Goal: Task Accomplishment & Management: Use online tool/utility

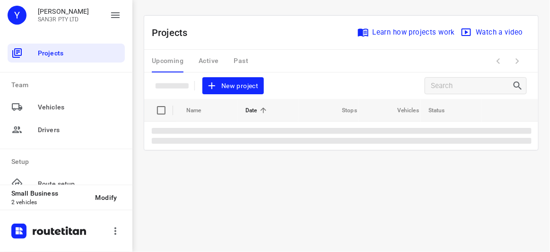
click at [250, 83] on span "New project" at bounding box center [233, 86] width 50 height 12
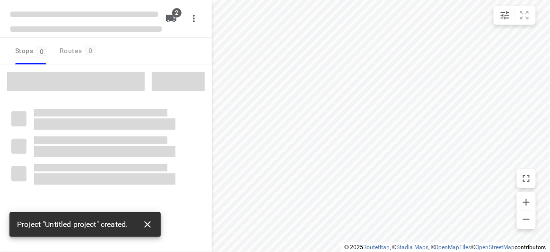
click at [143, 226] on icon "button" at bounding box center [147, 223] width 11 height 11
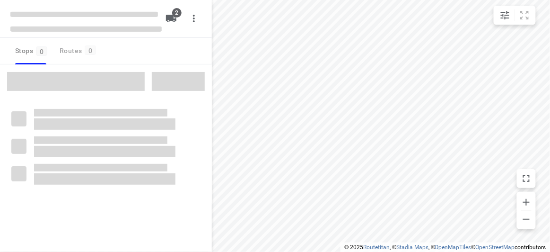
type input "distance"
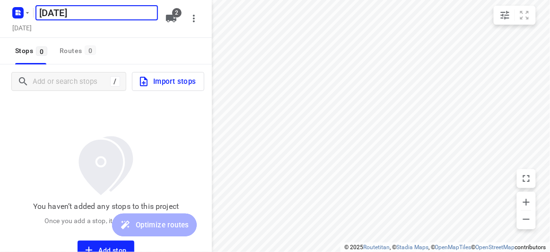
type input "[DATE]"
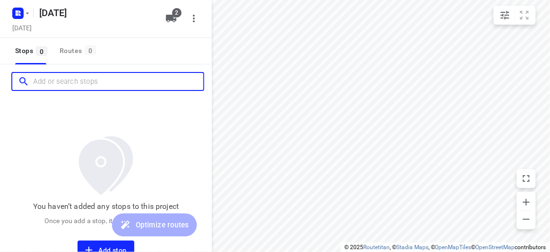
click at [98, 78] on input "Add or search stops" at bounding box center [118, 81] width 170 height 15
paste input "77 Alderford Dr Wantirna 3152"
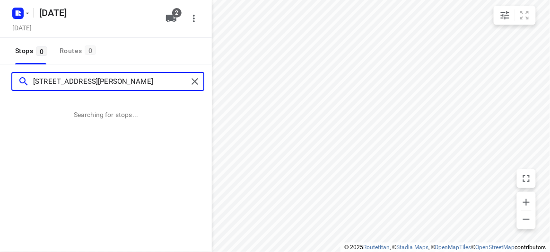
type input "77 Alderford Dr Wantirna 3152"
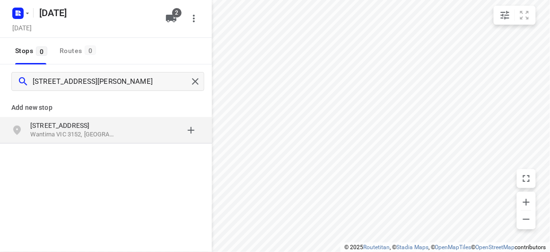
click at [62, 117] on div "Add new stop 77 Alderford Dr Wantirna VIC 3152, Australia" at bounding box center [106, 117] width 212 height 54
click at [61, 121] on p "77 Alderford Dr" at bounding box center [73, 125] width 87 height 9
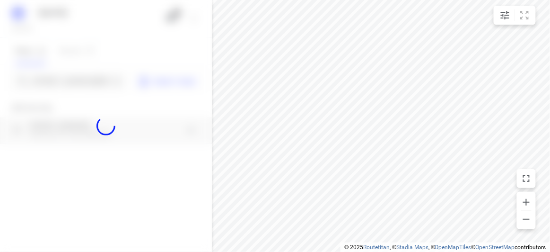
click at [63, 78] on div at bounding box center [106, 126] width 212 height 252
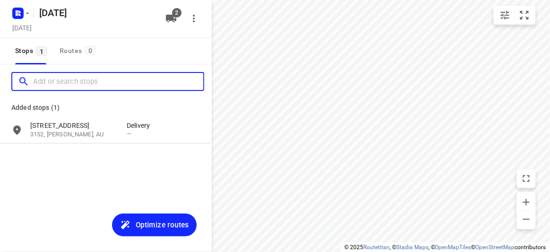
click at [63, 78] on input "Add or search stops" at bounding box center [118, 81] width 170 height 15
paste input "134 -140 Boronia Road Vermont 3133"
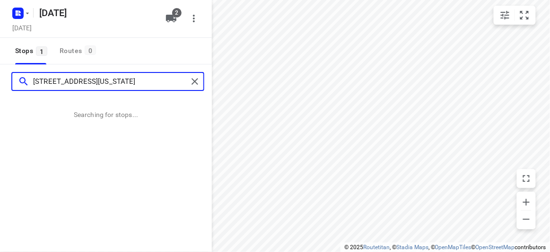
type input "134 -140 Boronia Road Vermont 3133"
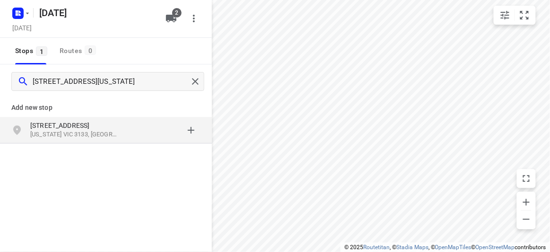
click at [34, 106] on p "Add new stop" at bounding box center [105, 107] width 189 height 11
click at [49, 129] on p "[STREET_ADDRESS]" at bounding box center [73, 125] width 87 height 9
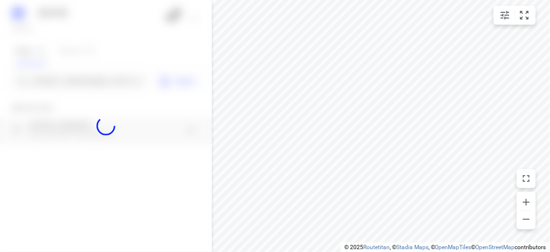
click at [74, 63] on div at bounding box center [106, 126] width 212 height 252
click at [75, 61] on div at bounding box center [106, 126] width 212 height 252
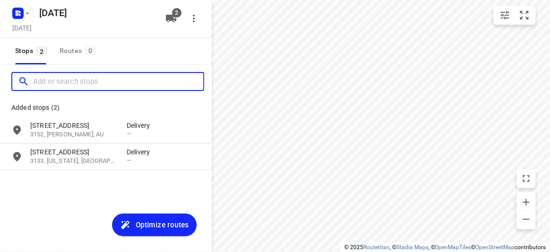
paste input "65 Winfield Road, Balwyn North, 3104"
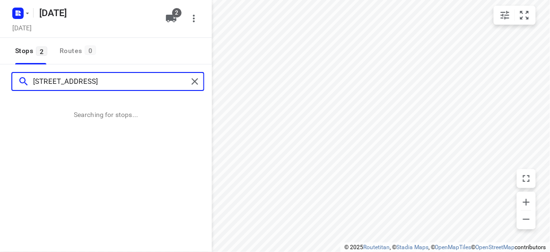
type input "65 Winfield Road, Balwyn North, 3104"
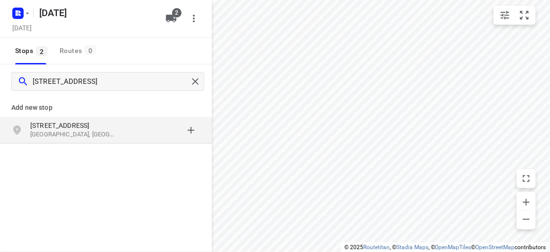
click at [141, 139] on div "grid" at bounding box center [164, 130] width 74 height 19
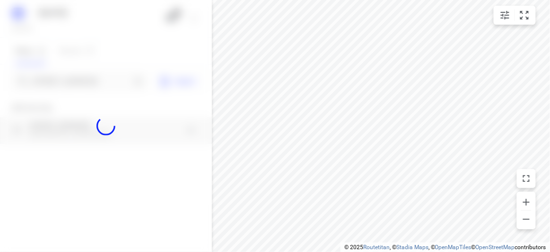
click at [75, 79] on div at bounding box center [106, 126] width 212 height 252
click at [75, 78] on div at bounding box center [106, 126] width 212 height 252
click at [75, 79] on div "14 AUGUST 2025 Wednesday, Aug 13 2 Stops 2 Routes 0 Import Add new stop 65 Winf…" at bounding box center [106, 126] width 212 height 252
paste input "19 panorama court Bulleen 3105"
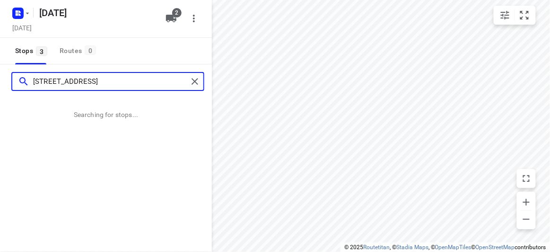
type input "19 panorama court Bulleen 3105"
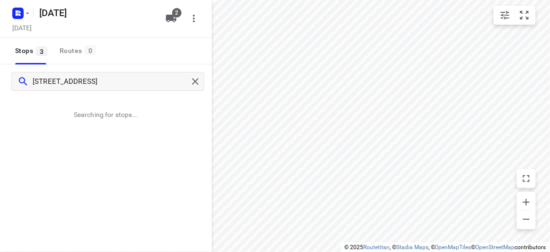
click at [85, 131] on div "19 panorama court Bulleen 3105 Searching for stops..." at bounding box center [106, 190] width 212 height 252
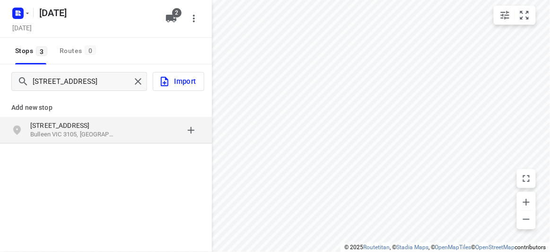
click at [78, 132] on p "Bulleen VIC 3105, Australia" at bounding box center [73, 134] width 87 height 9
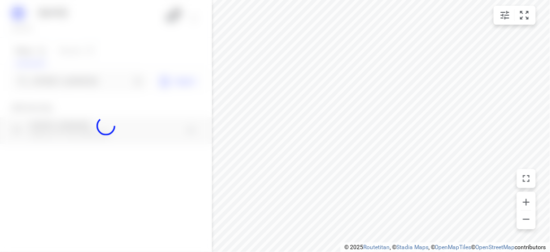
click at [79, 86] on div at bounding box center [106, 126] width 212 height 252
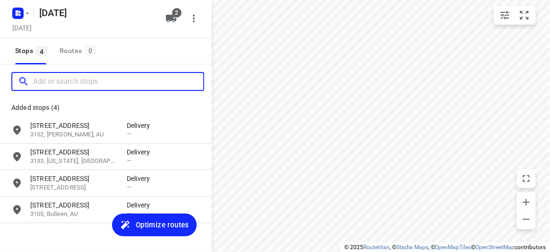
paste input "10 Mountview Rd Malvern 3144"
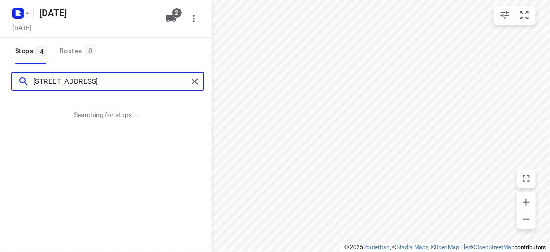
type input "10 Mountview Rd Malvern 3144"
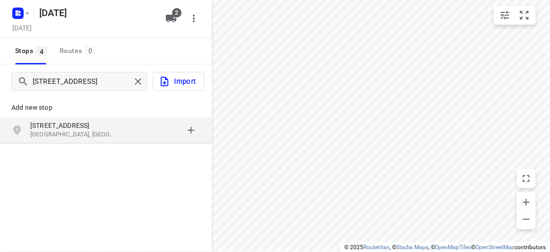
click at [123, 115] on div "Add new stop" at bounding box center [106, 103] width 212 height 26
click at [119, 126] on p "10 Mountview Rd" at bounding box center [78, 125] width 96 height 9
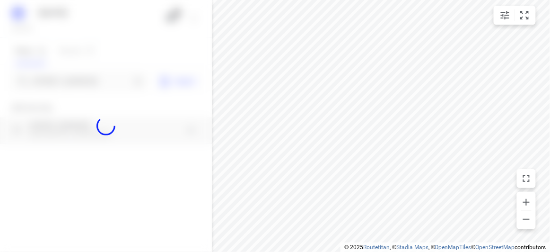
click at [69, 77] on div at bounding box center [106, 126] width 212 height 252
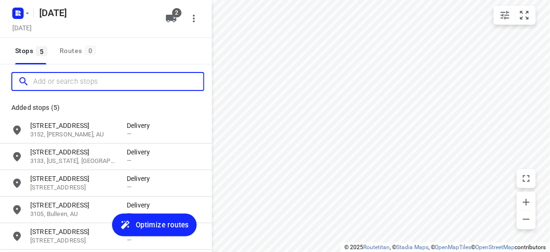
paste input "421 Middleborough Road Box Hill 3128"
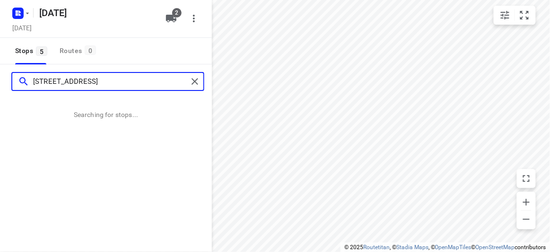
type input "421 Middleborough Road Box Hill 3128"
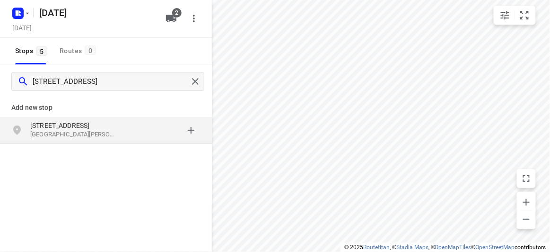
drag, startPoint x: 174, startPoint y: 143, endPoint x: 106, endPoint y: 96, distance: 83.6
click at [174, 143] on div "421 Middleborough Road Box Hill VIC 3128, Australia" at bounding box center [106, 130] width 212 height 26
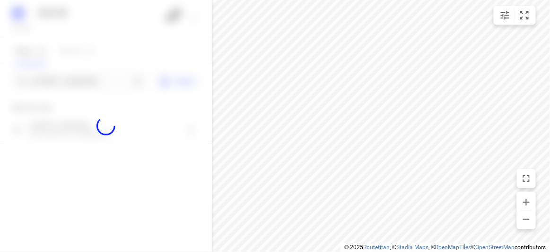
click at [98, 126] on div "14 AUGUST 2025 Wednesday, Aug 13 2 Stops 5 Routes 0 421 Middleborough Road Box …" at bounding box center [106, 126] width 212 height 252
click at [81, 80] on div at bounding box center [106, 126] width 212 height 252
paste input "30 Grant Olson Ave Bulleen 3105"
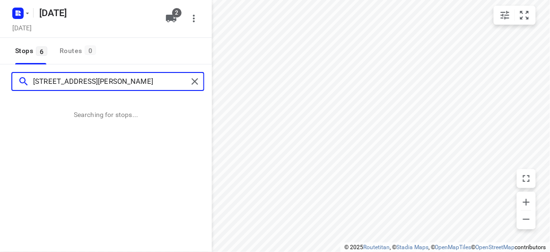
type input "30 Grant Olson Ave Bulleen 3105"
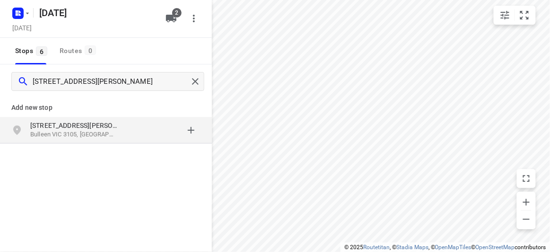
click at [101, 151] on div "Add new stop 30 Grant Olson Ave Bulleen VIC 3105, Australia" at bounding box center [106, 151] width 212 height 106
click at [94, 137] on p "Bulleen VIC 3105, Australia" at bounding box center [73, 134] width 87 height 9
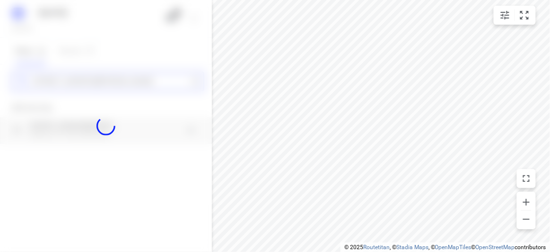
click at [89, 81] on div "14 AUGUST 2025 Wednesday, Aug 13 2 Stops 6 Routes 0 30 Grant Olson Ave Bulleen …" at bounding box center [106, 126] width 212 height 252
click at [89, 81] on div at bounding box center [106, 126] width 212 height 252
paste input "3 Broomhill Avenue, Blackburn 3130"
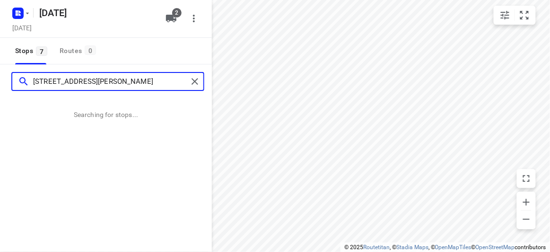
type input "3 Broomhill Avenue, Blackburn 3130"
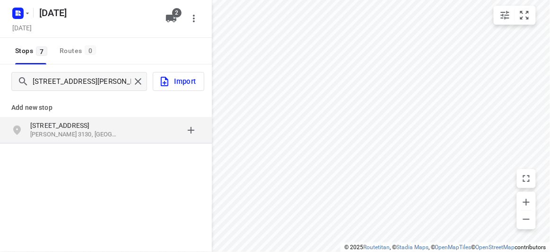
click at [116, 143] on div "3 Broomhill Avenue Blackburn VIC 3130, Australia" at bounding box center [106, 130] width 212 height 26
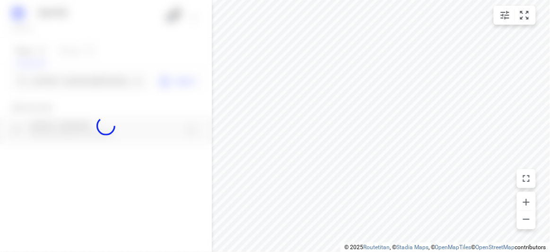
click at [78, 71] on div at bounding box center [106, 126] width 212 height 252
click at [79, 79] on div at bounding box center [106, 126] width 212 height 252
click at [79, 80] on div at bounding box center [106, 126] width 212 height 252
paste input "104 BEVERLEY ST Doncaster East 3109"
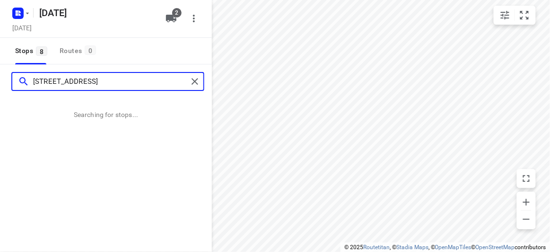
type input "104 BEVERLEY ST Doncaster East 3109"
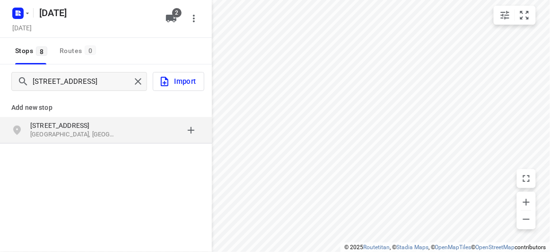
click at [126, 135] on div "104 Beverley St Doncaster East VIC 3109, Australia" at bounding box center [78, 130] width 96 height 19
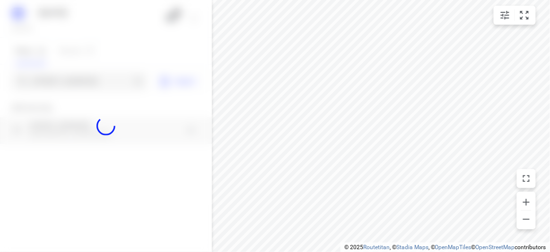
click at [78, 79] on div at bounding box center [106, 126] width 212 height 252
click at [81, 65] on div at bounding box center [106, 126] width 212 height 252
click at [77, 82] on div at bounding box center [106, 126] width 212 height 252
click at [78, 84] on div at bounding box center [106, 126] width 212 height 252
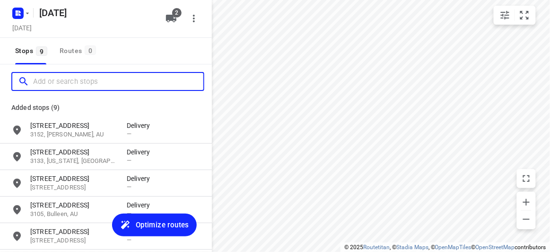
paste input "56 the highway, Mount waverley 3149"
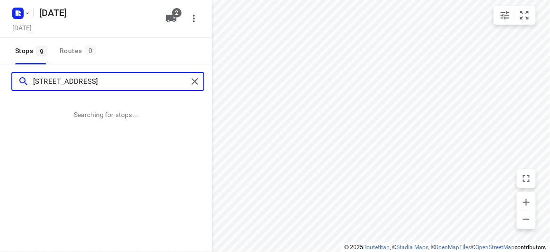
type input "56 the highway, Mount waverley 3149"
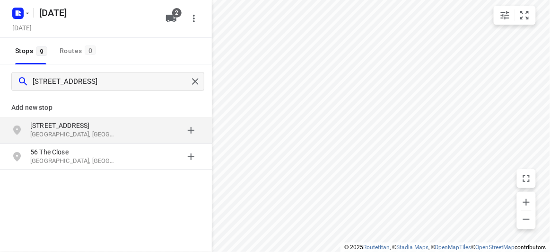
click at [66, 102] on p "Add new stop" at bounding box center [105, 107] width 189 height 11
click at [71, 136] on p "Mount Waverley VIC 3149, Australia" at bounding box center [73, 134] width 87 height 9
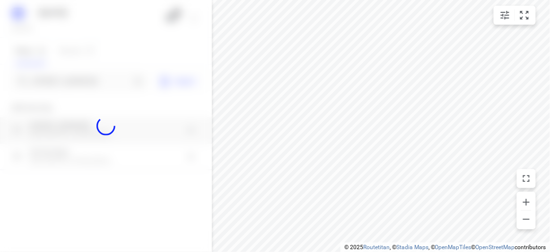
click at [64, 83] on div at bounding box center [106, 126] width 212 height 252
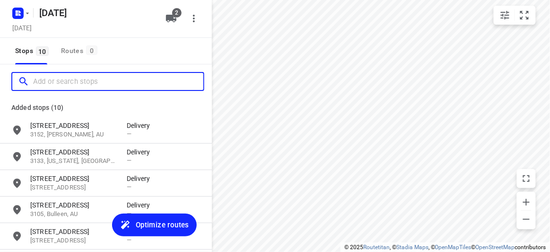
paste input "29 Scott St Kew 3130 Kew 3101’"
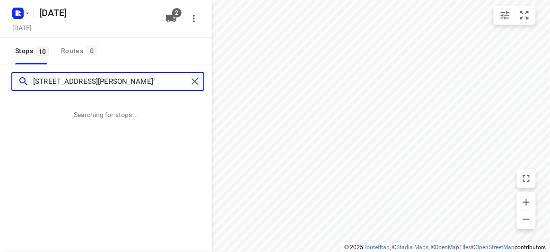
type input "29 Scott St Kew 3130 Kew 3101’"
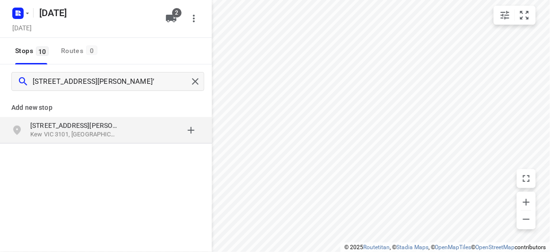
click at [77, 100] on div "Add new stop" at bounding box center [106, 103] width 212 height 26
click at [85, 131] on p "Kew VIC 3101, Australia" at bounding box center [73, 134] width 87 height 9
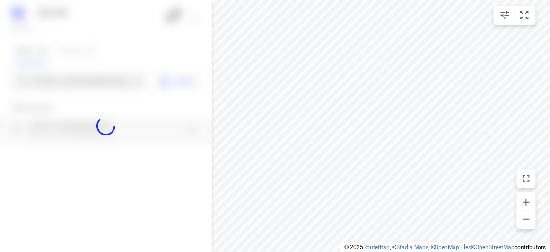
click at [70, 79] on div at bounding box center [106, 126] width 212 height 252
click at [70, 79] on div "14 AUGUST 2025 Wednesday, Aug 13 2 Stops 10 Routes 0 29 Scott St Kew 3130 Kew 3…" at bounding box center [106, 126] width 212 height 252
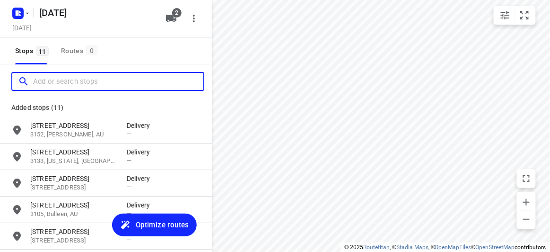
paste input "26A Carlton st McKinnon 3204"
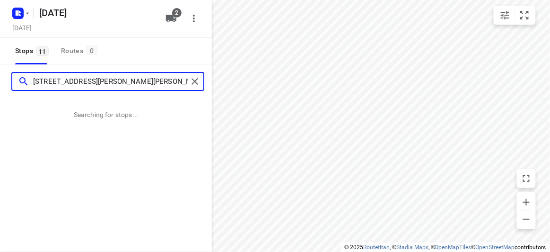
type input "26A Carlton st McKinnon 3204"
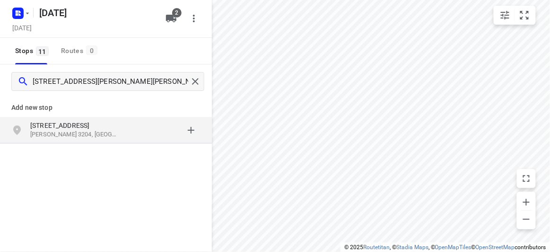
click at [81, 140] on div "26A Carlton St McKinnon VIC 3204, Australia" at bounding box center [106, 130] width 212 height 26
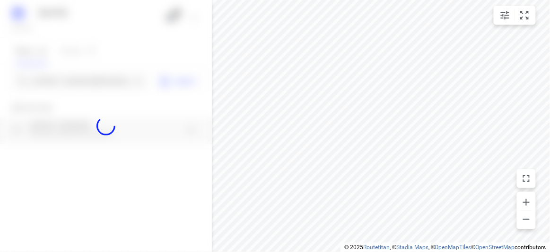
click at [89, 79] on div at bounding box center [106, 126] width 212 height 252
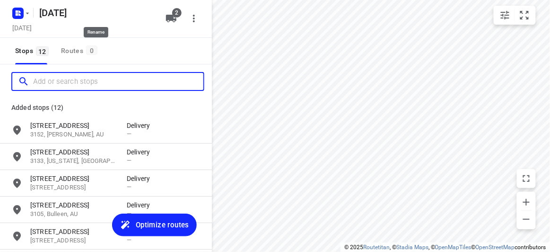
paste input "40 Scott Grove Glen Iris 3146"
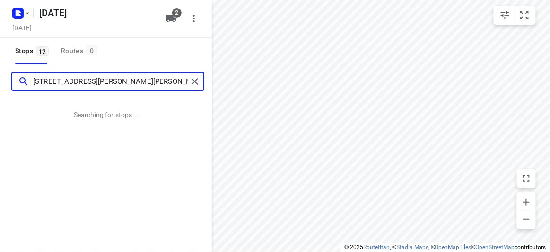
type input "40 Scott Grove Glen Iris 3146"
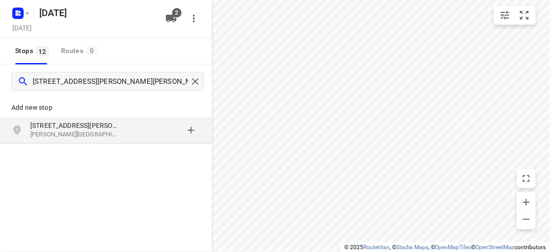
click at [86, 148] on div "Add new stop 40 Scott Grove Glen Iris VIC 3146, Australia" at bounding box center [106, 151] width 212 height 106
click at [81, 135] on p "Glen Iris VIC 3146, Australia" at bounding box center [73, 134] width 87 height 9
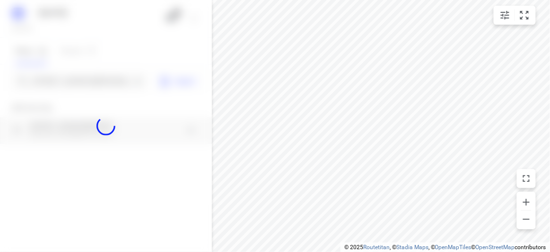
click at [87, 68] on div at bounding box center [106, 126] width 212 height 252
click at [91, 85] on div at bounding box center [106, 126] width 212 height 252
click at [93, 81] on div at bounding box center [106, 126] width 212 height 252
click at [93, 81] on div "14 AUGUST 2025 Wednesday, Aug 13 2 Stops 12 Routes 0 Import Add new stop 40 Sco…" at bounding box center [106, 126] width 212 height 252
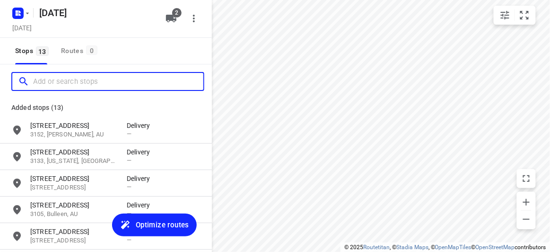
paste input "4 Locksley Avenue Kew 3101"
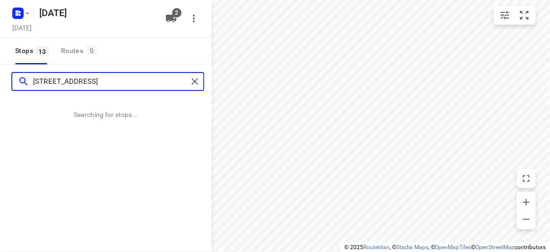
type input "4 Locksley Avenue Kew 3101"
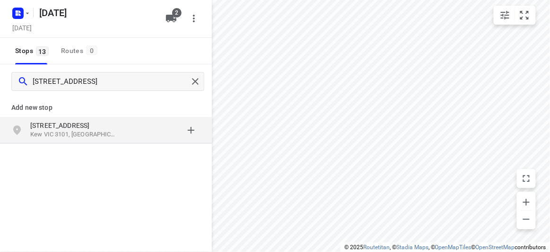
click at [134, 134] on div "grid" at bounding box center [164, 130] width 74 height 19
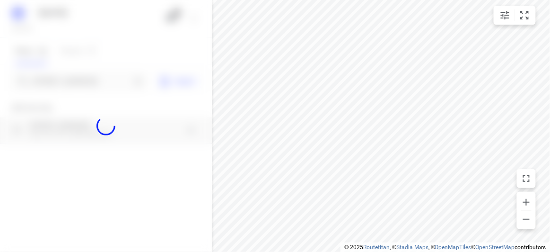
click at [81, 77] on div at bounding box center [106, 126] width 212 height 252
paste input "9 the elms donvale 3111"
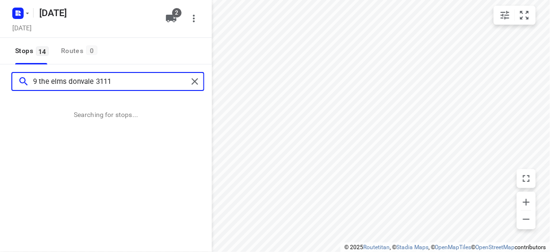
type input "9 the elms donvale 3111"
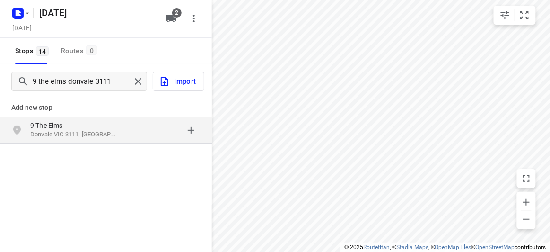
click at [60, 135] on p "Donvale VIC 3111, Australia" at bounding box center [73, 134] width 87 height 9
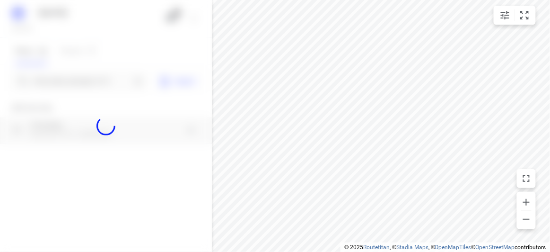
click at [70, 82] on div at bounding box center [106, 126] width 212 height 252
paste input "15 Jamieson Avenue Rowville 3178"
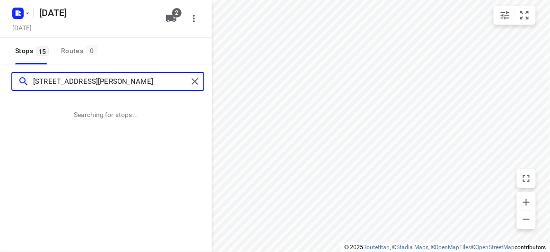
type input "15 Jamieson Avenue Rowville 3178"
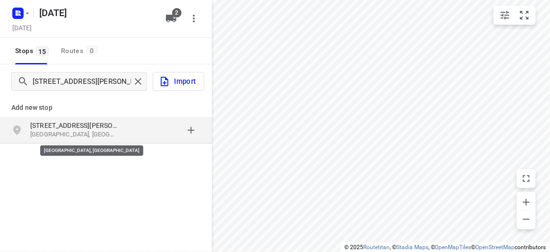
click at [53, 132] on p "Rowville VIC 3178, Australia" at bounding box center [73, 134] width 87 height 9
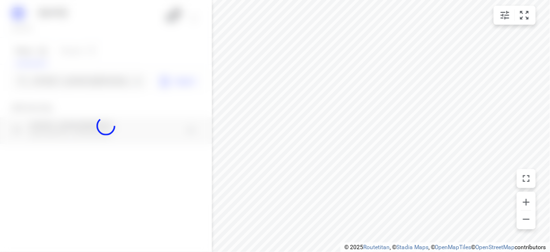
click at [54, 78] on div at bounding box center [106, 126] width 212 height 252
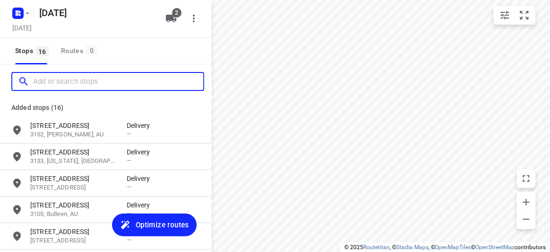
paste input "16 Tranmere Avenue Carnegie 3163"
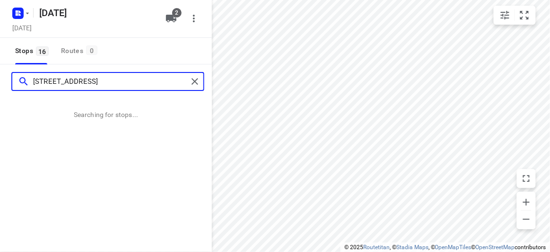
type input "16 Tranmere Avenue Carnegie 3163"
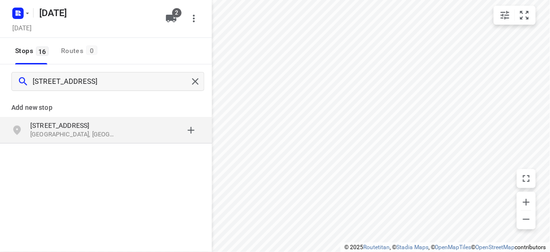
click at [130, 117] on div "16 Tranmere Avenue Carnegie VIC 3163, Australia" at bounding box center [106, 130] width 212 height 26
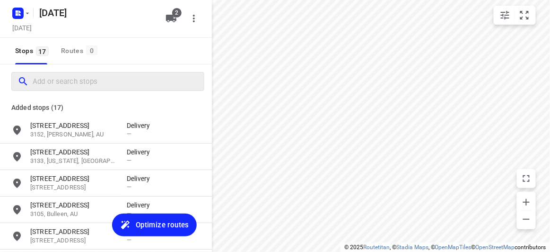
click at [33, 75] on div at bounding box center [110, 81] width 186 height 15
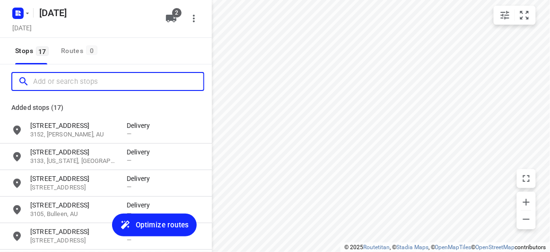
click at [40, 80] on input "Add or search stops" at bounding box center [118, 81] width 170 height 15
paste input "28 Norbert St Balwyn 3103"
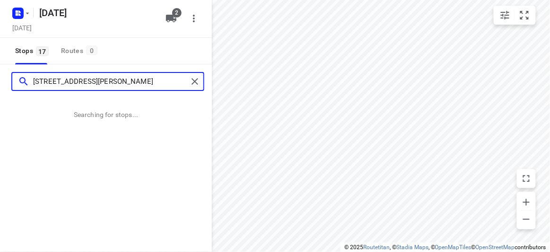
type input "28 Norbert St Balwyn 3103"
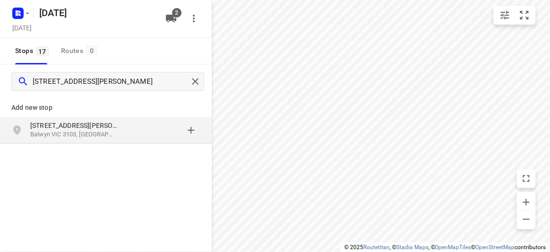
click at [145, 145] on div "Add new stop 28 Norbert St Balwyn VIC 3103, Australia" at bounding box center [106, 151] width 212 height 106
click at [141, 138] on div "grid" at bounding box center [164, 130] width 74 height 19
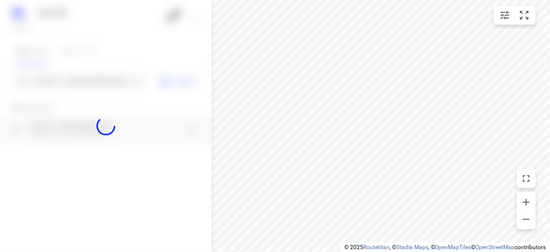
click at [74, 64] on div at bounding box center [106, 126] width 212 height 252
click at [79, 80] on div at bounding box center [106, 126] width 212 height 252
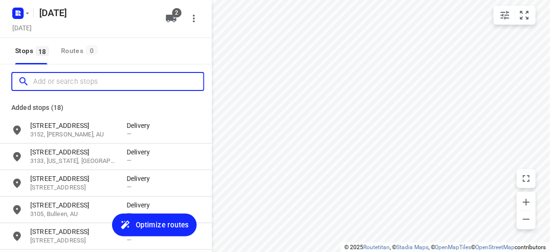
paste input "783 Springvale Road Mulgrave 3170"
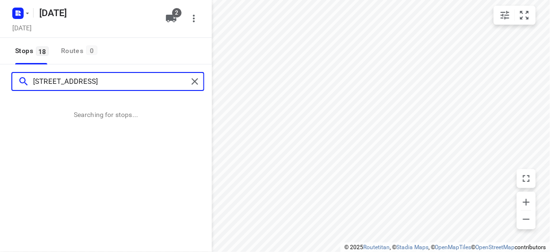
type input "783 Springvale Road Mulgrave 3170"
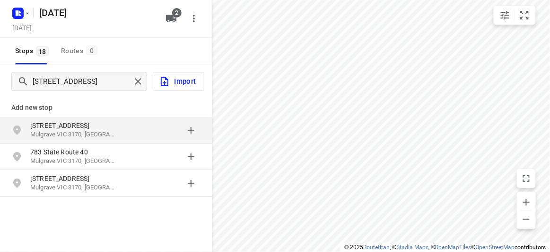
click at [94, 124] on p "[STREET_ADDRESS]" at bounding box center [73, 125] width 87 height 9
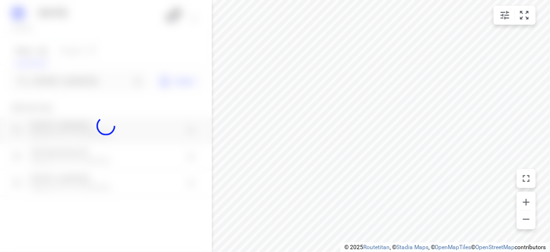
click at [74, 85] on div at bounding box center [106, 126] width 212 height 252
click at [69, 74] on div at bounding box center [106, 126] width 212 height 252
paste input "45 cavenagh boulevard Mulgrave 3170"
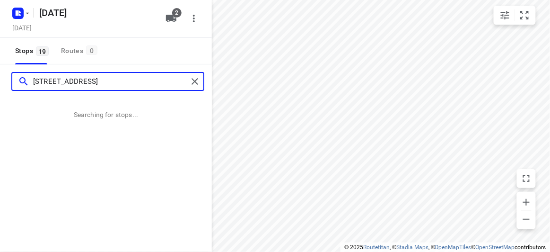
type input "45 cavenagh boulevard Mulgrave 3170"
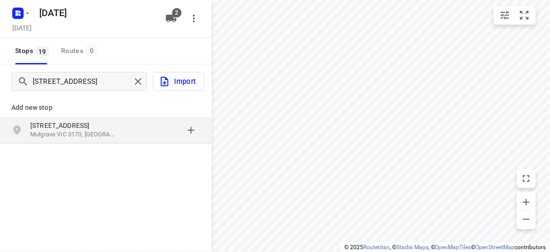
click at [58, 115] on div "Add new stop" at bounding box center [106, 103] width 212 height 26
click at [59, 118] on div "45 Cavenagh Boulevard Mulgrave VIC 3170, Australia" at bounding box center [106, 130] width 212 height 26
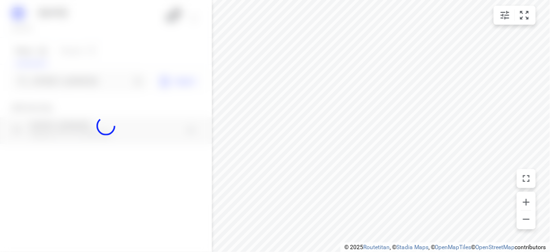
click at [61, 74] on div at bounding box center [106, 126] width 212 height 252
click at [61, 77] on div at bounding box center [106, 126] width 212 height 252
paste input "44A Hillview Ave Mount Waverley 3149"
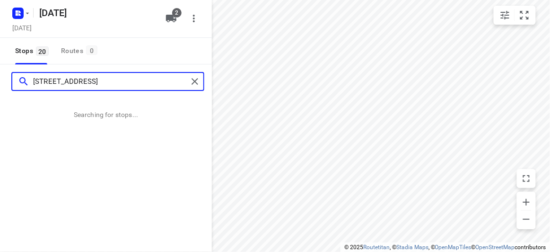
type input "44A Hillview Ave Mount Waverley 3149"
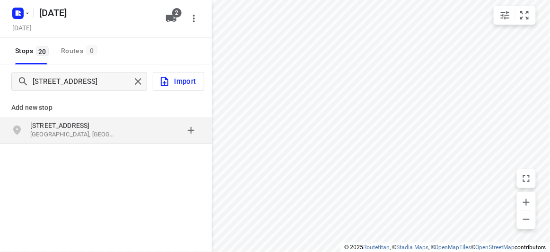
click at [122, 132] on div "44A Hillview Ave Mount Waverley VIC 3149, Australia" at bounding box center [78, 130] width 96 height 19
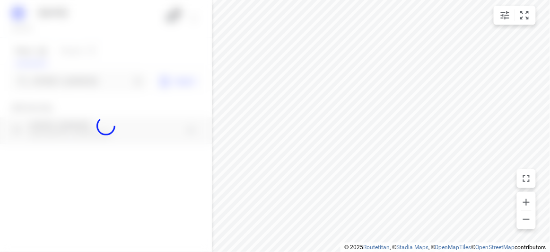
click at [70, 80] on div at bounding box center [106, 126] width 212 height 252
paste input "17A Powers Street Donvale 3111"
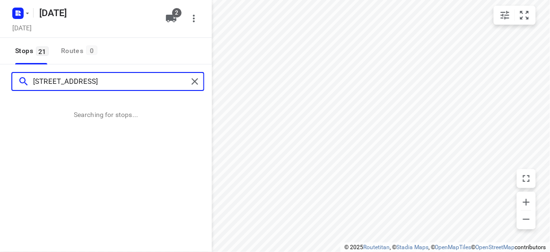
type input "17A Powers Street Donvale 3111"
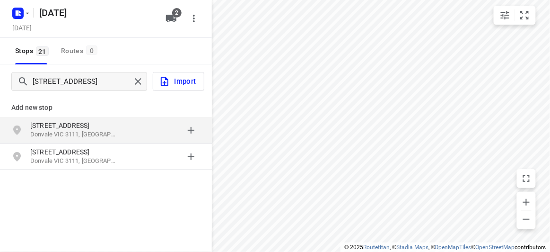
click at [144, 132] on div "grid" at bounding box center [164, 130] width 74 height 19
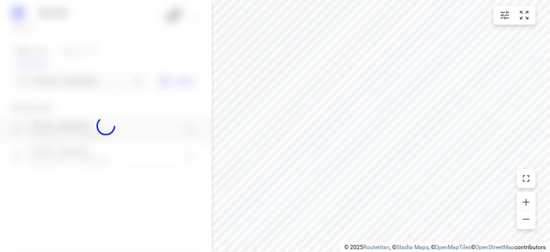
click at [85, 82] on div at bounding box center [106, 126] width 212 height 252
click at [85, 82] on div "14 AUGUST 2025 Wednesday, Aug 13 2 Stops 21 Routes 0 17A Powers Street Donvale …" at bounding box center [106, 126] width 212 height 252
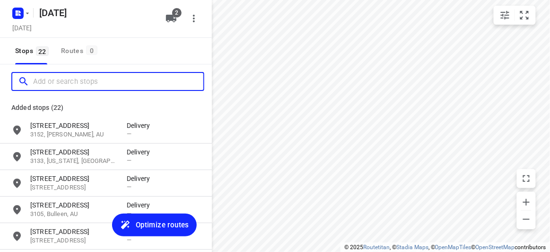
paste input "28 Bellevue Ave Burwood East 3151"
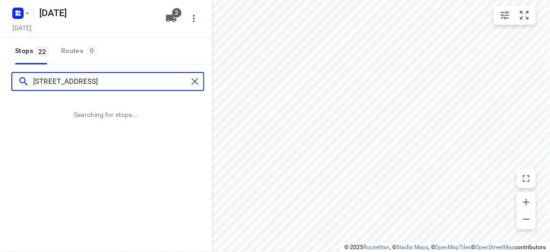
type input "28 Bellevue Ave Burwood East 3151"
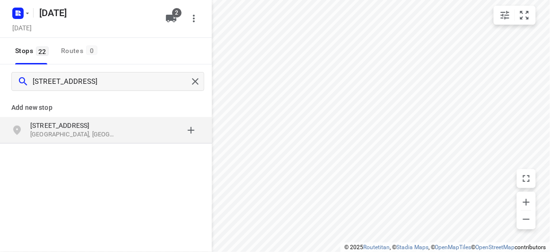
click at [98, 139] on div "28 Bellevue Ave Burwood East VIC 3151, Australia" at bounding box center [78, 130] width 96 height 19
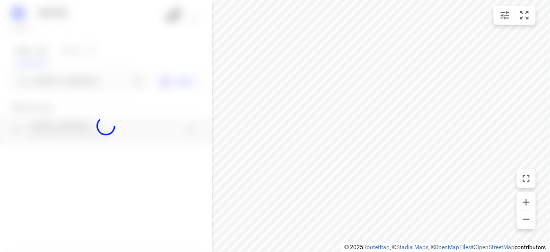
drag, startPoint x: 67, startPoint y: 89, endPoint x: 66, endPoint y: 83, distance: 5.8
click at [67, 89] on div at bounding box center [106, 126] width 212 height 252
click at [66, 80] on div at bounding box center [106, 126] width 212 height 252
paste input "13 Elliott Avenue Balwyn 3103"
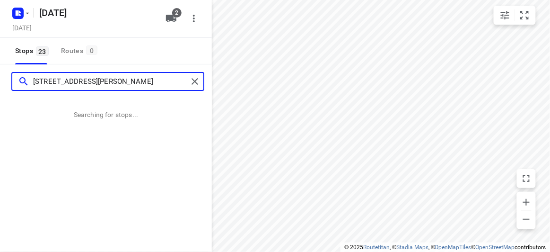
type input "13 Elliott Avenue Balwyn 3103"
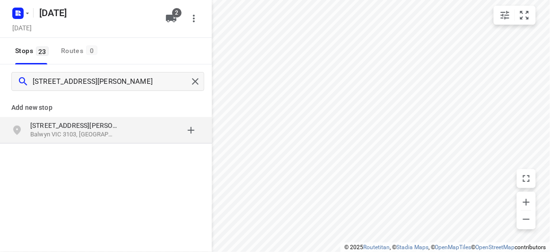
click at [94, 134] on p "Balwyn VIC 3103, Australia" at bounding box center [73, 134] width 87 height 9
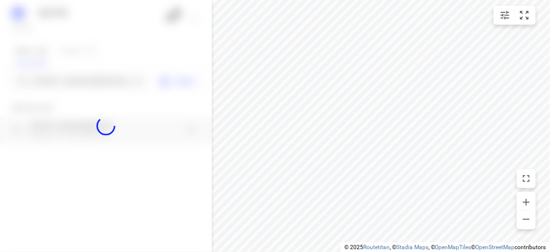
click at [61, 80] on div at bounding box center [106, 126] width 212 height 252
paste input "44A Hillview Avenue Mount Waverley 3149"
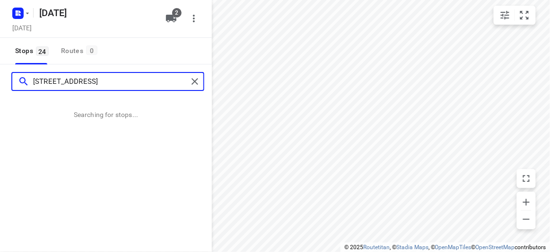
type input "44A Hillview Avenue Mount Waverley 3149"
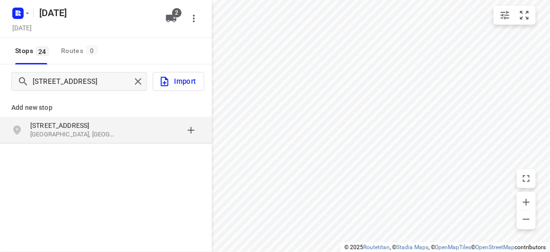
click at [124, 134] on div "44A Hillview Avenue Mount Waverley VIC 3149, Australia" at bounding box center [78, 130] width 96 height 19
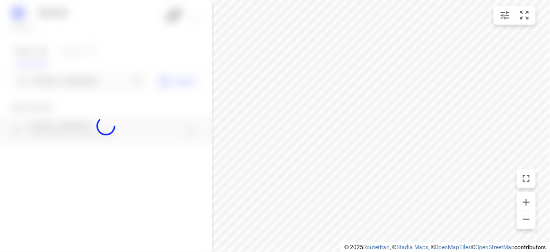
click at [83, 83] on div at bounding box center [106, 126] width 212 height 252
click at [83, 83] on input "44A Hillview Avenue Mount Waverley 3149" at bounding box center [81, 81] width 97 height 15
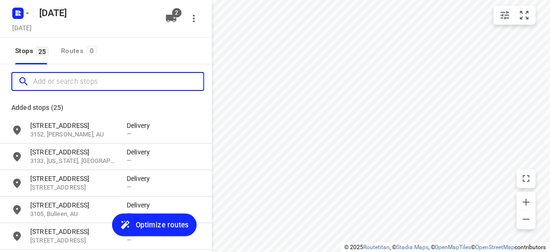
paste input "15 Hender Street Doncaster 3108"
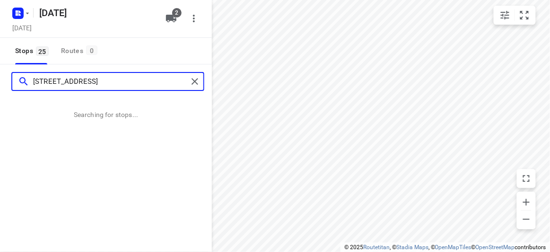
type input "15 Hender Street Doncaster 3108"
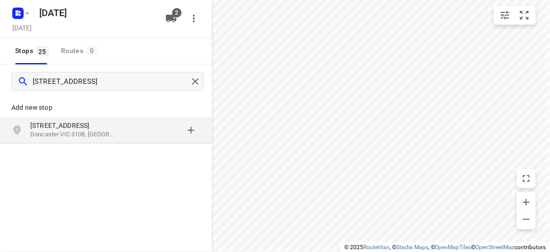
click at [76, 124] on p "[STREET_ADDRESS]" at bounding box center [73, 125] width 87 height 9
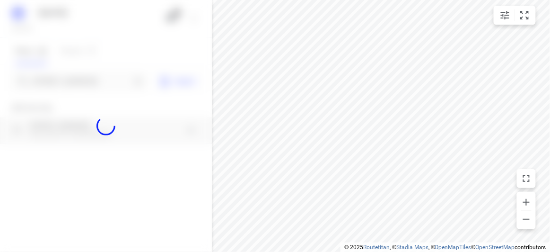
click at [53, 78] on div at bounding box center [106, 126] width 212 height 252
paste input "63 Coorigil RD, CARNEGIE, VIC, 3163 CARNEGIE 3163"
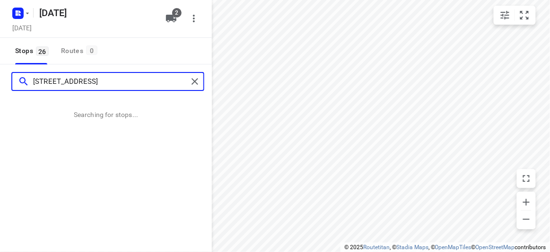
scroll to position [0, 16]
type input "63 Coorigil RD, CARNEGIE, VIC, 3163 CARNEGIE 3163"
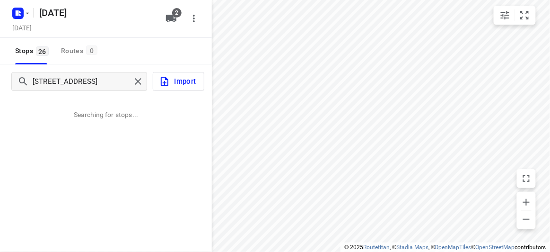
scroll to position [0, 0]
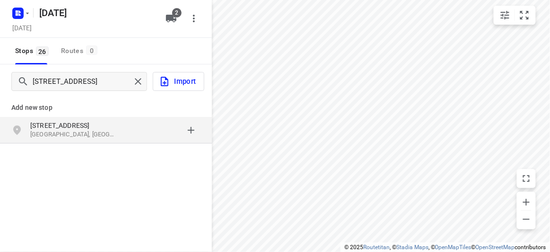
click at [95, 127] on p "[STREET_ADDRESS]" at bounding box center [73, 125] width 87 height 9
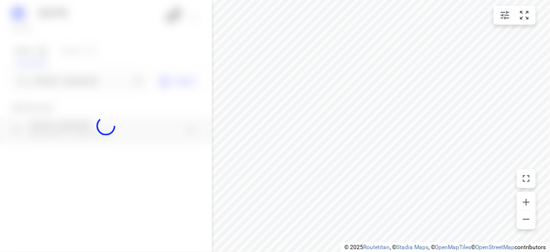
click at [56, 74] on div at bounding box center [106, 126] width 212 height 252
click at [58, 76] on div at bounding box center [106, 126] width 212 height 252
click at [59, 77] on div at bounding box center [106, 126] width 212 height 252
paste input "9 Pioneer Ct Wheelers Hill 3150"
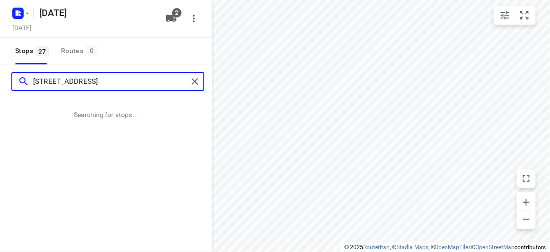
type input "9 Pioneer Ct Wheelers Hill 3150"
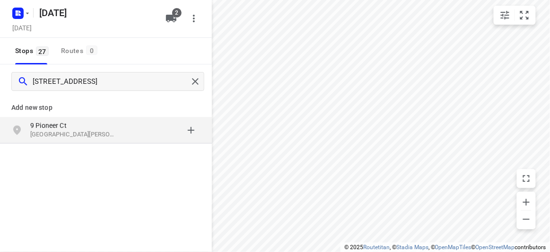
click at [115, 129] on p "9 Pioneer Ct" at bounding box center [73, 125] width 87 height 9
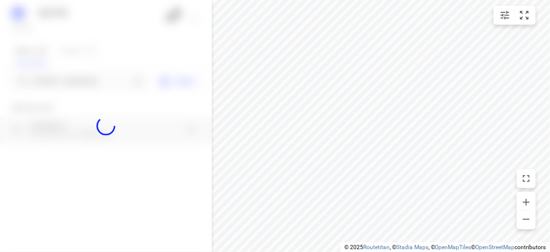
click at [75, 80] on div at bounding box center [106, 126] width 212 height 252
paste input "42 Carrol Grove, Mount Waverley MOUNT WAVERLEY 3149"
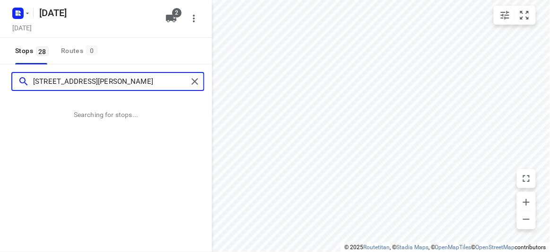
scroll to position [0, 32]
type input "42 Carrol Grove, Mount Waverley MOUNT WAVERLEY 3149"
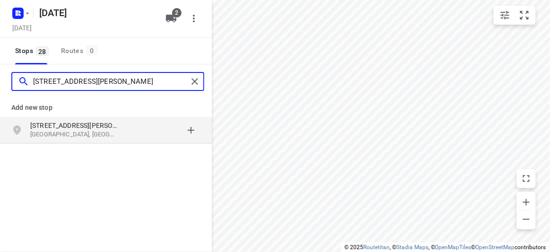
scroll to position [0, 0]
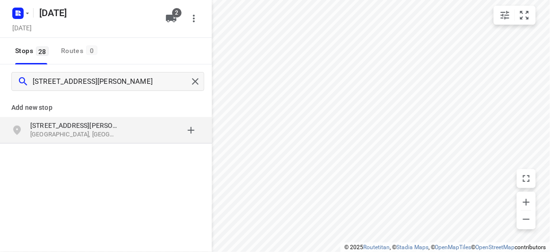
click at [93, 143] on div "Add new stop 42 Carrol Grove Mount Waverley VIC, Australia" at bounding box center [106, 117] width 212 height 54
click at [93, 139] on div "42 Carrol Grove Mount Waverley VIC, Australia" at bounding box center [106, 130] width 212 height 26
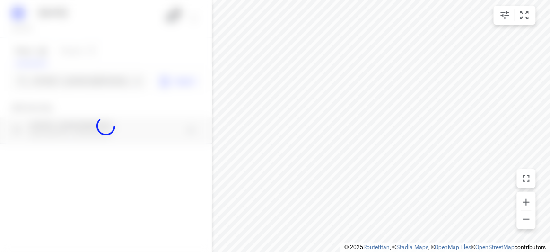
click at [68, 88] on div at bounding box center [106, 126] width 212 height 252
click at [69, 80] on div at bounding box center [106, 126] width 212 height 252
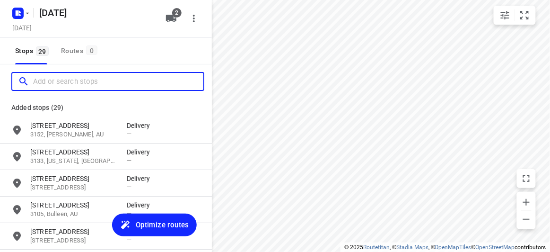
paste input "26A, Derreck Ave BULLEEN 3105"
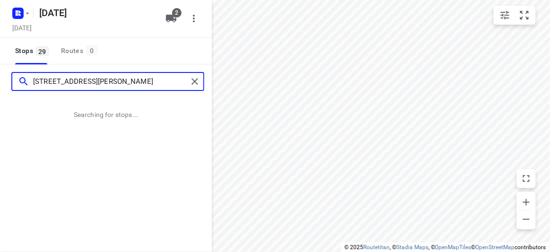
type input "26A, Derreck Ave BULLEEN 3105"
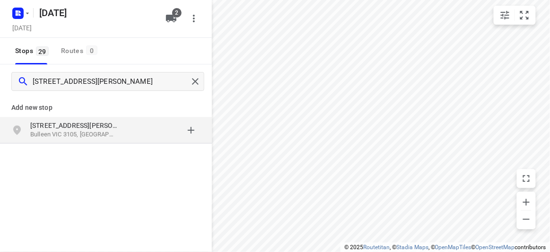
click at [69, 134] on p "Bulleen VIC 3105, Australia" at bounding box center [73, 134] width 87 height 9
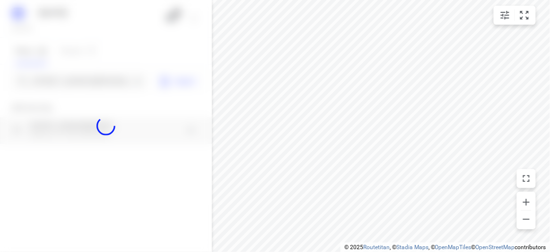
click at [58, 83] on div at bounding box center [106, 126] width 212 height 252
paste input "4 Frank Street Doncaster 3108"
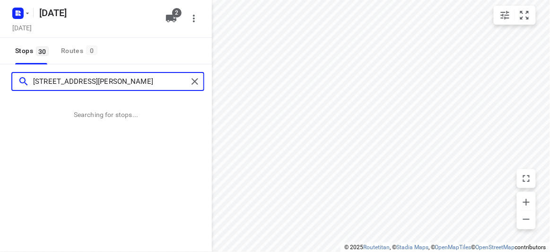
type input "4 Frank Street Doncaster 3108"
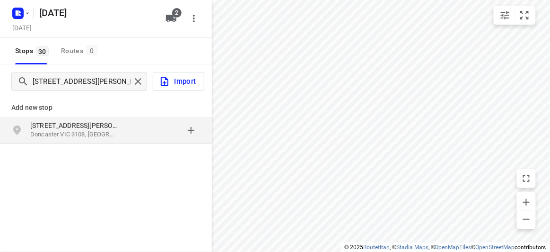
click at [75, 125] on p "[STREET_ADDRESS][PERSON_NAME]" at bounding box center [73, 125] width 87 height 9
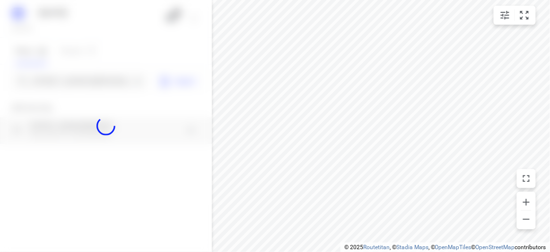
click at [57, 81] on div at bounding box center [106, 126] width 212 height 252
paste input "60 Cooloongatta road Camberwell 3124"
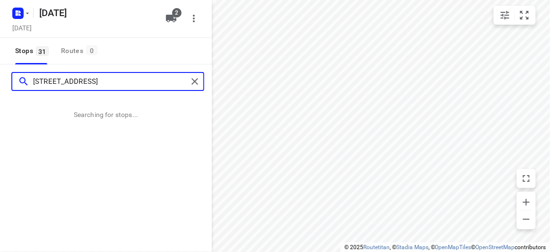
type input "60 Cooloongatta road Camberwell 3124"
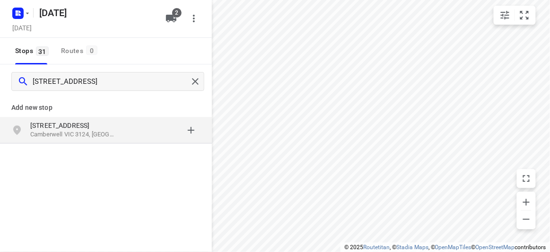
click at [42, 135] on p "Camberwell VIC 3124, Australia" at bounding box center [73, 134] width 87 height 9
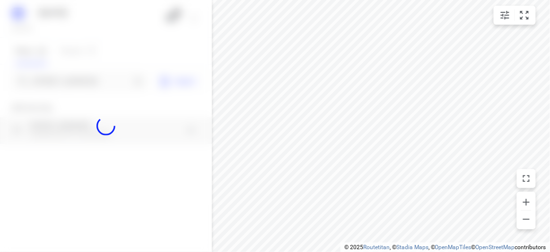
click at [31, 73] on div at bounding box center [106, 126] width 212 height 252
click at [46, 82] on div at bounding box center [106, 126] width 212 height 252
click at [47, 82] on div at bounding box center [106, 126] width 212 height 252
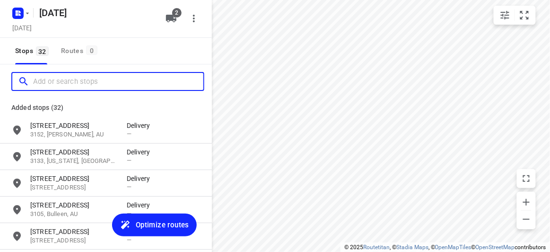
paste input "6 Tara Ave KEW 3101"
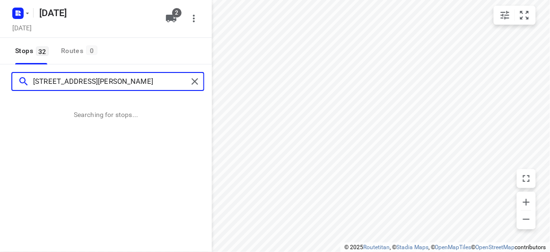
type input "6 Tara Ave KEW 3101"
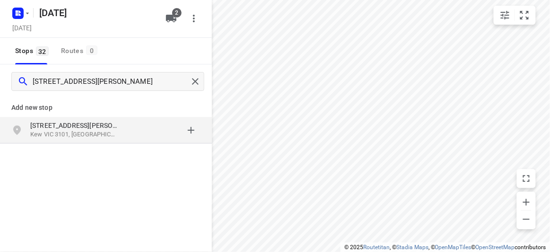
click at [100, 132] on p "Kew VIC 3101, Australia" at bounding box center [73, 134] width 87 height 9
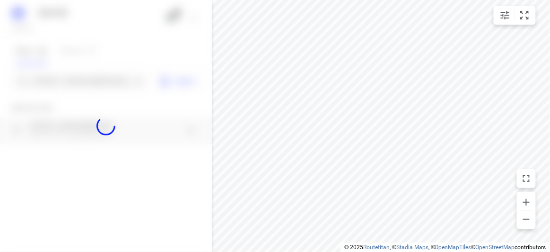
click at [81, 77] on div at bounding box center [106, 126] width 212 height 252
click at [85, 82] on div at bounding box center [106, 126] width 212 height 252
click at [88, 85] on div "14 AUGUST 2025 Wednesday, Aug 13 2 Stops 32 Routes 0 6 Tara Ave KEW 3101 Import…" at bounding box center [106, 126] width 212 height 252
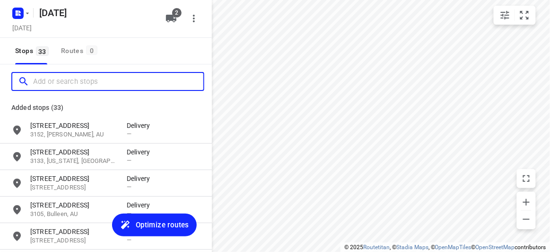
paste input "17 Allison Road Mont Albert North 3129"
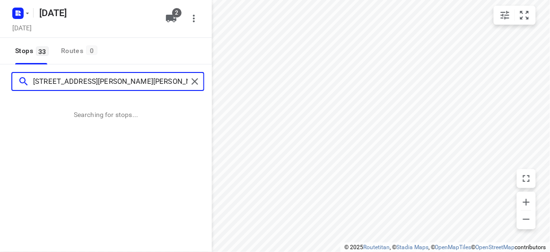
type input "17 Allison Road Mont Albert North 3129"
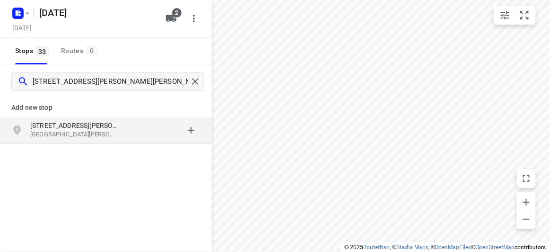
click at [78, 124] on p "[STREET_ADDRESS][PERSON_NAME]" at bounding box center [73, 125] width 87 height 9
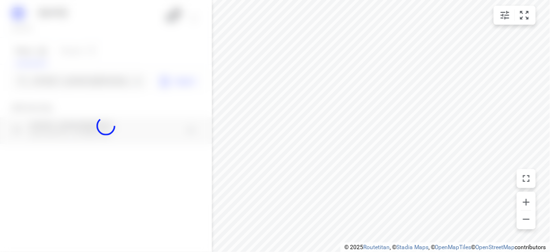
click at [67, 75] on div at bounding box center [106, 126] width 212 height 252
click at [67, 76] on div at bounding box center [106, 126] width 212 height 252
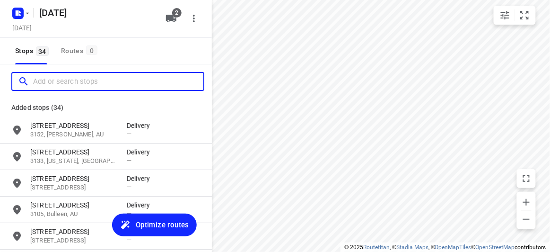
paste input "25 Monash ave Balwyn 3103"
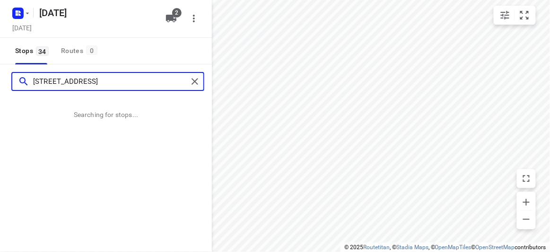
type input "25 Monash ave Balwyn 3103"
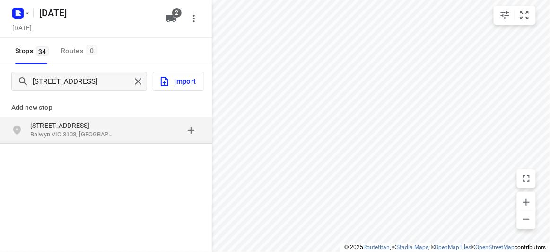
click at [100, 120] on div "25 Monash Ave Balwyn VIC 3103, Australia" at bounding box center [106, 130] width 212 height 26
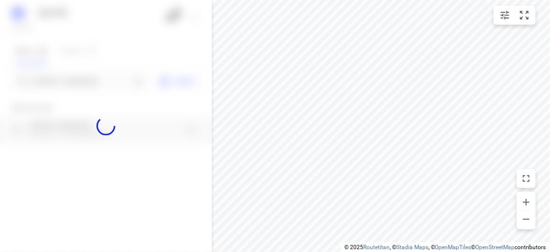
click at [73, 78] on div at bounding box center [106, 126] width 212 height 252
paste input "573b Burke road, Camberwell 3124"
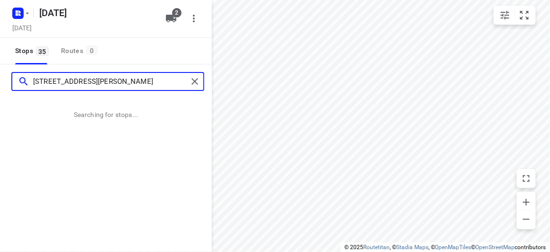
type input "573b Burke road, Camberwell 3124"
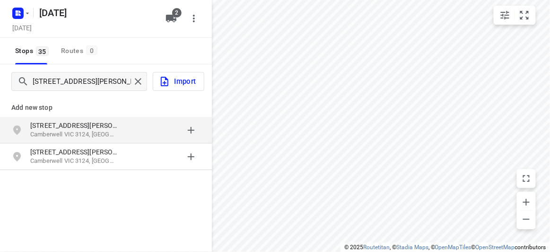
click at [108, 138] on p "Camberwell VIC 3124, Australia" at bounding box center [73, 134] width 87 height 9
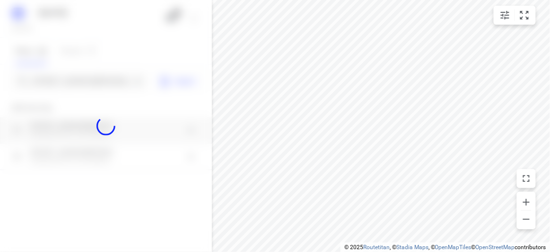
click at [76, 72] on div at bounding box center [106, 126] width 212 height 252
click at [76, 72] on div "573b Burke road, Camberwell 3124" at bounding box center [79, 81] width 136 height 19
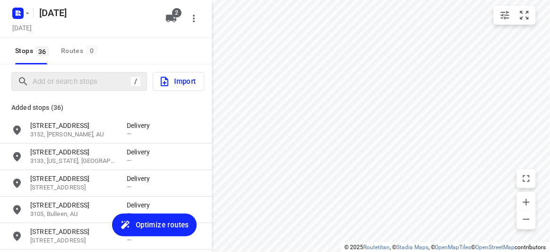
drag, startPoint x: 110, startPoint y: 96, endPoint x: 94, endPoint y: 82, distance: 21.8
click at [108, 95] on div "/ Import" at bounding box center [106, 81] width 212 height 34
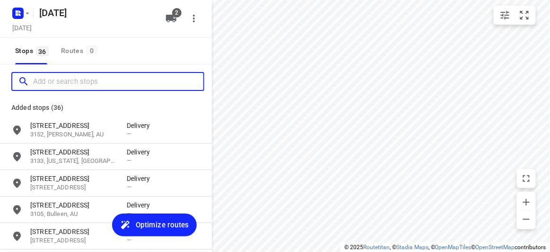
click at [92, 81] on input "Add or search stops" at bounding box center [118, 81] width 170 height 15
paste input "8 Dickens Street Glen Iris 3146"
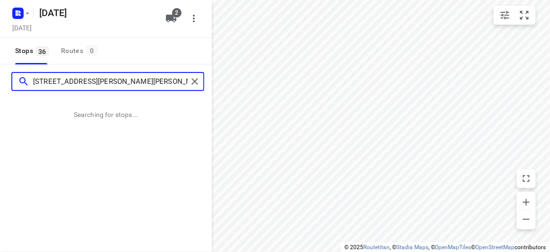
type input "8 Dickens Street Glen Iris 3146"
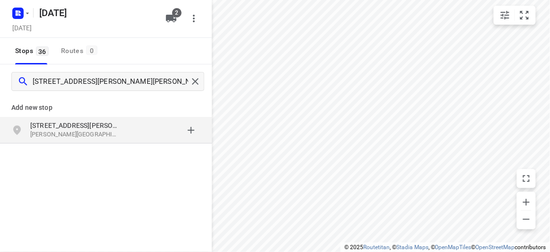
click at [68, 115] on div "Add new stop" at bounding box center [106, 103] width 212 height 26
click at [69, 121] on p "[STREET_ADDRESS][PERSON_NAME]" at bounding box center [73, 125] width 87 height 9
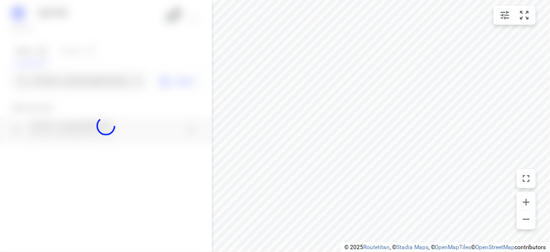
click at [44, 73] on div "14 AUGUST 2025 Wednesday, Aug 13 2 Stops 36 Routes 0 8 Dickens Street Glen Iris…" at bounding box center [106, 126] width 212 height 252
click at [46, 77] on div at bounding box center [106, 126] width 212 height 252
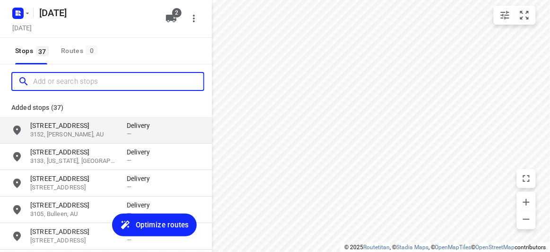
paste input "[STREET_ADDRESS][PERSON_NAME]"
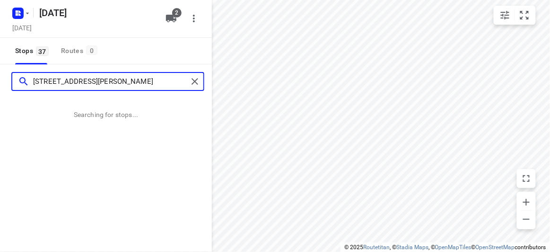
type input "[STREET_ADDRESS][PERSON_NAME]"
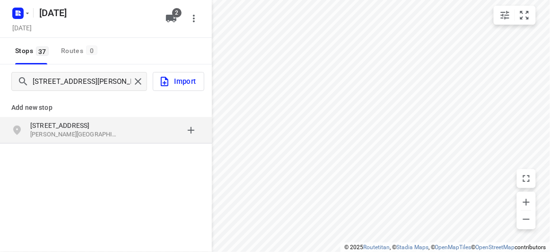
click at [113, 146] on div "Add new stop 28 Marchiori Road Blackburn North VIC, Australia" at bounding box center [106, 151] width 212 height 106
click at [109, 139] on div "28 Marchiori Road Blackburn North VIC, Australia" at bounding box center [78, 130] width 96 height 19
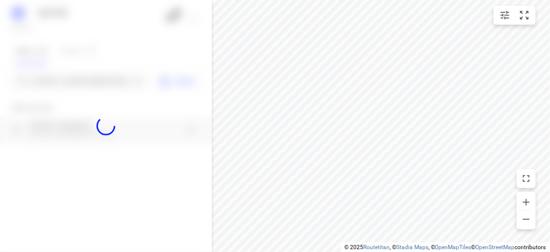
click at [67, 78] on div at bounding box center [106, 126] width 212 height 252
paste input "15 Paranda Court, Vermont, ViC 3133"
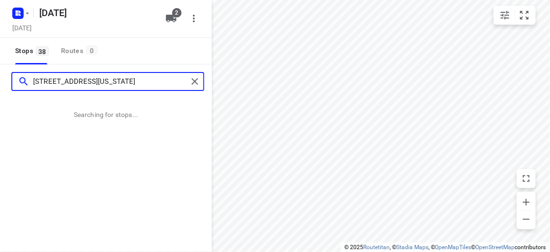
type input "15 Paranda Court, Vermont, ViC 3133"
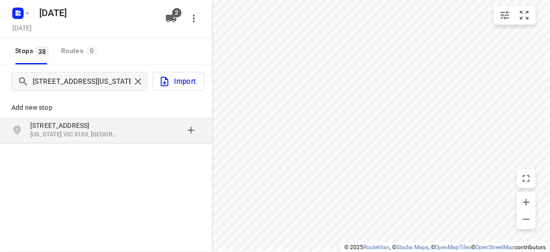
click at [89, 128] on p "[STREET_ADDRESS]" at bounding box center [73, 125] width 87 height 9
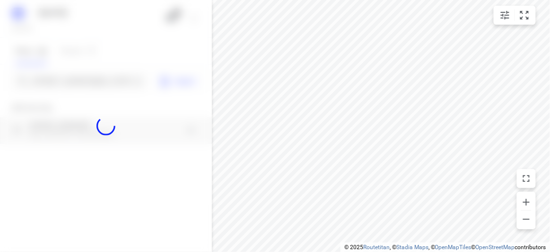
click at [60, 80] on div at bounding box center [106, 126] width 212 height 252
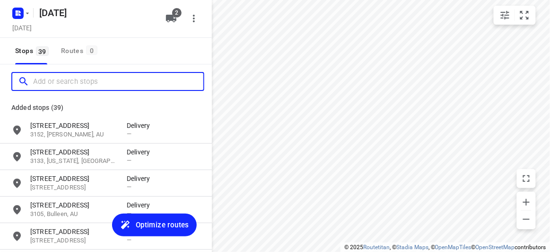
paste input "18 Treeby court Springvale South 3172"
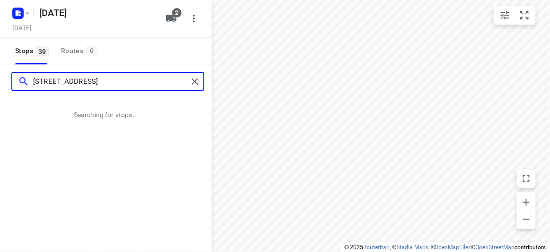
type input "18 Treeby court Springvale South 3172"
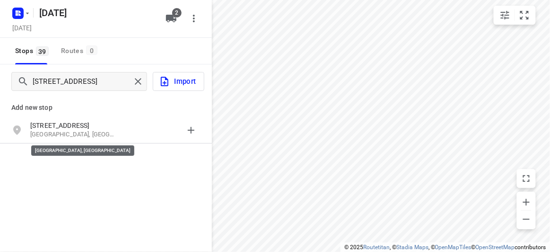
click at [84, 137] on p "Springvale South VIC 3172, Australia" at bounding box center [73, 134] width 87 height 9
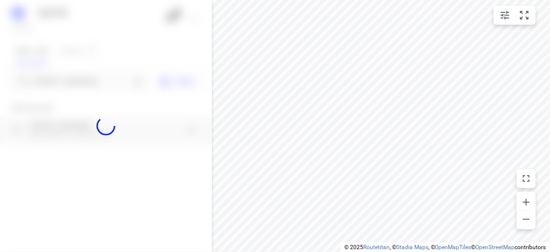
click at [76, 85] on div at bounding box center [106, 126] width 212 height 252
click at [76, 81] on div at bounding box center [106, 126] width 212 height 252
click at [77, 81] on input "Add or search stops" at bounding box center [81, 81] width 97 height 15
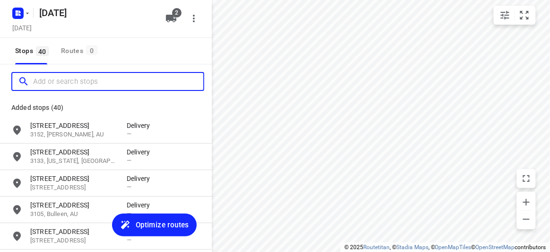
paste input "59 Monash Avenue Balwyn 3103"
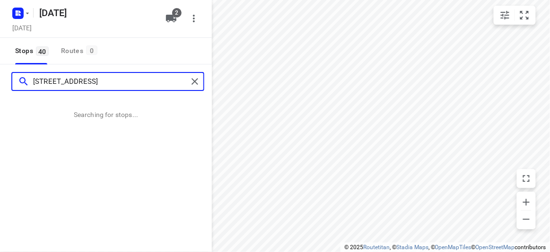
type input "59 Monash Avenue Balwyn 3103"
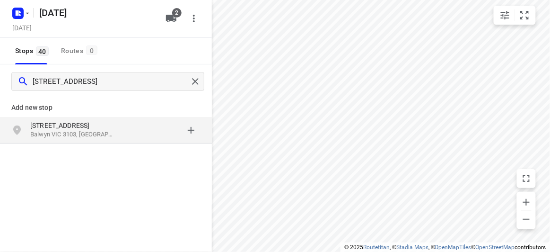
click at [71, 142] on div "59 Monash Avenue Balwyn VIC 3103, Australia" at bounding box center [106, 130] width 212 height 26
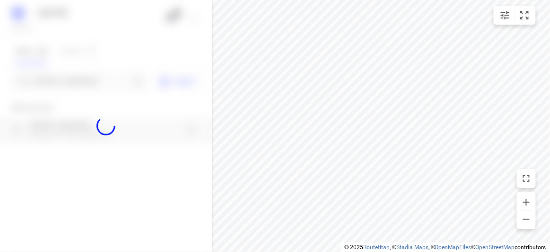
click at [77, 83] on div at bounding box center [106, 126] width 212 height 252
click at [77, 80] on div at bounding box center [106, 126] width 212 height 252
click at [77, 81] on div at bounding box center [106, 126] width 212 height 252
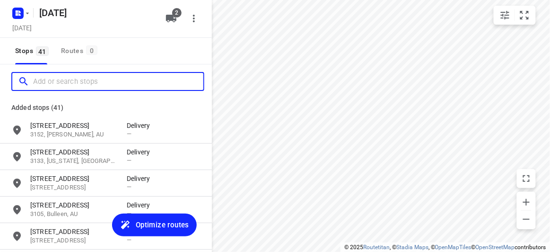
paste input "34 Orchard Crescent Mont Albert North 3129"
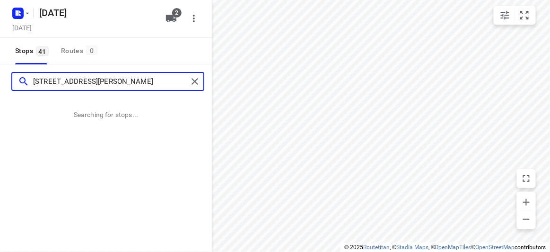
type input "34 Orchard Crescent Mont Albert North 3129"
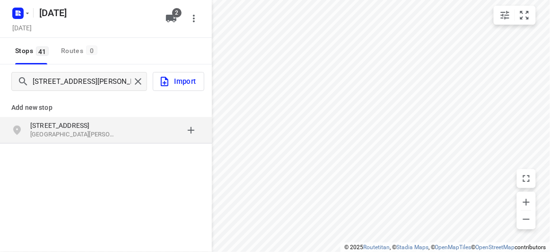
click at [88, 136] on p "Mont Albert North VIC 3129, Australia" at bounding box center [73, 134] width 87 height 9
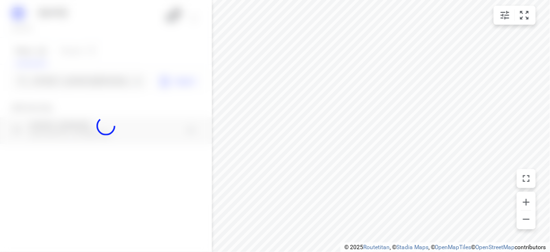
click at [76, 79] on div at bounding box center [106, 126] width 212 height 252
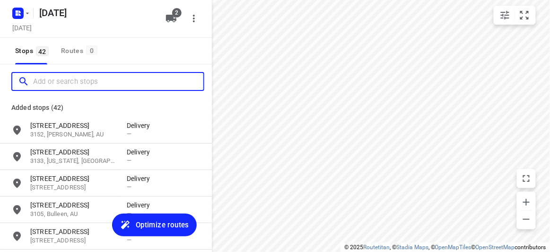
paste input "38 Francesco St Bentleigh East 3165"
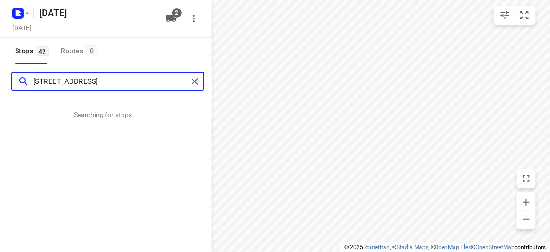
type input "38 Francesco St Bentleigh East 3165"
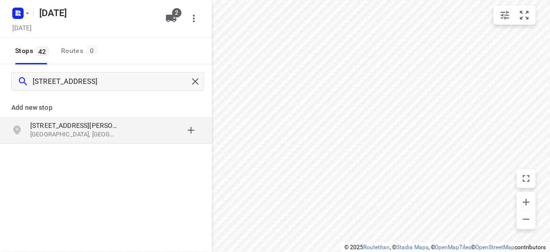
click at [113, 140] on div "38 Francesco St Bentleigh East VIC 3165, Australia" at bounding box center [106, 130] width 212 height 26
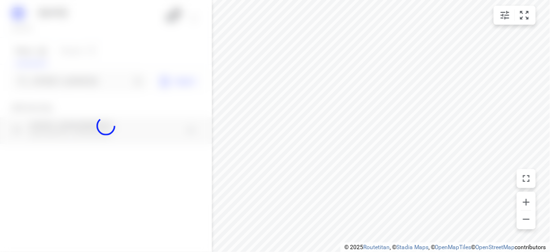
click at [78, 77] on div at bounding box center [106, 126] width 212 height 252
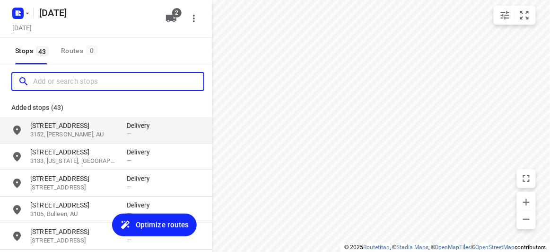
paste input "25 Romsey Rise Doncaster East 3109"
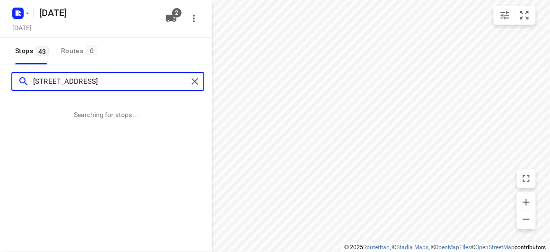
type input "25 Romsey Rise Doncaster East 3109"
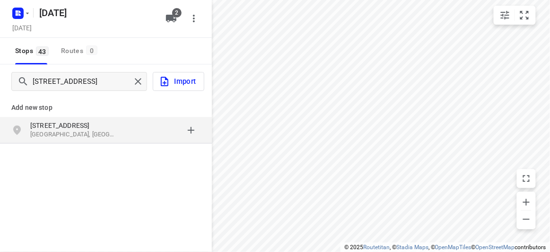
click at [129, 132] on div "grid" at bounding box center [164, 130] width 74 height 19
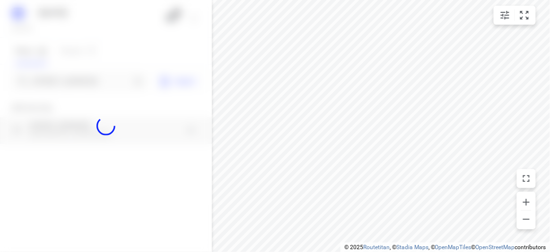
click at [62, 81] on div at bounding box center [106, 126] width 212 height 252
paste input "120B Haverbrack Drive Mulgrave 3170"
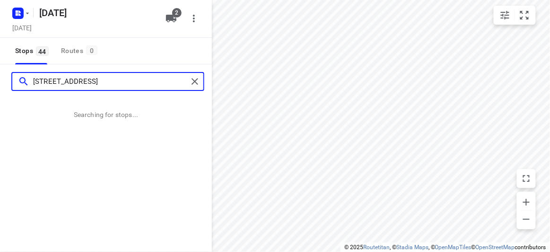
type input "120B Haverbrack Drive Mulgrave 3170"
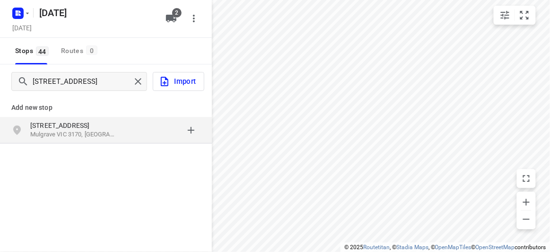
click at [95, 124] on p "[STREET_ADDRESS]" at bounding box center [73, 125] width 87 height 9
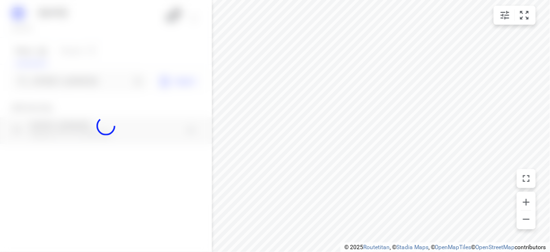
click at [70, 82] on div at bounding box center [106, 126] width 212 height 252
paste input "2-4 Blair Road, Glen Waverley, VIC 3150"
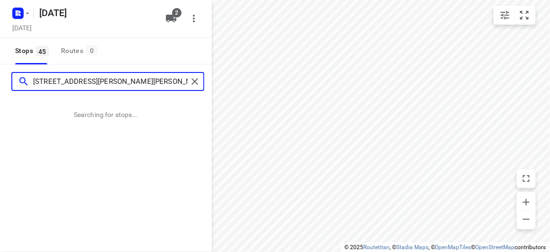
type input "2-4 Blair Road, Glen Waverley, VIC 3150"
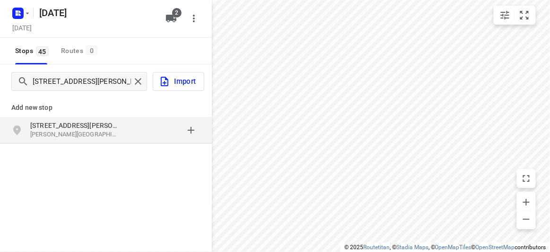
click at [121, 127] on p "[STREET_ADDRESS][PERSON_NAME]" at bounding box center [78, 125] width 96 height 9
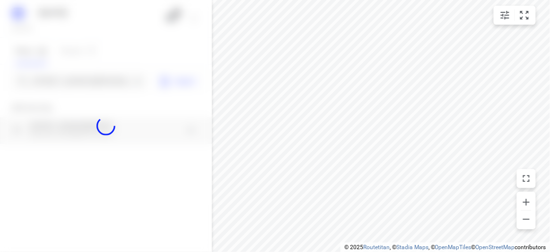
click at [83, 82] on div at bounding box center [106, 126] width 212 height 252
paste input "436 High St Rd Mt Waverley 3149"
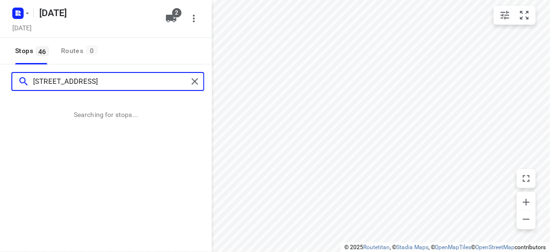
type input "436 High St Rd Mt Waverley 3149"
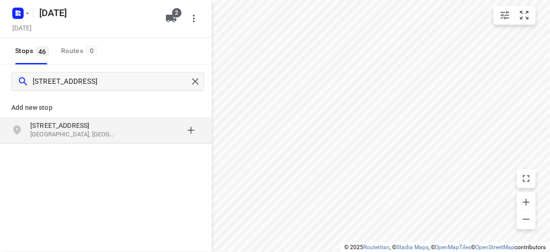
click at [96, 132] on p "Mount Waverley VIC 3149, Australia" at bounding box center [73, 134] width 87 height 9
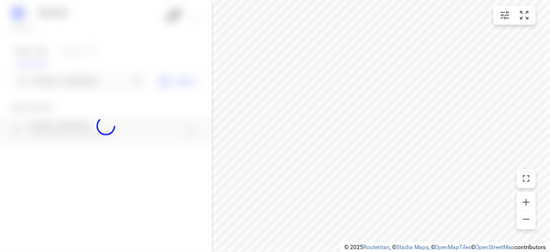
click at [58, 79] on div at bounding box center [106, 126] width 212 height 252
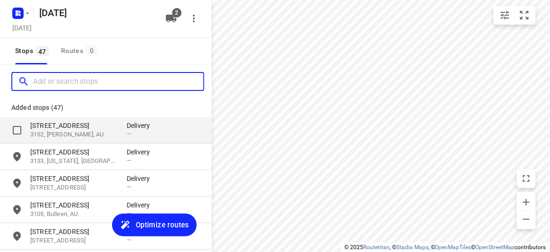
paste input "369 High St Kew 3101"
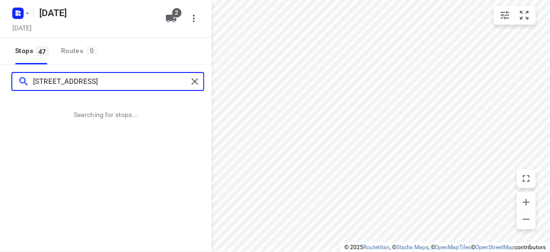
type input "369 High St Kew 3101"
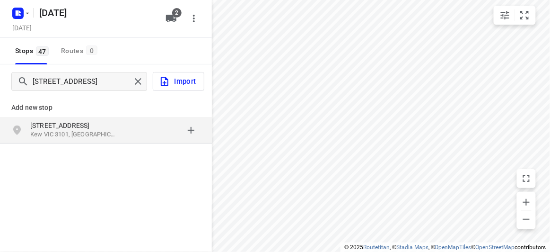
click at [119, 124] on p "369 High St" at bounding box center [78, 125] width 96 height 9
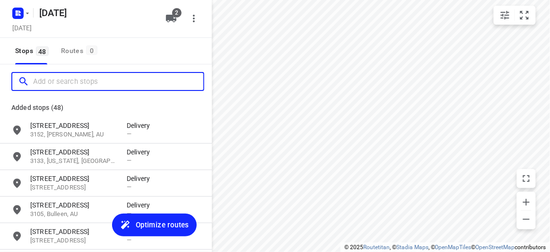
paste input "27-29 Canterbury Road Blackburn 3130"
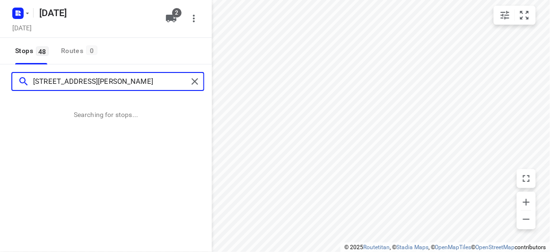
type input "27-29 Canterbury Road Blackburn 3130"
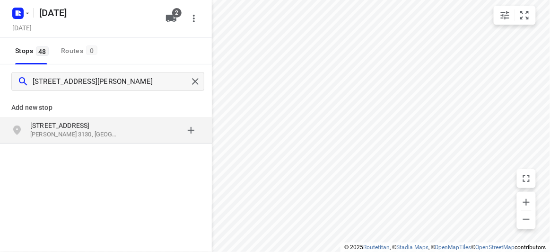
click at [113, 135] on p "Blackburn VIC 3130, Australia" at bounding box center [73, 134] width 87 height 9
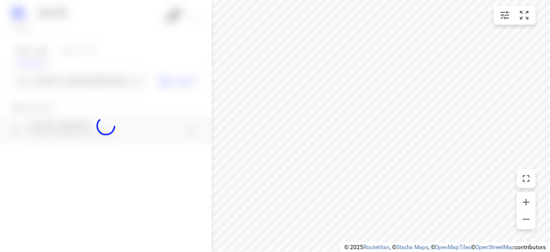
click at [98, 79] on div at bounding box center [106, 126] width 212 height 252
click at [98, 79] on div "14 AUGUST 2025 Wednesday, Aug 13 2 Stops 48 Routes 0 27-29 Canterbury Road Blac…" at bounding box center [106, 126] width 212 height 252
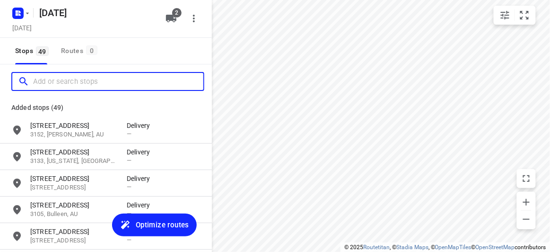
paste input "[STREET_ADDRESS][PERSON_NAME]"
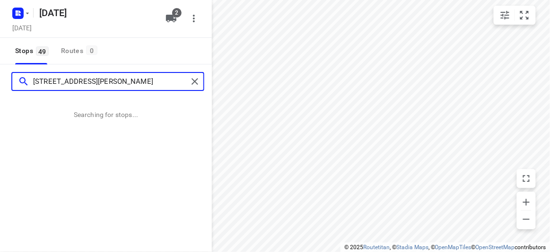
type input "[STREET_ADDRESS][PERSON_NAME]"
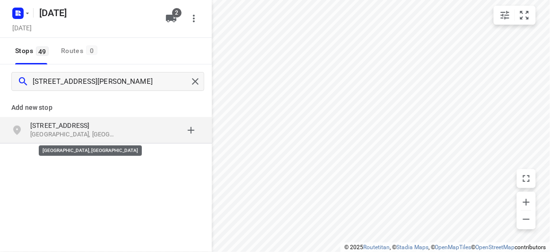
click at [114, 130] on p "Wantirna South VIC, Australia" at bounding box center [73, 134] width 87 height 9
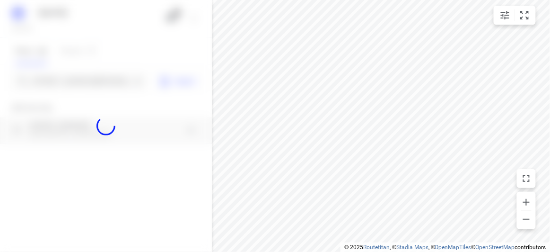
click at [68, 80] on div at bounding box center [106, 126] width 212 height 252
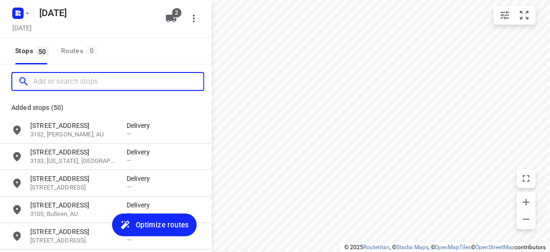
paste input "816 High Street Road, Glen Waverley 3150"
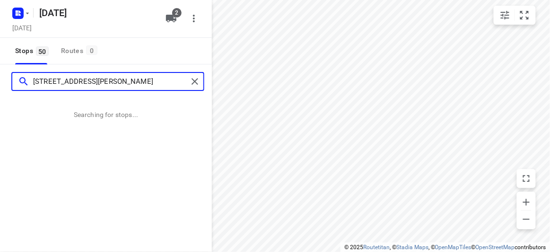
type input "816 High Street Road, Glen Waverley 3150"
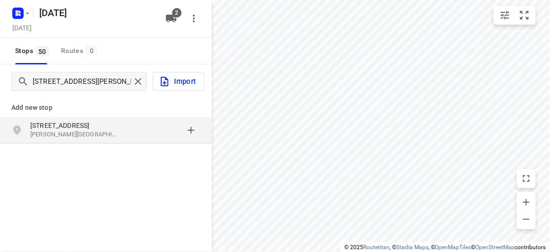
click at [150, 135] on div "grid" at bounding box center [164, 130] width 74 height 19
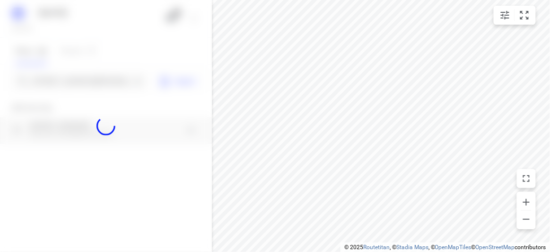
click at [88, 82] on div at bounding box center [106, 126] width 212 height 252
click at [89, 82] on div at bounding box center [106, 126] width 212 height 252
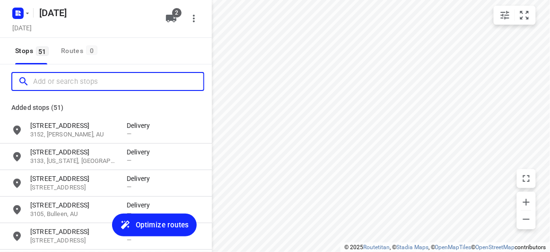
paste input "290 Church Road Templestowe 3106"
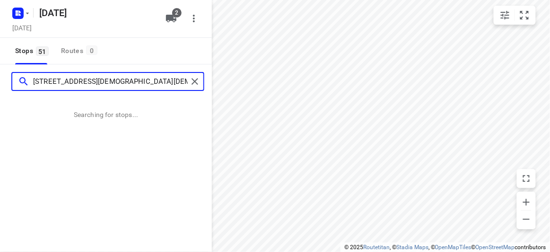
type input "290 Church Road Templestowe 3106"
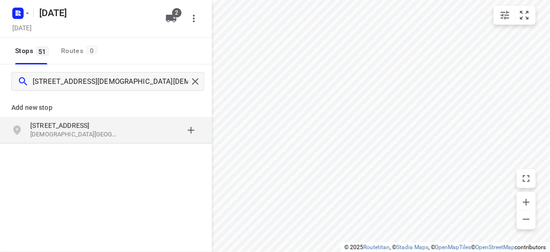
click at [47, 114] on div "Add new stop" at bounding box center [106, 103] width 212 height 26
click at [49, 119] on div "290 Church Road Templestowe VIC 3106, Australia" at bounding box center [106, 130] width 212 height 26
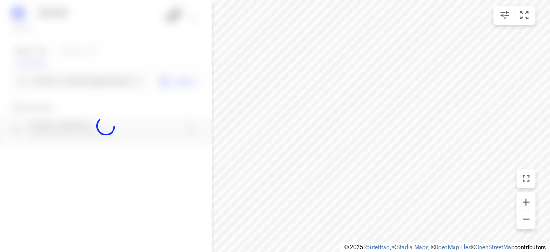
click at [64, 81] on div at bounding box center [106, 126] width 212 height 252
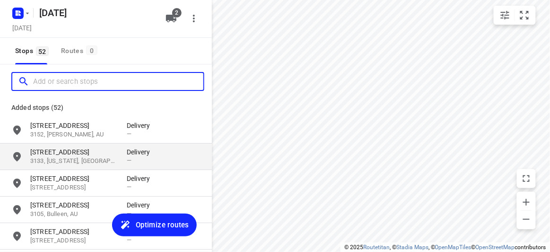
paste input "35 Hallows Street Glen Waverley 3150"
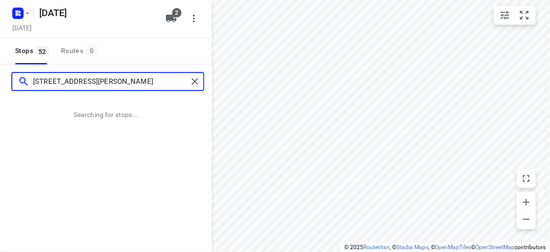
type input "35 Hallows Street Glen Waverley 3150"
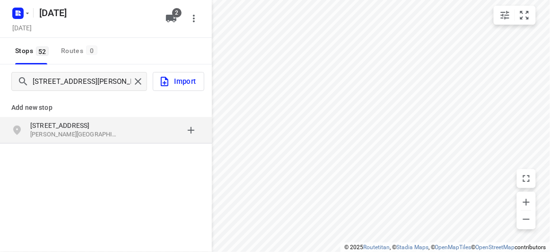
click at [141, 143] on div "Add new stop 35 Hallows Street Glen Waverley VIC 3150, Australia" at bounding box center [106, 117] width 212 height 54
click at [140, 140] on div "35 Hallows Street Glen Waverley VIC 3150, Australia" at bounding box center [106, 130] width 212 height 26
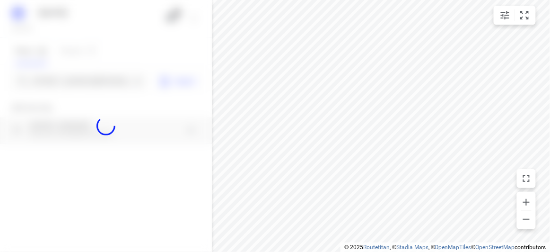
click at [71, 85] on div at bounding box center [106, 126] width 212 height 252
click at [72, 82] on div at bounding box center [106, 126] width 212 height 252
paste input "13 Emden Crescent, Mulgrave 3170"
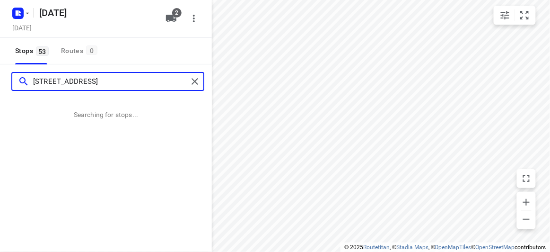
type input "13 Emden Crescent, Mulgrave 3170"
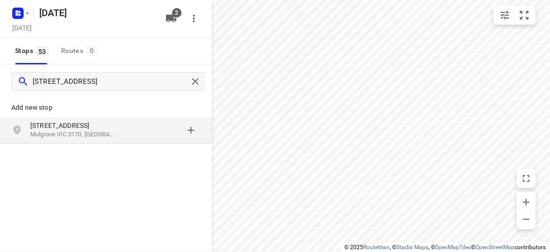
click at [121, 125] on p "[STREET_ADDRESS]" at bounding box center [78, 125] width 96 height 9
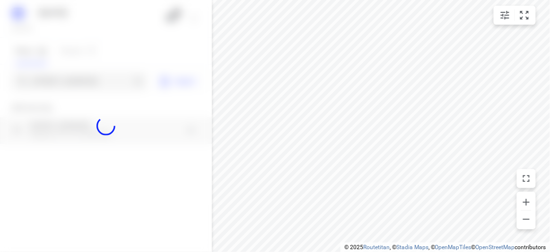
click at [61, 72] on div at bounding box center [106, 126] width 212 height 252
click at [61, 77] on div at bounding box center [106, 126] width 212 height 252
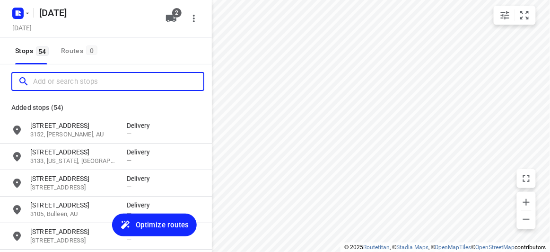
paste input "56 Albert Street Mount Waverley 3149"
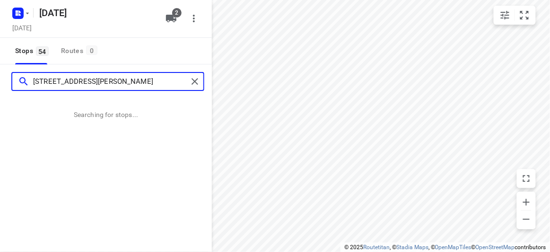
type input "56 Albert Street Mount Waverley 3149"
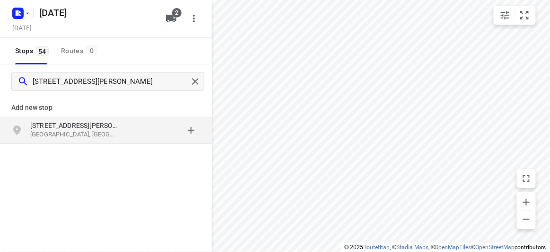
click at [42, 122] on p "[STREET_ADDRESS][PERSON_NAME]" at bounding box center [73, 125] width 87 height 9
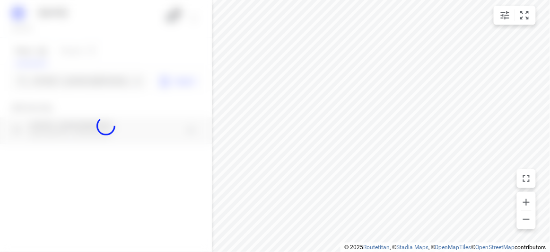
click at [37, 82] on div at bounding box center [106, 126] width 212 height 252
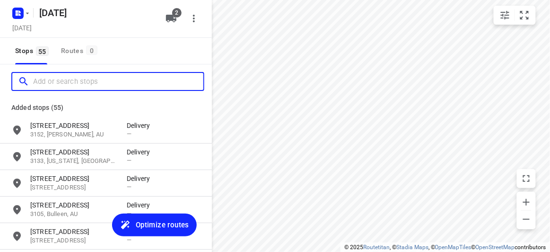
paste input "6 Irymple Avenue Glen Iris 3146"
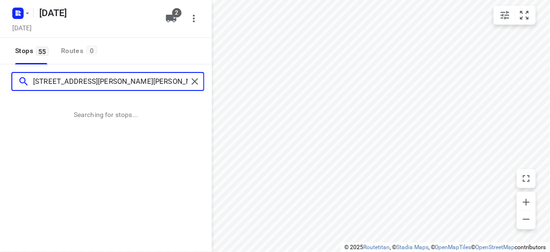
type input "6 Irymple Avenue Glen Iris 3146"
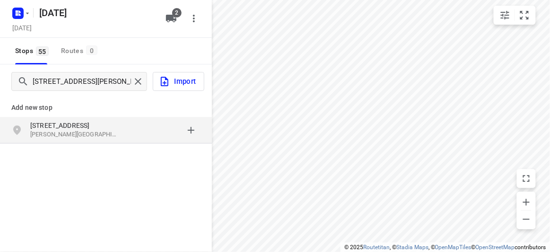
click at [131, 137] on div "grid" at bounding box center [164, 130] width 74 height 19
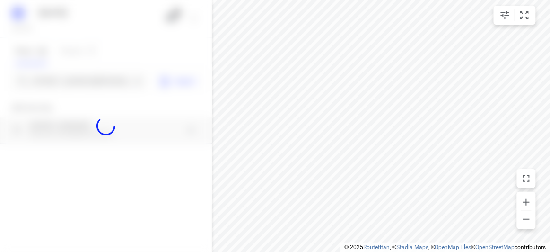
click at [86, 78] on div at bounding box center [106, 126] width 212 height 252
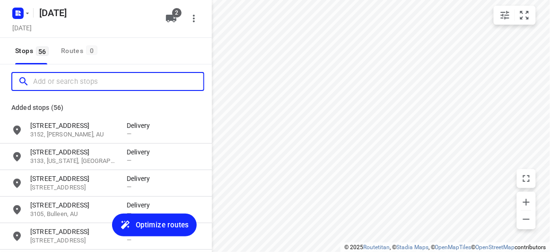
paste input "692 Whitehorse Road Mont Albert 3127"
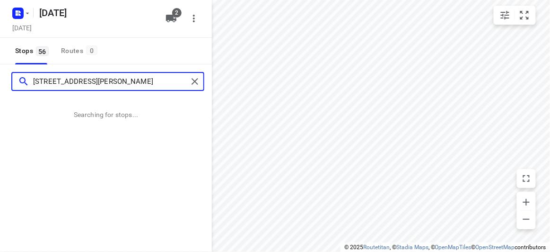
type input "692 Whitehorse Road Mont Albert 3127"
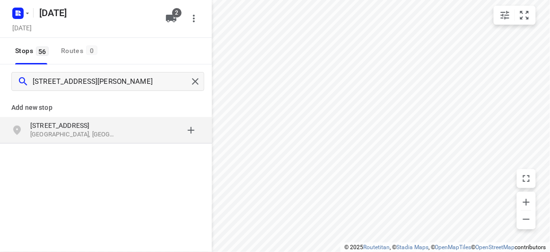
click at [124, 119] on div "692 Whitehorse Road Mont Albert VIC 3127, Australia" at bounding box center [106, 130] width 212 height 26
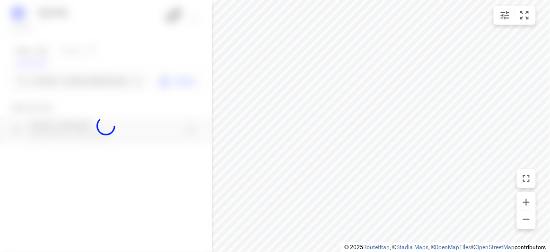
click at [73, 78] on div at bounding box center [106, 126] width 212 height 252
click at [73, 79] on div at bounding box center [106, 126] width 212 height 252
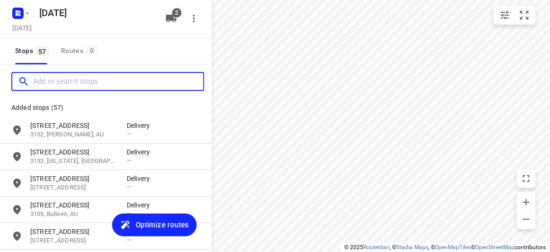
paste input "17 Karen Street Box Hill North 3129"
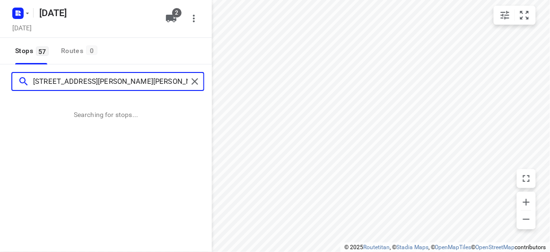
type input "17 Karen Street Box Hill North 3129"
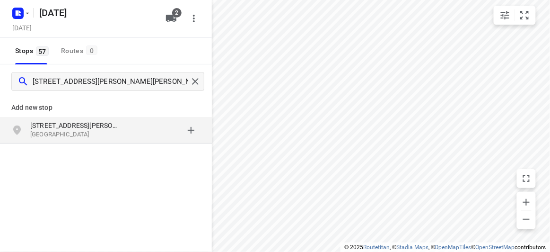
click at [124, 143] on div "Add new stop 17 Karen Street Box Hill North VIC 3129, Australia" at bounding box center [106, 117] width 212 height 54
click at [122, 140] on div "17 Karen Street Box Hill North VIC 3129, Australia" at bounding box center [106, 130] width 212 height 26
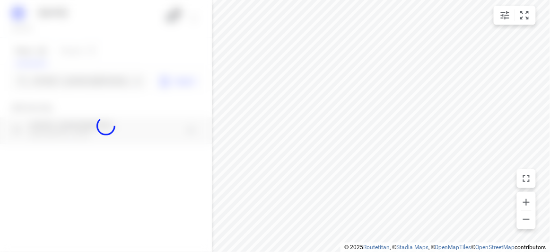
click at [69, 83] on div at bounding box center [106, 126] width 212 height 252
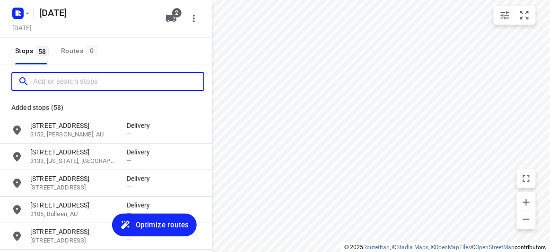
paste input "8 Hedgeley Close, Wantirna South 3152"
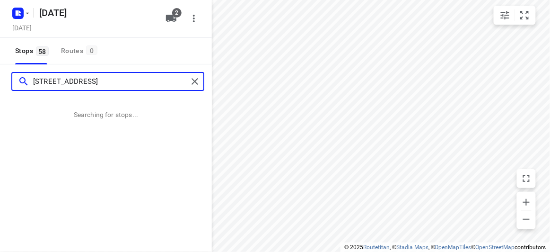
type input "8 Hedgeley Close, Wantirna South 3152"
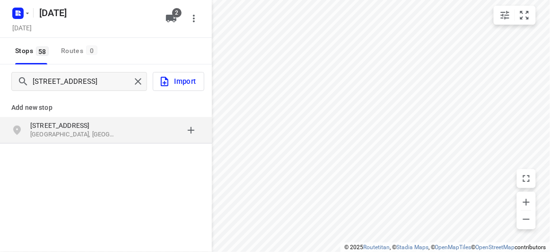
click at [79, 125] on p "[STREET_ADDRESS]" at bounding box center [73, 125] width 87 height 9
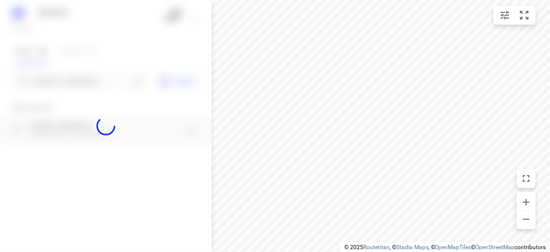
click at [64, 78] on div at bounding box center [106, 126] width 212 height 252
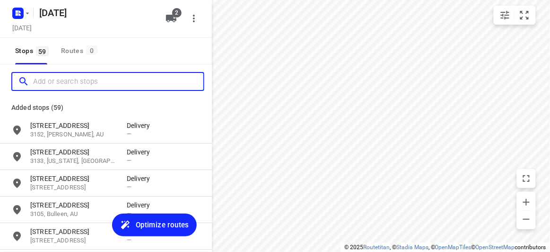
paste input "24 Marsden Crescent, Doncaster East 3109"
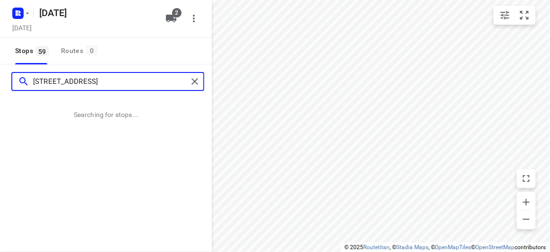
type input "24 Marsden Crescent, Doncaster East 3109"
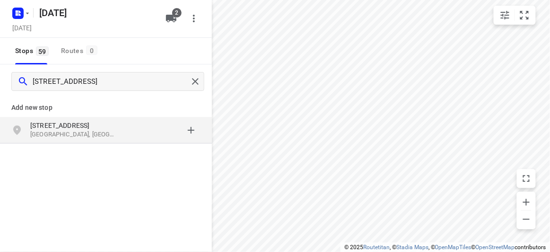
click at [80, 104] on p "Add new stop" at bounding box center [105, 107] width 189 height 11
click at [84, 127] on p "[STREET_ADDRESS]" at bounding box center [73, 125] width 87 height 9
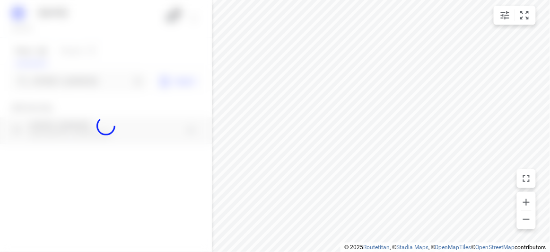
click at [69, 84] on div at bounding box center [106, 126] width 212 height 252
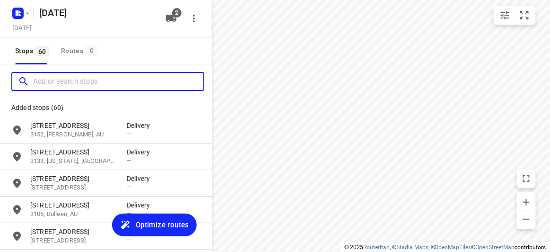
paste input "29 Barbara Street Vermont 3133"
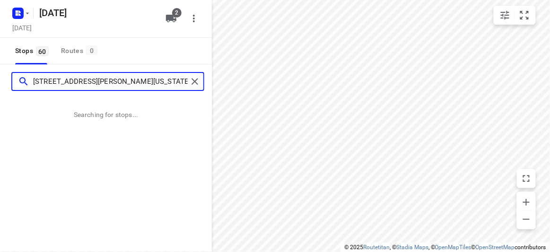
type input "29 Barbara Street Vermont 3133"
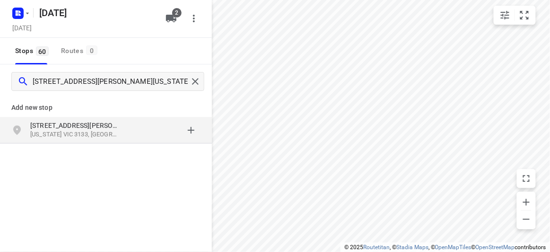
click at [94, 120] on div "29 Barbara Street Vermont VIC 3133, Australia" at bounding box center [106, 130] width 212 height 26
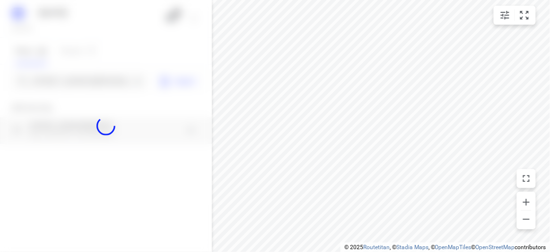
click at [74, 85] on div at bounding box center [106, 126] width 212 height 252
click at [74, 80] on div at bounding box center [106, 126] width 212 height 252
paste input "2A Hilda St, Balwyn VIC 3103"
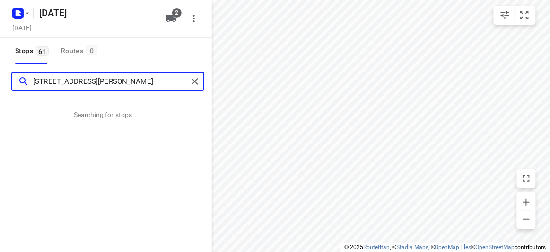
type input "2A Hilda St, Balwyn VIC 3103"
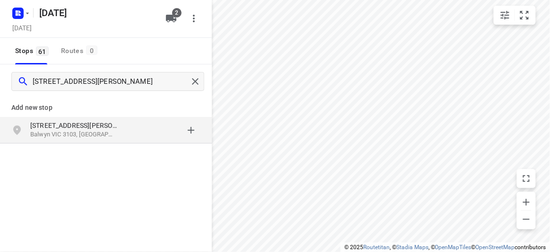
click at [130, 140] on div "2A Hilda St Balwyn VIC 3103, Australia" at bounding box center [106, 130] width 212 height 26
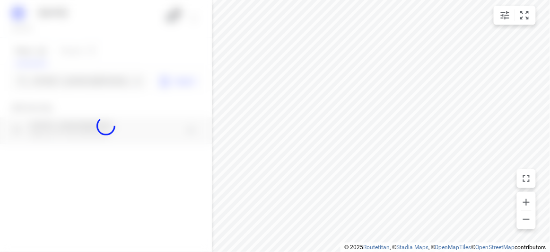
click at [63, 86] on div at bounding box center [106, 126] width 212 height 252
click at [65, 79] on div at bounding box center [106, 126] width 212 height 252
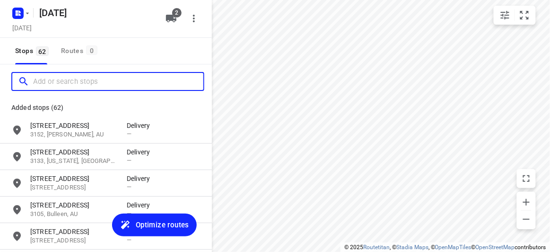
paste input "15 Cochranes road, Moorabbin"
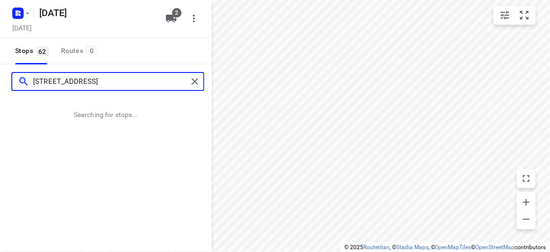
type input "15 Cochranes road, Moorabbin"
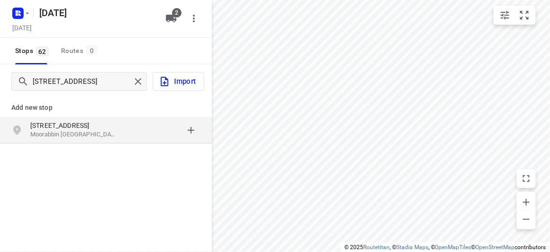
click at [82, 121] on p "[STREET_ADDRESS]" at bounding box center [73, 125] width 87 height 9
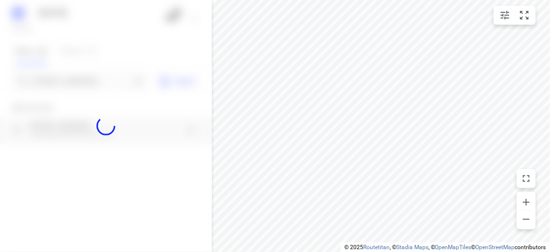
click at [61, 86] on div at bounding box center [106, 126] width 212 height 252
click at [61, 80] on div at bounding box center [106, 126] width 212 height 252
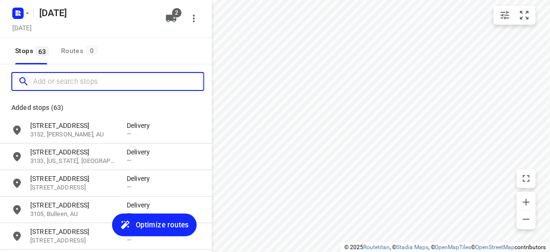
paste input "3 Evergreen boulevard, clayton south 3169"
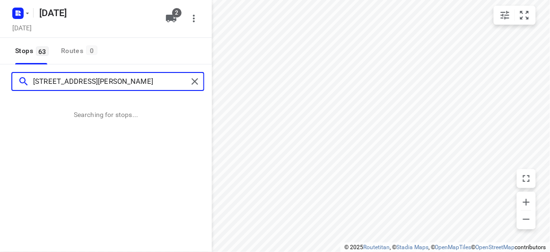
type input "3 Evergreen boulevard, clayton south 3169"
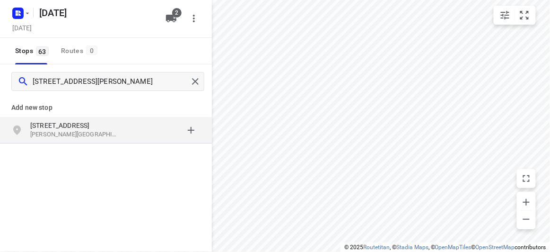
click at [88, 119] on div "3 Evergreen Boulevard Clayton South VIC 3169, Australia" at bounding box center [106, 130] width 212 height 26
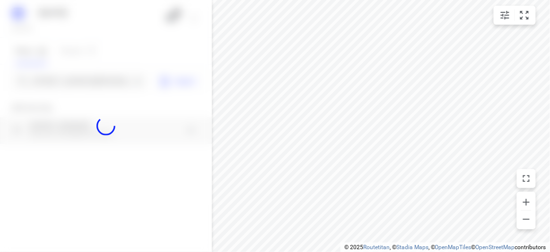
click at [53, 84] on div at bounding box center [106, 126] width 212 height 252
click at [52, 77] on div at bounding box center [106, 126] width 212 height 252
click at [53, 77] on div "14 AUGUST 2025 Wednesday, Aug 13 2 Stops 63 Routes 0 3 Evergreen boulevard, cla…" at bounding box center [106, 126] width 212 height 252
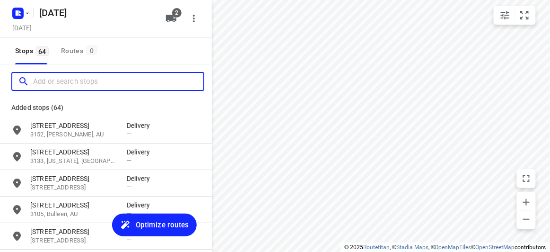
paste input "798 Canterbury road Vermont 3133"
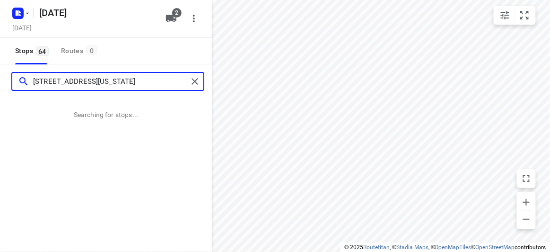
type input "798 Canterbury road Vermont 3133"
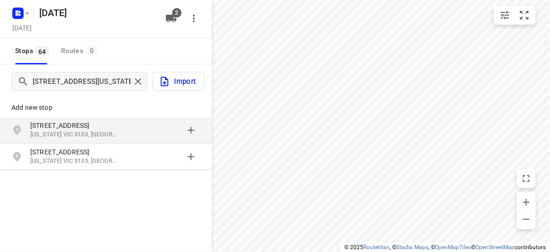
click at [87, 129] on p "[STREET_ADDRESS]" at bounding box center [73, 125] width 87 height 9
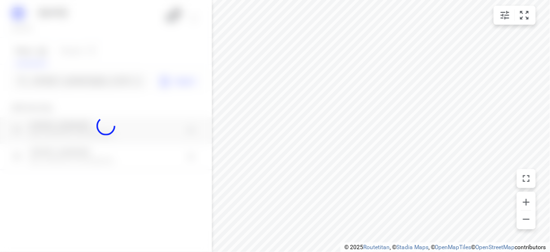
click at [82, 82] on div at bounding box center [106, 126] width 212 height 252
click at [82, 77] on div "14 AUGUST 2025 Wednesday, Aug 13 2 Stops 64 Routes 0 798 Canterbury road Vermon…" at bounding box center [106, 126] width 212 height 252
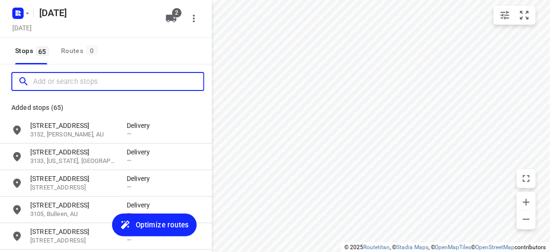
paste input "6 Hansen Cl Burwood 3125"
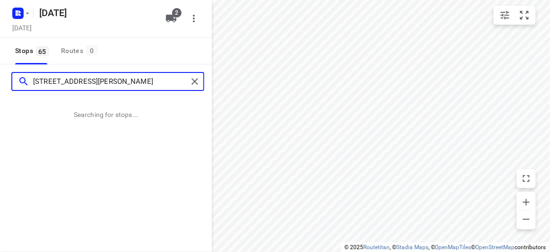
type input "6 Hansen Cl Burwood 3125"
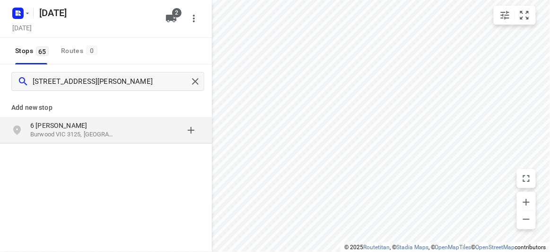
click at [81, 143] on div "Add new stop 6 Hansen Cl Burwood VIC 3125, Australia" at bounding box center [106, 117] width 212 height 54
click at [80, 142] on div "6 Hansen Cl Burwood VIC 3125, Australia" at bounding box center [106, 130] width 212 height 26
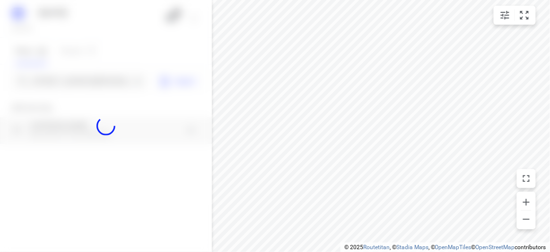
click at [56, 82] on div at bounding box center [106, 126] width 212 height 252
click at [58, 81] on input "6 Hansen Cl Burwood 3125" at bounding box center [81, 81] width 97 height 15
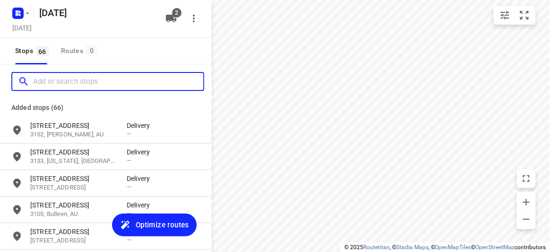
paste input "674 riversdale rd Camberwell vic 3124"
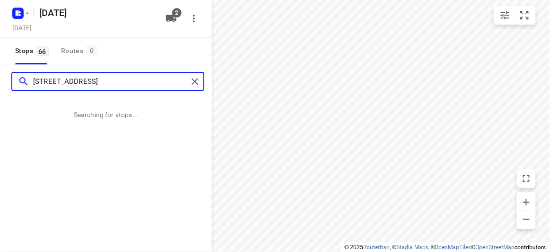
type input "674 riversdale rd Camberwell vic 3124"
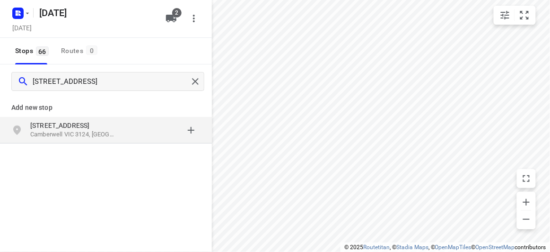
click at [61, 127] on p "674 Riversdale Rd" at bounding box center [73, 125] width 87 height 9
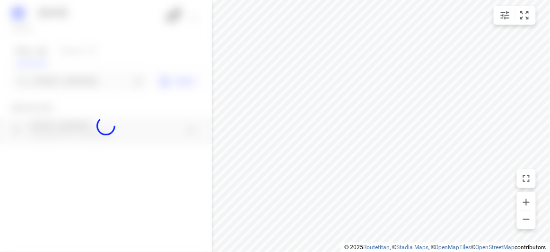
click at [32, 72] on div at bounding box center [106, 126] width 212 height 252
click at [46, 83] on div at bounding box center [106, 126] width 212 height 252
click at [47, 82] on input "Add or search stops" at bounding box center [81, 81] width 97 height 15
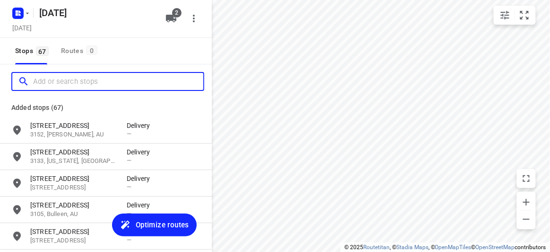
paste input "152 Andersons Creek Road, Doncaster East, 3109"
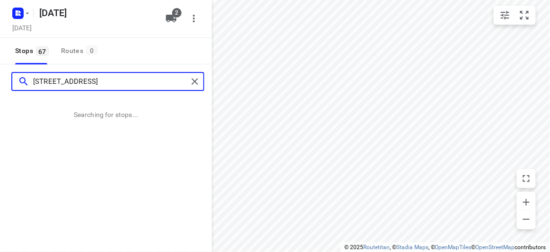
type input "152 Andersons Creek Road, Doncaster East, 3109"
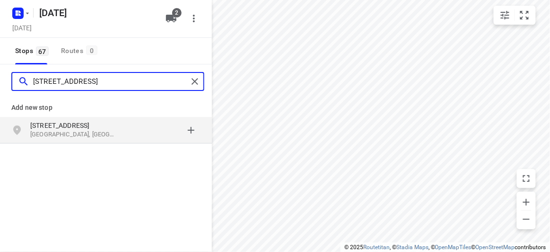
scroll to position [0, 0]
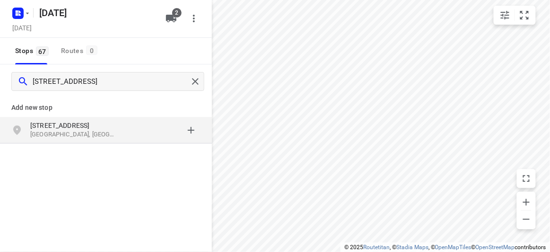
click at [128, 135] on div "grid" at bounding box center [164, 130] width 74 height 19
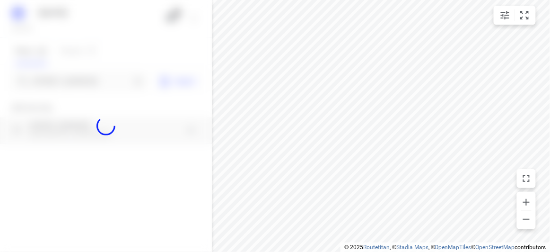
click at [78, 79] on div at bounding box center [106, 126] width 212 height 252
click at [77, 79] on div at bounding box center [106, 126] width 212 height 252
click at [77, 81] on div at bounding box center [106, 126] width 212 height 252
click at [80, 84] on div at bounding box center [106, 126] width 212 height 252
paste input "1 Stapley Crescent Chadstone 3148"
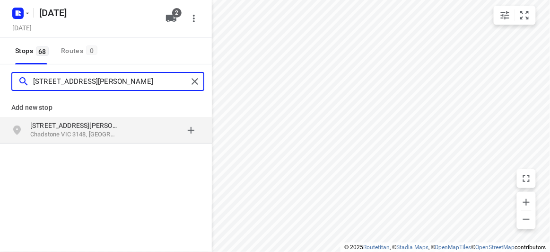
type input "1 Stapley Crescent Chadstone 3148"
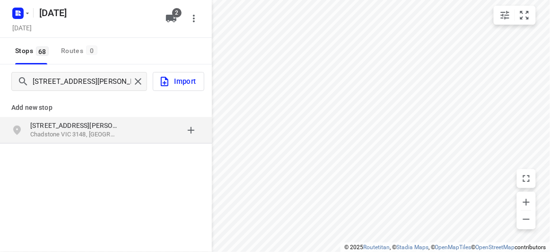
click at [83, 119] on div "1 Stapley Crescent Chadstone VIC 3148, Australia" at bounding box center [106, 130] width 212 height 26
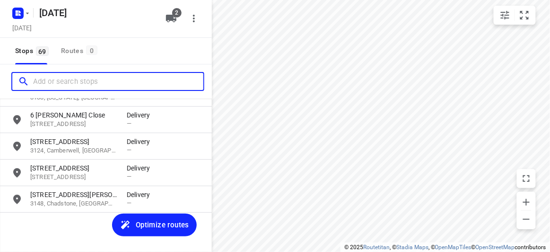
scroll to position [1735, 0]
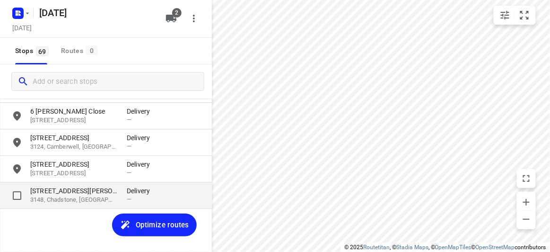
click at [53, 190] on p "1 Stapley Crescent" at bounding box center [73, 190] width 87 height 9
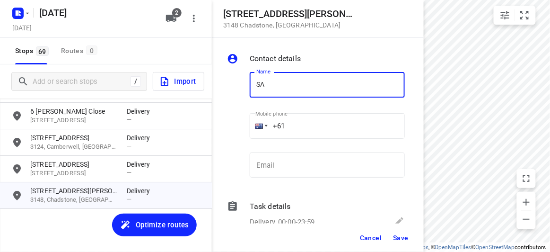
type input "[PERSON_NAME] 2/1"
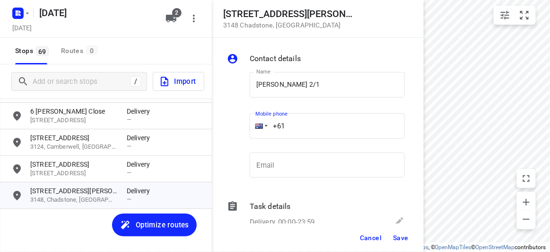
drag, startPoint x: 285, startPoint y: 125, endPoint x: 261, endPoint y: 125, distance: 23.2
click at [261, 125] on div "+61" at bounding box center [327, 126] width 155 height 26
paste input "411959750"
type input "+61 411959750"
click at [401, 241] on span "Save" at bounding box center [401, 238] width 16 height 8
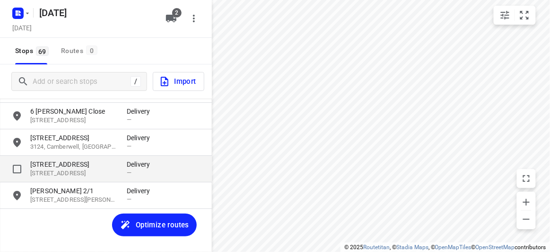
click at [66, 166] on p "152 Andersons Creek Road" at bounding box center [73, 163] width 87 height 9
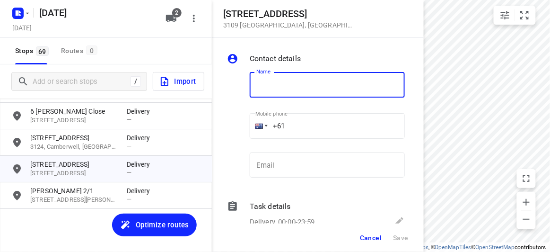
click at [383, 231] on button "Cancel" at bounding box center [370, 237] width 29 height 17
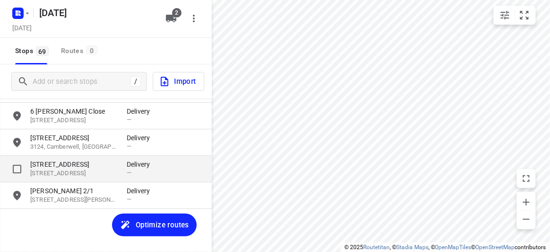
click at [80, 158] on div "152 Andersons Creek Road 3109, Doncaster East, AU Delivery —" at bounding box center [106, 169] width 212 height 26
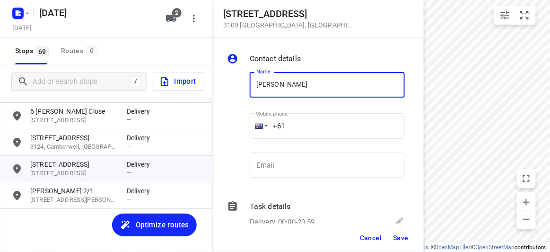
type input "[PERSON_NAME] 3/152"
click at [305, 126] on input "+61" at bounding box center [327, 126] width 155 height 26
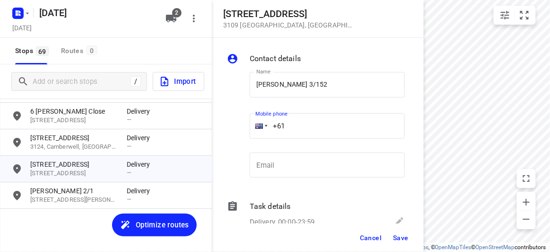
paste input "433799992"
type input "+61 433799992"
click at [400, 241] on span "Save" at bounding box center [401, 238] width 16 height 8
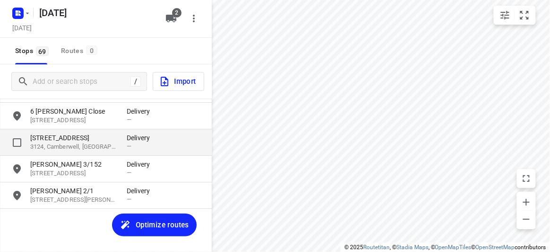
click at [59, 141] on p "674 Riversdale Road" at bounding box center [73, 137] width 87 height 9
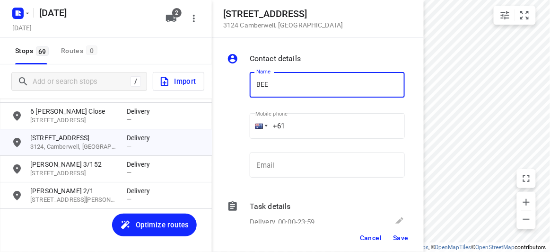
type input "BEE [PERSON_NAME]"
click at [301, 119] on input "+61" at bounding box center [327, 126] width 155 height 26
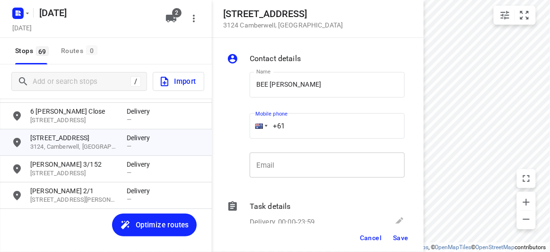
paste input "0433117027"
drag, startPoint x: 308, startPoint y: 126, endPoint x: 302, endPoint y: 123, distance: 6.8
click at [308, 127] on input "+61 0433117027" at bounding box center [327, 126] width 155 height 26
click at [294, 120] on input "+61 0433117027" at bounding box center [327, 126] width 155 height 26
click at [293, 120] on input "+61 0433117027" at bounding box center [327, 126] width 155 height 26
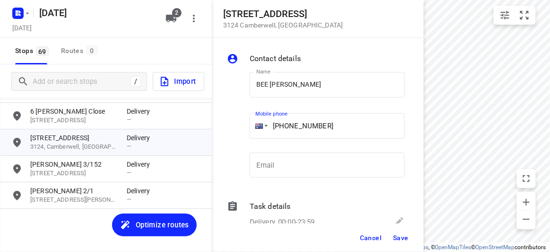
click at [290, 128] on input "+61 0433117027" at bounding box center [327, 126] width 155 height 26
type input "+61 433117027"
click at [395, 236] on span "Save" at bounding box center [401, 238] width 16 height 8
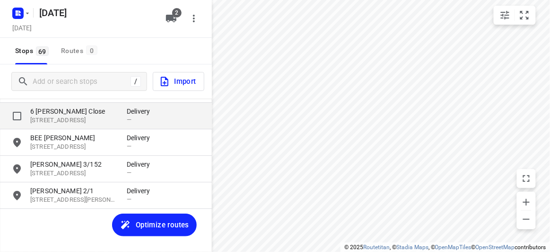
click at [57, 112] on p "6 Hansen Close" at bounding box center [73, 110] width 87 height 9
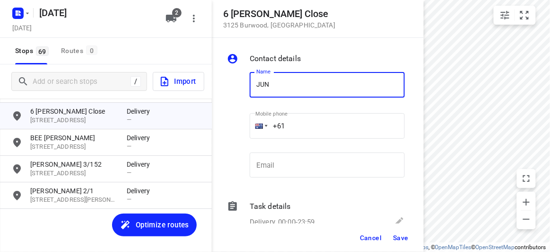
type input "[PERSON_NAME]"
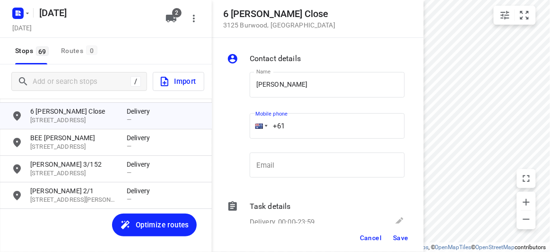
click at [292, 123] on input "+61" at bounding box center [327, 126] width 155 height 26
paste input "421218178"
type input "+61 421218178"
click at [403, 235] on span "Save" at bounding box center [401, 238] width 16 height 8
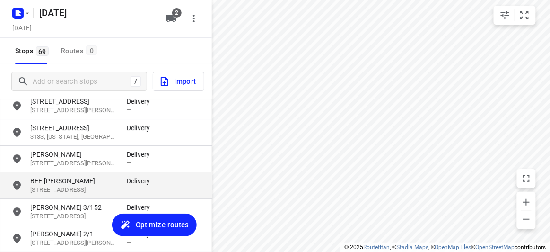
scroll to position [1650, 0]
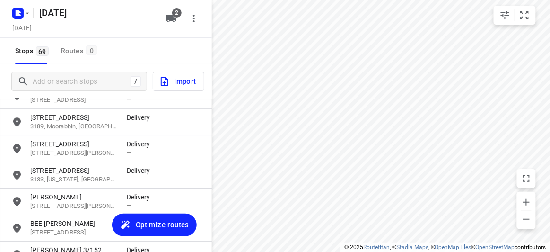
click at [56, 175] on p "3133, [US_STATE], [GEOGRAPHIC_DATA]" at bounding box center [73, 179] width 87 height 9
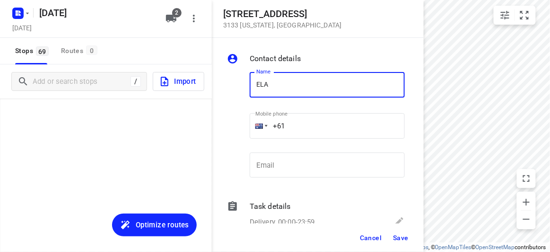
scroll to position [1650, 0]
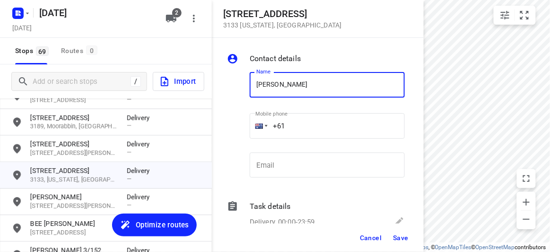
click at [306, 85] on input "[PERSON_NAME]" at bounding box center [327, 85] width 155 height 26
click at [308, 86] on input "[PERSON_NAME]" at bounding box center [327, 85] width 155 height 26
type input "[PERSON_NAME]"
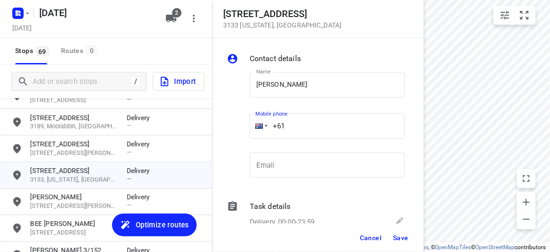
click at [313, 121] on input "+61" at bounding box center [327, 126] width 155 height 26
paste input "61411668858"
drag, startPoint x: 356, startPoint y: 114, endPoint x: 249, endPoint y: 129, distance: 107.5
click at [250, 129] on div "Mobile phone [PHONE_NUMBER] ​" at bounding box center [327, 128] width 155 height 38
drag, startPoint x: 379, startPoint y: 128, endPoint x: 372, endPoint y: 130, distance: 6.9
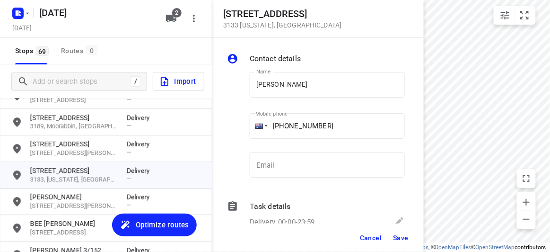
click at [379, 127] on input "[PHONE_NUMBER]" at bounding box center [327, 126] width 155 height 26
drag, startPoint x: 320, startPoint y: 136, endPoint x: 265, endPoint y: 138, distance: 54.4
click at [265, 138] on div "[PHONE_NUMBER]" at bounding box center [327, 126] width 155 height 26
paste input "tel"
type input "[PHONE_NUMBER]"
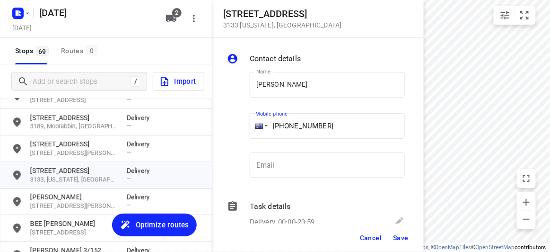
click at [407, 227] on div "Cancel Save" at bounding box center [318, 237] width 212 height 28
click at [406, 240] on span "Save" at bounding box center [401, 238] width 16 height 8
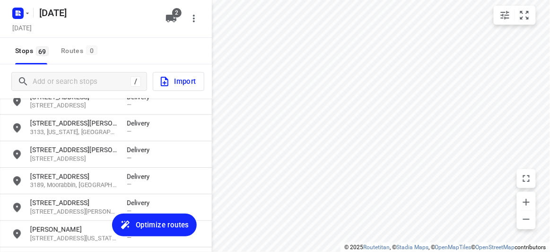
scroll to position [1564, 0]
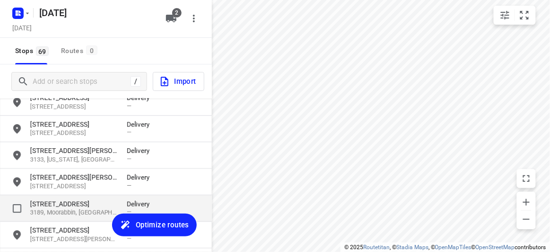
click at [65, 205] on p "[STREET_ADDRESS]" at bounding box center [73, 203] width 87 height 9
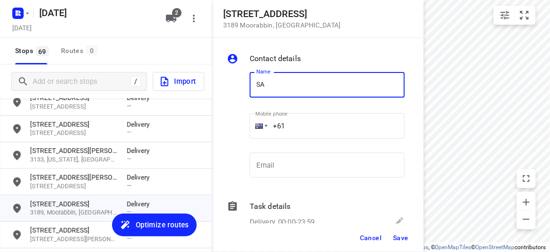
type input "[PERSON_NAME]"
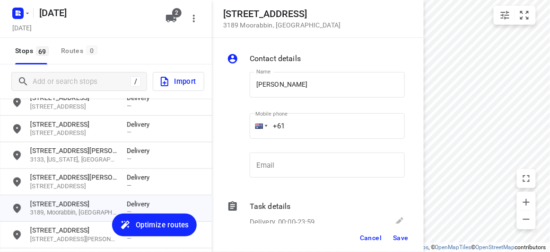
click at [250, 141] on p "​" at bounding box center [327, 143] width 155 height 6
drag, startPoint x: 240, startPoint y: 127, endPoint x: 222, endPoint y: 127, distance: 18.0
click at [222, 127] on div "Contact details Name [PERSON_NAME] Name Mobile phone +61 ​ Email Email Task det…" at bounding box center [318, 130] width 212 height 185
paste input "430042400"
type input "[PHONE_NUMBER]"
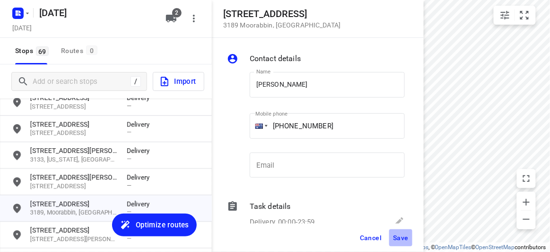
click at [401, 236] on span "Save" at bounding box center [401, 238] width 16 height 8
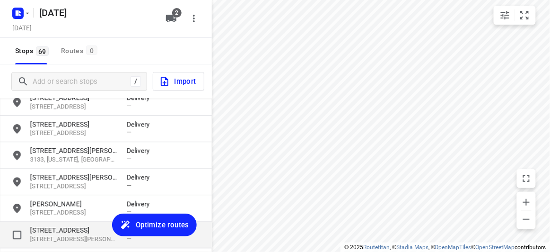
click at [59, 237] on p "[STREET_ADDRESS][PERSON_NAME]" at bounding box center [73, 239] width 87 height 9
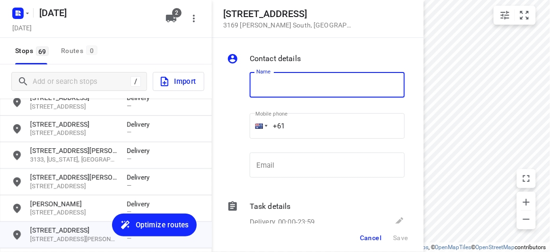
paste input "[PERSON_NAME]"
type input "[PERSON_NAME]"
click at [399, 234] on span "Save" at bounding box center [401, 238] width 16 height 8
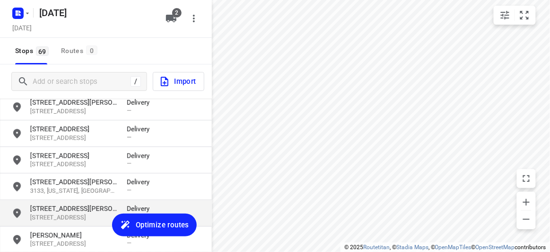
scroll to position [1521, 0]
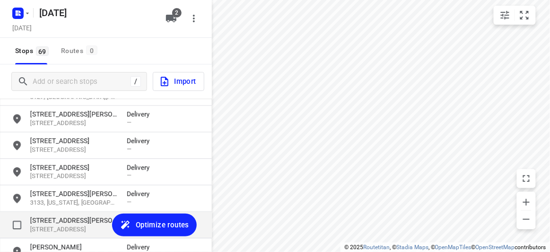
click at [52, 222] on p "[STREET_ADDRESS][PERSON_NAME]" at bounding box center [73, 219] width 87 height 9
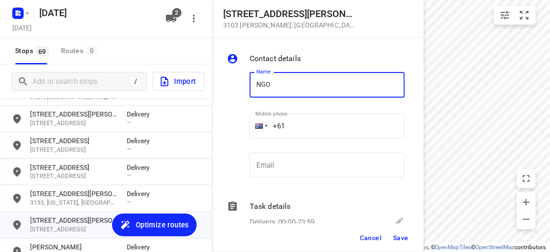
drag, startPoint x: 316, startPoint y: 134, endPoint x: 307, endPoint y: 123, distance: 14.1
click at [316, 134] on input "+61" at bounding box center [327, 126] width 155 height 26
drag, startPoint x: 299, startPoint y: 89, endPoint x: 302, endPoint y: 96, distance: 7.2
click at [299, 89] on input "NGO" at bounding box center [327, 85] width 155 height 26
type input "[PERSON_NAME]"
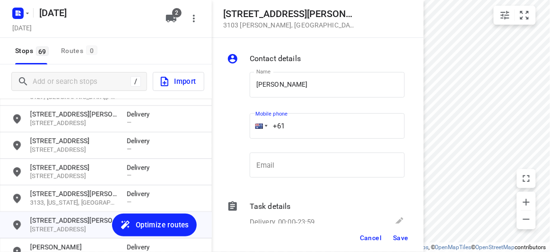
drag, startPoint x: 292, startPoint y: 126, endPoint x: 253, endPoint y: 127, distance: 39.2
click at [253, 127] on div "+61" at bounding box center [327, 126] width 155 height 26
paste input "tel"
paste input "415997277"
type input "[PHONE_NUMBER]"
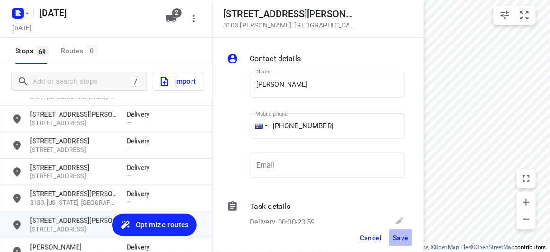
click at [407, 235] on span "Save" at bounding box center [401, 238] width 16 height 8
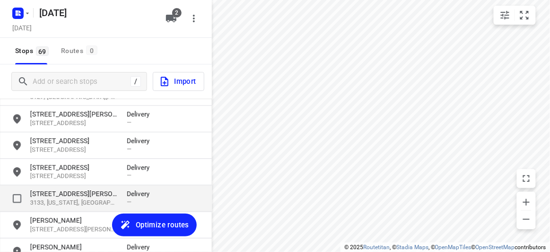
click at [94, 196] on p "[STREET_ADDRESS][PERSON_NAME]" at bounding box center [73, 193] width 87 height 9
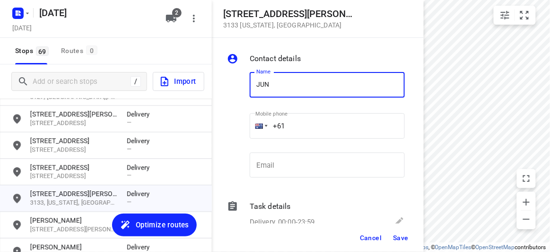
type input "[PERSON_NAME]"
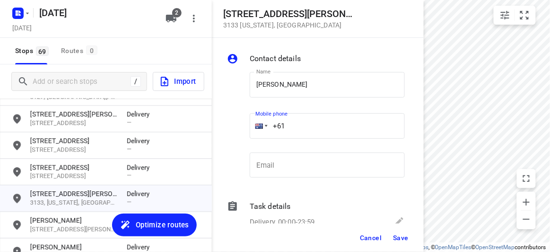
drag, startPoint x: 302, startPoint y: 120, endPoint x: 242, endPoint y: 132, distance: 60.8
click at [242, 132] on div "Name [PERSON_NAME] Name Mobile phone +61 ​ Email Email" at bounding box center [316, 126] width 182 height 125
paste input "423869839"
type input "[PHONE_NUMBER]"
click at [406, 236] on span "Save" at bounding box center [401, 238] width 16 height 8
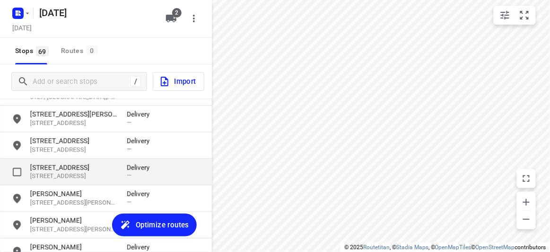
click at [39, 167] on p "[STREET_ADDRESS]" at bounding box center [73, 166] width 87 height 9
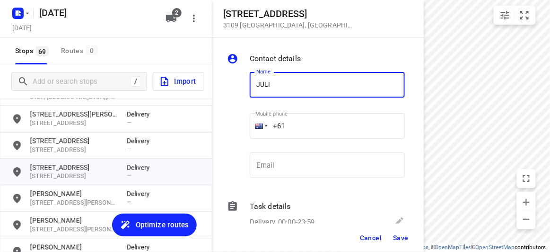
type input "[PERSON_NAME]"
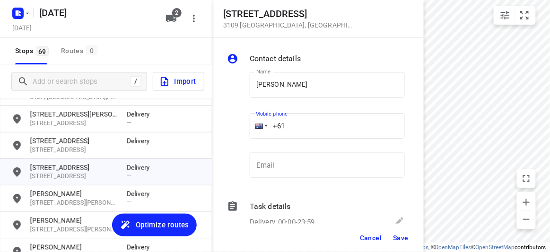
click at [285, 123] on input "+61" at bounding box center [327, 126] width 155 height 26
paste input "421077917"
type input "[PHONE_NUMBER]"
click at [404, 236] on span "Save" at bounding box center [401, 238] width 16 height 8
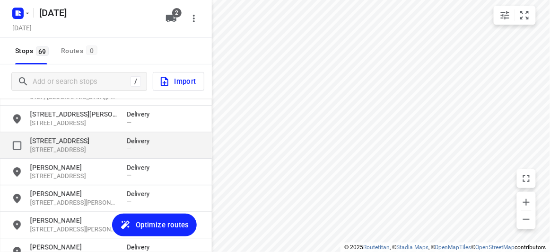
click at [60, 140] on p "[STREET_ADDRESS]" at bounding box center [73, 140] width 87 height 9
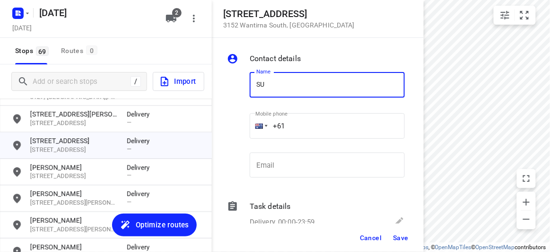
type input "[PERSON_NAME]"
click at [302, 128] on input "+61" at bounding box center [327, 126] width 155 height 26
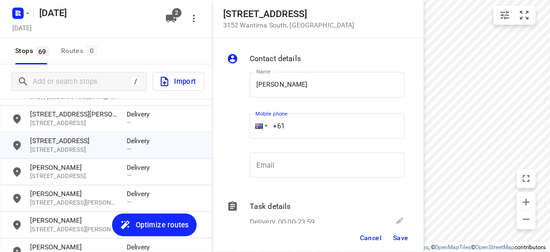
paste input "421699272"
type input "[PHONE_NUMBER]"
click at [398, 240] on span "Save" at bounding box center [401, 238] width 16 height 8
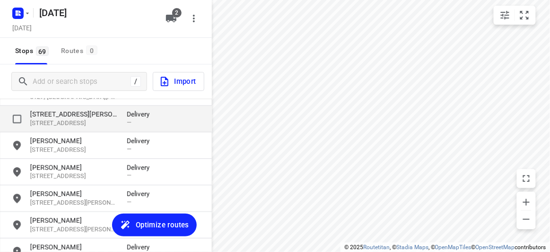
click at [55, 115] on p "[STREET_ADDRESS][PERSON_NAME]" at bounding box center [73, 113] width 87 height 9
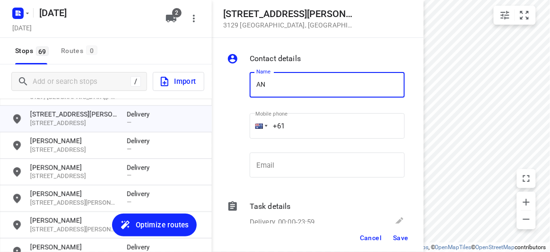
type input "[PERSON_NAME]"
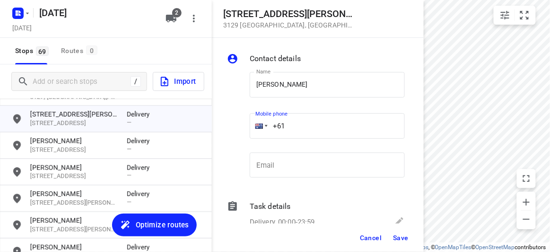
drag, startPoint x: 277, startPoint y: 124, endPoint x: 253, endPoint y: 128, distance: 24.4
click at [253, 128] on div "+61" at bounding box center [327, 126] width 155 height 26
paste input "433016221"
type input "[PHONE_NUMBER]"
click at [404, 242] on button "Save" at bounding box center [400, 237] width 23 height 17
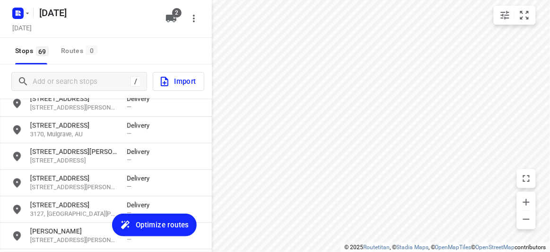
scroll to position [1392, 0]
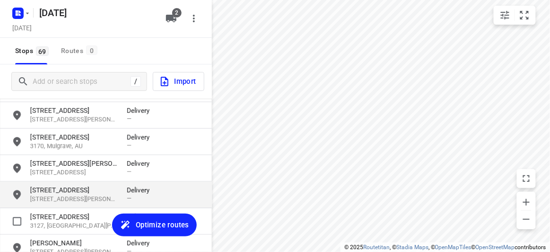
click at [52, 205] on div "[STREET_ADDRESS][PERSON_NAME][PERSON_NAME] Delivery —" at bounding box center [106, 195] width 212 height 26
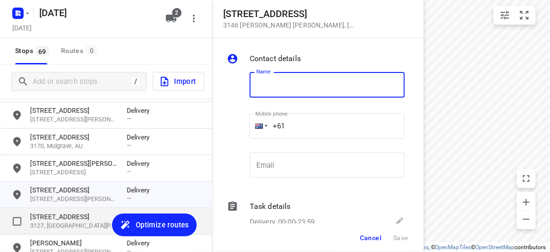
click at [52, 212] on p "[STREET_ADDRESS]" at bounding box center [73, 216] width 87 height 9
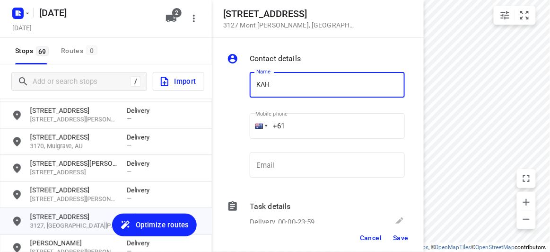
type input "[PERSON_NAME] 111/692"
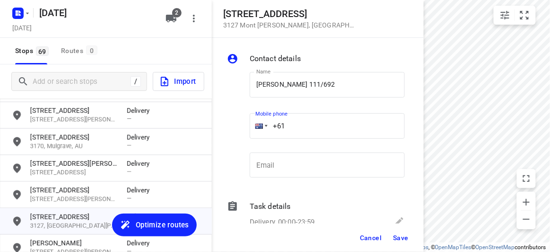
drag, startPoint x: 283, startPoint y: 126, endPoint x: 249, endPoint y: 130, distance: 34.2
click at [250, 130] on div "+61" at bounding box center [327, 126] width 155 height 26
paste input "430886680"
type input "[PHONE_NUMBER]"
click at [406, 238] on span "Save" at bounding box center [401, 238] width 16 height 8
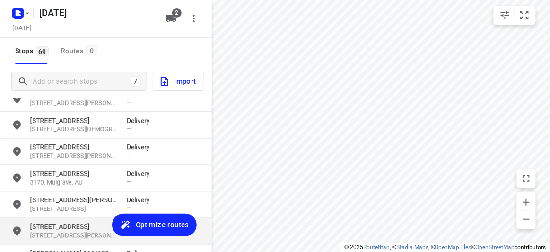
scroll to position [1349, 0]
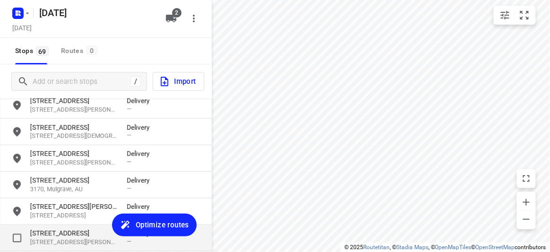
click at [65, 232] on p "[STREET_ADDRESS]" at bounding box center [73, 232] width 87 height 9
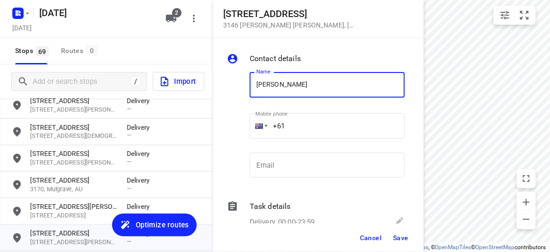
type input "[PERSON_NAME]"
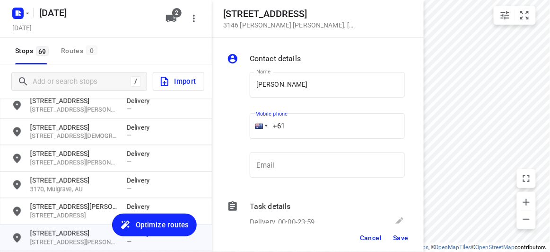
drag, startPoint x: 295, startPoint y: 131, endPoint x: 259, endPoint y: 137, distance: 36.9
click at [259, 137] on div "+61" at bounding box center [327, 126] width 155 height 26
paste input "468604090"
type input "[PHONE_NUMBER]"
click at [400, 236] on span "Save" at bounding box center [401, 238] width 16 height 8
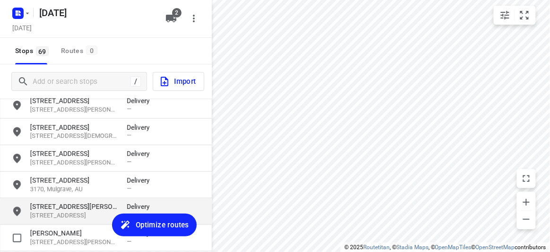
click at [72, 210] on p "[STREET_ADDRESS][PERSON_NAME]" at bounding box center [73, 206] width 87 height 9
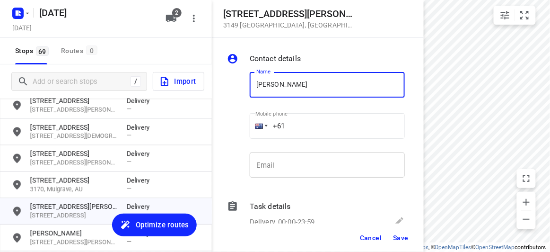
type input "[PERSON_NAME] 1/56"
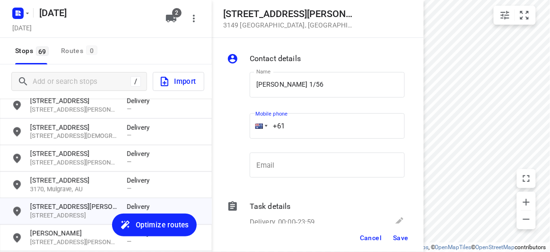
drag, startPoint x: 297, startPoint y: 127, endPoint x: 248, endPoint y: 132, distance: 49.9
click at [248, 132] on div "Mobile phone +61 ​" at bounding box center [327, 129] width 163 height 44
paste input "433708869"
type input "[PHONE_NUMBER]"
click at [407, 235] on span "Save" at bounding box center [401, 238] width 16 height 8
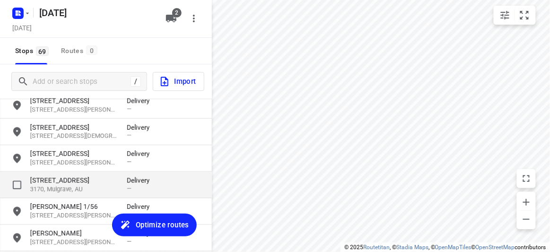
click at [87, 185] on p "3170, Mulgrave, AU" at bounding box center [73, 189] width 87 height 9
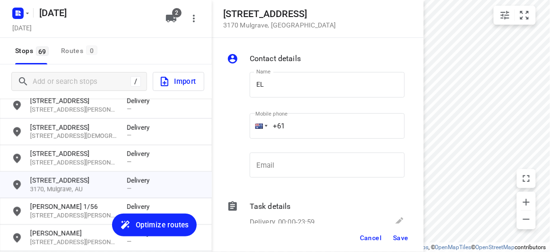
click at [247, 83] on div "Name EL Name" at bounding box center [327, 86] width 163 height 48
click at [253, 82] on input "EL" at bounding box center [327, 85] width 155 height 26
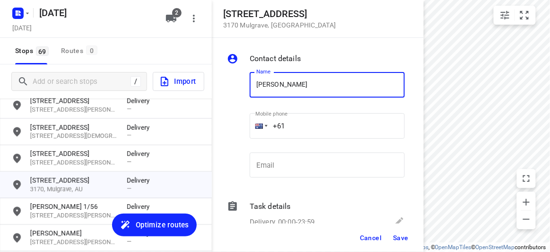
click at [302, 83] on input "[PERSON_NAME]" at bounding box center [327, 85] width 155 height 26
type input "[PERSON_NAME]"
click at [300, 121] on input "+61" at bounding box center [327, 126] width 155 height 26
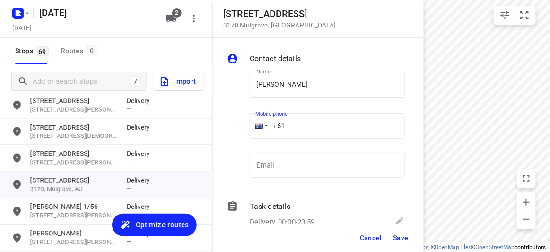
paste input "434851126"
type input "[PHONE_NUMBER]"
click at [392, 240] on button "Save" at bounding box center [400, 237] width 23 height 17
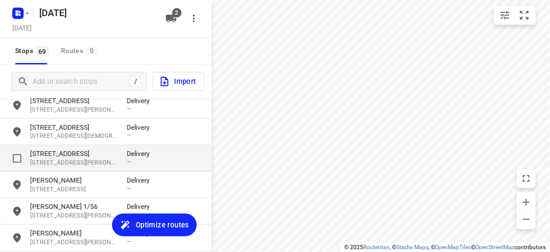
click at [64, 157] on p "[STREET_ADDRESS]" at bounding box center [73, 153] width 87 height 9
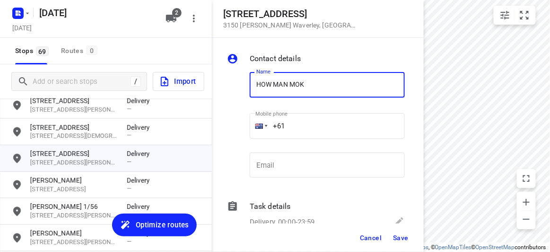
paste input "[PHONE_NUMBER]"
type input "HOW MAN MOK+61413677689"
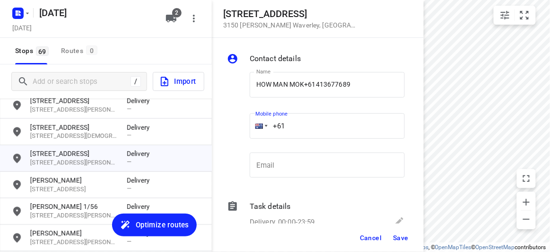
drag, startPoint x: 276, startPoint y: 131, endPoint x: 292, endPoint y: 110, distance: 26.7
click at [257, 131] on div "+61" at bounding box center [327, 126] width 155 height 26
paste input "413677689"
type input "[PHONE_NUMBER]"
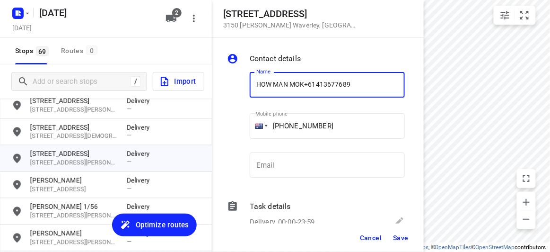
drag, startPoint x: 354, startPoint y: 74, endPoint x: 305, endPoint y: 79, distance: 49.9
click at [305, 79] on input "HOW MAN MOK+61413677689" at bounding box center [327, 85] width 155 height 26
type input "HOW MAN MOK"
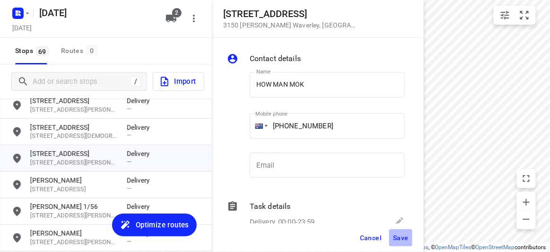
click at [401, 240] on span "Save" at bounding box center [401, 238] width 16 height 8
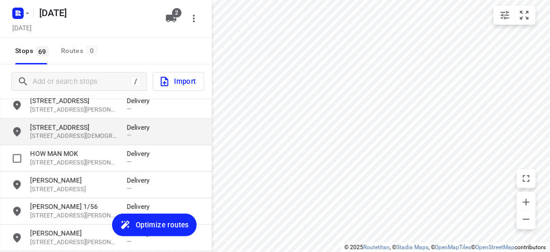
click at [50, 125] on p "[STREET_ADDRESS]" at bounding box center [73, 126] width 87 height 9
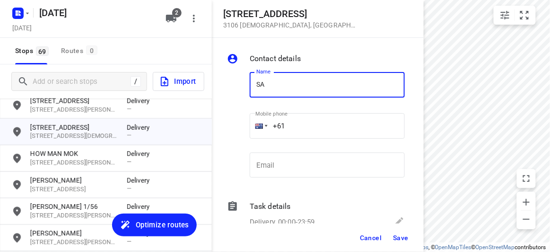
type input "[PERSON_NAME]"
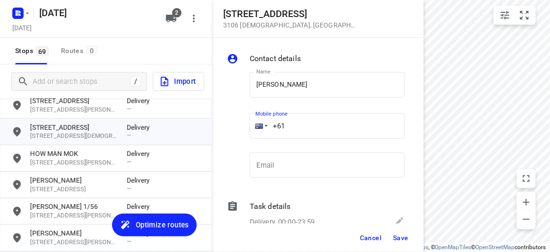
drag, startPoint x: 276, startPoint y: 124, endPoint x: 249, endPoint y: 125, distance: 26.5
click at [249, 125] on div "Mobile phone +61 ​" at bounding box center [327, 129] width 163 height 44
paste input "448993758"
type input "[PHONE_NUMBER]"
click at [407, 237] on span "Save" at bounding box center [401, 238] width 16 height 8
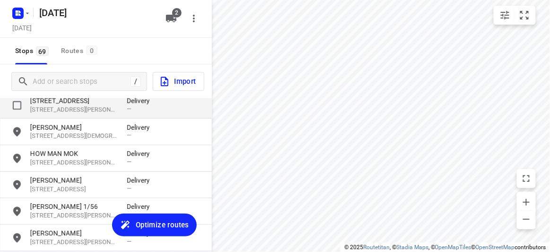
click at [89, 109] on p "[STREET_ADDRESS][PERSON_NAME]" at bounding box center [73, 109] width 87 height 9
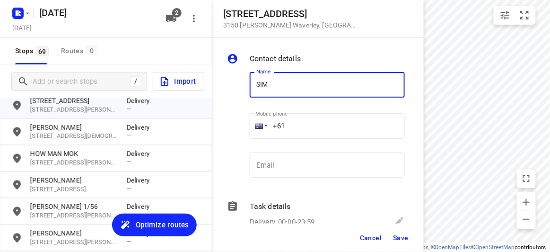
type input "[PERSON_NAME] 1/816"
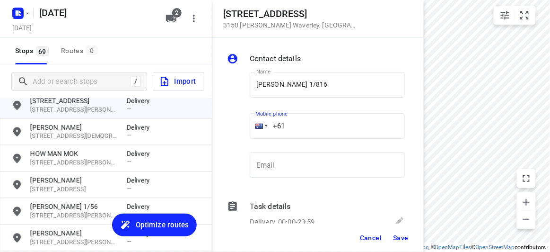
drag, startPoint x: 285, startPoint y: 130, endPoint x: 247, endPoint y: 133, distance: 38.0
click at [247, 133] on div "Mobile phone +61 ​" at bounding box center [327, 129] width 163 height 44
paste input "tel"
paste input "437353113"
type input "[PHONE_NUMBER]"
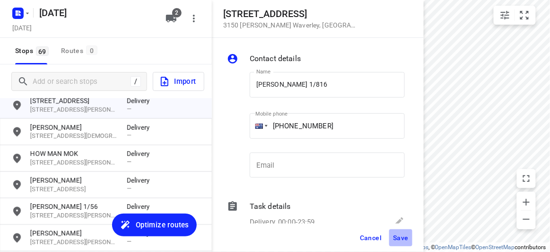
click at [402, 232] on button "Save" at bounding box center [400, 237] width 23 height 17
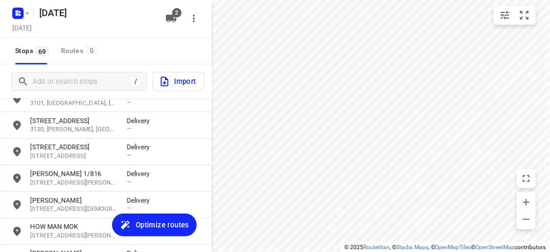
scroll to position [1263, 0]
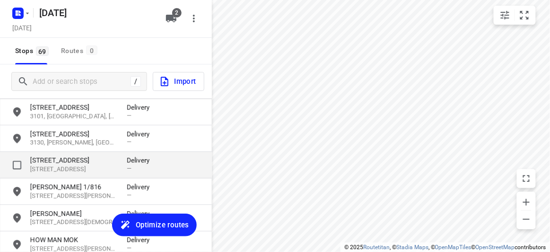
click at [50, 176] on div "[STREET_ADDRESS] Delivery —" at bounding box center [106, 165] width 212 height 26
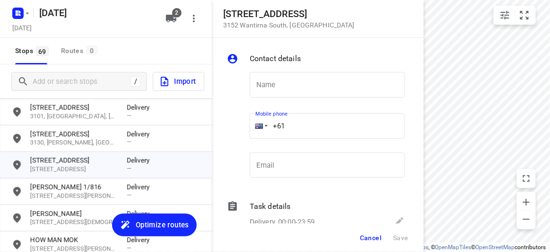
drag, startPoint x: 303, startPoint y: 128, endPoint x: 253, endPoint y: 131, distance: 50.2
click at [254, 131] on div "+61" at bounding box center [327, 126] width 155 height 26
paste input "412987997"
type input "[PHONE_NUMBER]"
click at [303, 83] on input "text" at bounding box center [327, 85] width 155 height 26
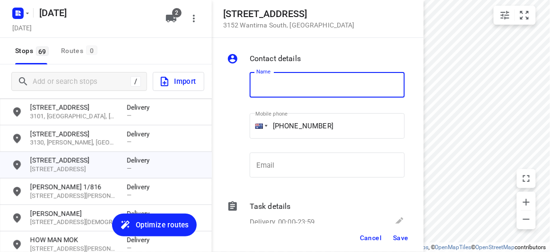
paste input "孝安"
click at [310, 77] on input "孝安" at bounding box center [327, 85] width 155 height 26
paste input "孝安"
click at [313, 89] on input "孝安孝安" at bounding box center [327, 85] width 155 height 26
paste input "孝安"
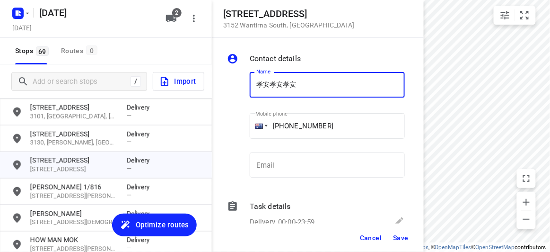
drag, startPoint x: 305, startPoint y: 84, endPoint x: 272, endPoint y: 82, distance: 33.6
click at [272, 82] on input "孝安孝安孝安" at bounding box center [327, 85] width 155 height 26
type input "孝安"
click at [406, 235] on span "Save" at bounding box center [401, 238] width 16 height 8
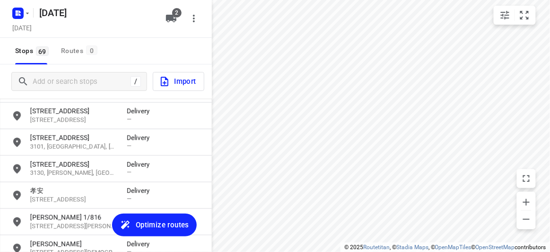
scroll to position [1219, 0]
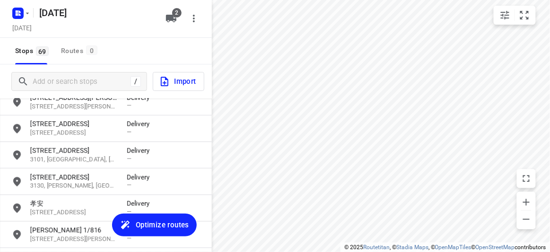
click at [63, 156] on div "[STREET_ADDRESS][PERSON_NAME] Delivery — [STREET_ADDRESS][PERSON_NAME][PERSON_N…" at bounding box center [106, 183] width 212 height 171
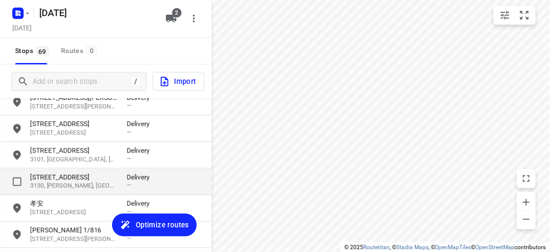
click at [66, 177] on p "[STREET_ADDRESS]" at bounding box center [73, 176] width 87 height 9
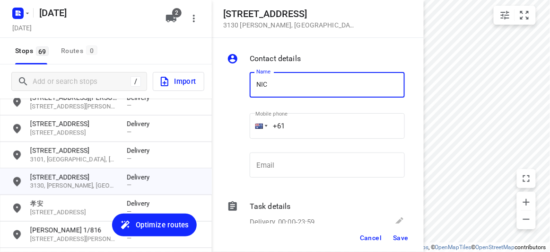
type input "[PERSON_NAME] 2/27-29"
click at [302, 114] on input "+61" at bounding box center [327, 126] width 155 height 26
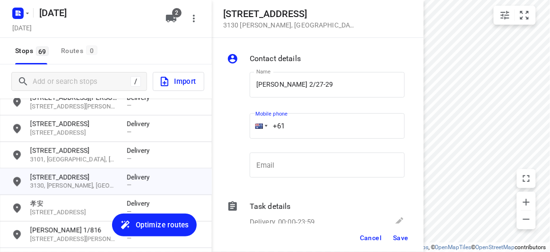
paste input "61475128833"
click at [283, 127] on input "[PHONE_NUMBER]" at bounding box center [327, 126] width 155 height 26
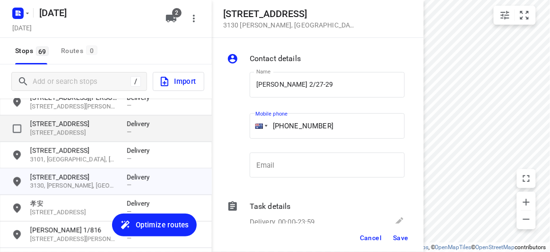
drag, startPoint x: 157, startPoint y: 132, endPoint x: 148, endPoint y: 132, distance: 8.5
click at [148, 132] on div "[STREET_ADDRESS][PERSON_NAME] Contact details Name [PERSON_NAME] 2/27-29 Name M…" at bounding box center [106, 126] width 212 height 252
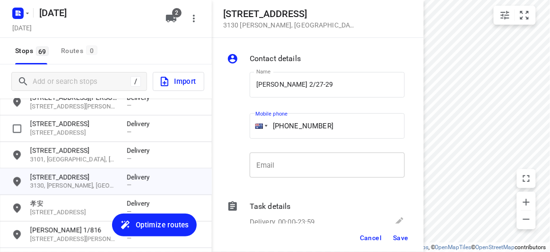
paste input "tel"
type input "[PHONE_NUMBER]"
click at [401, 235] on span "Save" at bounding box center [401, 238] width 16 height 8
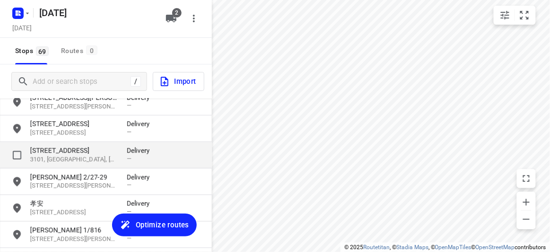
click at [86, 154] on p "[STREET_ADDRESS]" at bounding box center [73, 150] width 87 height 9
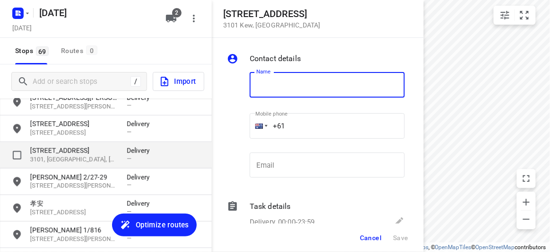
type input "F"
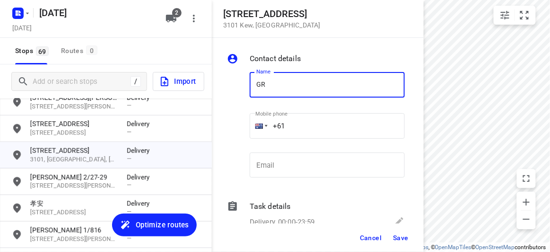
type input "[PERSON_NAME] 309/369"
click at [290, 128] on input "+61" at bounding box center [327, 126] width 155 height 26
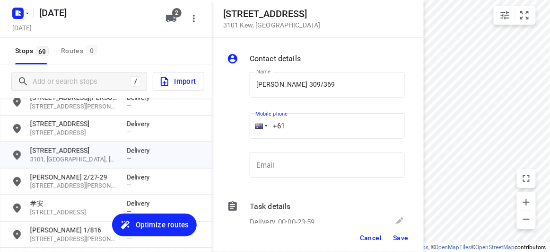
paste input "61417784668"
drag, startPoint x: 337, startPoint y: 130, endPoint x: 247, endPoint y: 138, distance: 90.2
click at [247, 138] on div "Mobile phone [PHONE_NUMBER] ​" at bounding box center [327, 129] width 163 height 44
paste input "tel"
type input "[PHONE_NUMBER]"
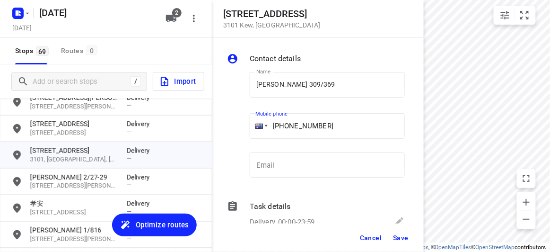
click at [400, 236] on span "Save" at bounding box center [401, 238] width 16 height 8
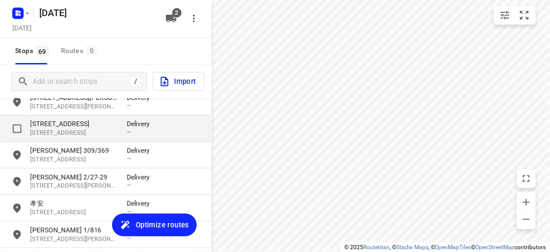
click at [59, 117] on div "[STREET_ADDRESS] Delivery —" at bounding box center [106, 128] width 212 height 26
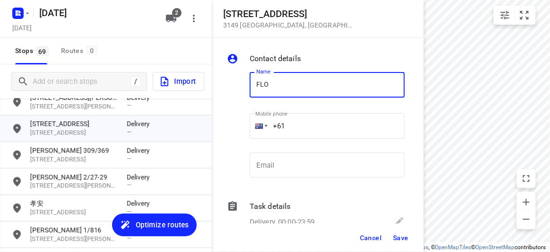
type input "[PERSON_NAME] 3/436"
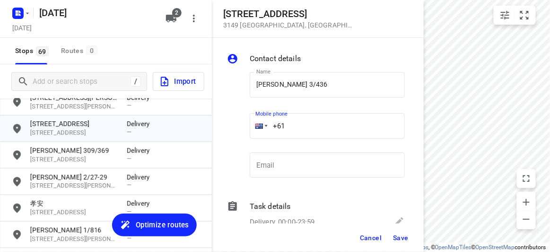
click at [307, 127] on input "+61" at bounding box center [327, 126] width 155 height 26
paste input "61468493238"
click at [306, 128] on input "[PHONE_NUMBER]" at bounding box center [327, 126] width 155 height 26
click at [293, 125] on input "[PHONE_NUMBER]" at bounding box center [327, 126] width 155 height 26
click at [294, 127] on input "[PHONE_NUMBER]" at bounding box center [327, 126] width 155 height 26
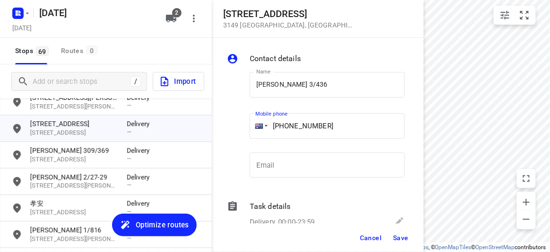
type input "[PHONE_NUMBER]"
click at [403, 236] on span "Save" at bounding box center [401, 238] width 16 height 8
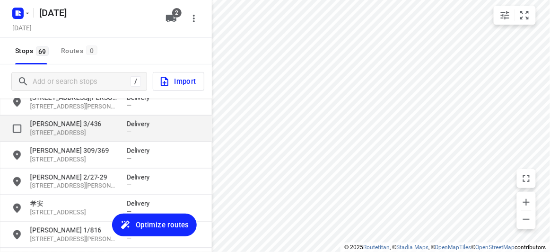
click at [72, 122] on p "[PERSON_NAME] 3/436" at bounding box center [73, 123] width 87 height 9
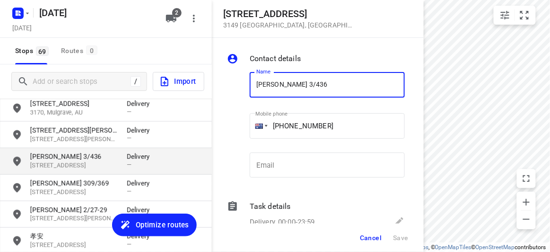
scroll to position [1177, 0]
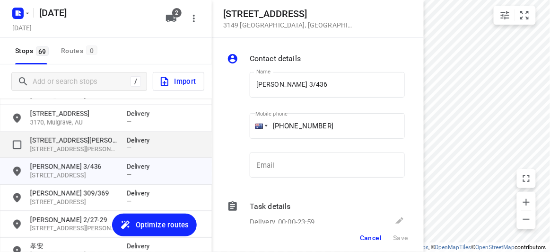
click at [53, 140] on p "[STREET_ADDRESS][PERSON_NAME]" at bounding box center [73, 139] width 87 height 9
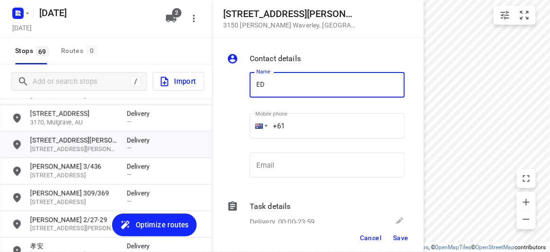
type input "[PERSON_NAME]"
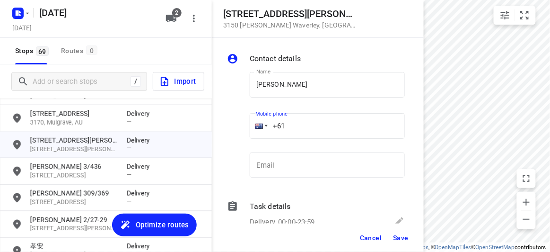
click at [292, 130] on input "+61" at bounding box center [327, 126] width 155 height 26
paste input "0411136655"
click at [295, 127] on input "[PHONE_NUMBER]" at bounding box center [327, 126] width 155 height 26
click at [293, 127] on input "[PHONE_NUMBER]" at bounding box center [327, 126] width 155 height 26
click at [290, 127] on input "[PHONE_NUMBER]" at bounding box center [327, 126] width 155 height 26
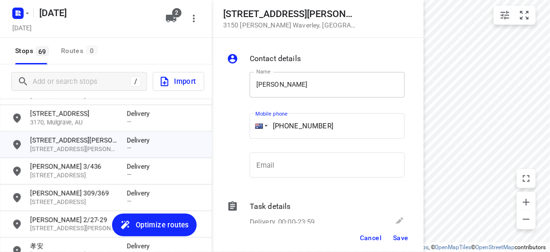
type input "[PHONE_NUMBER]"
click at [312, 97] on input "[PERSON_NAME]" at bounding box center [327, 85] width 155 height 26
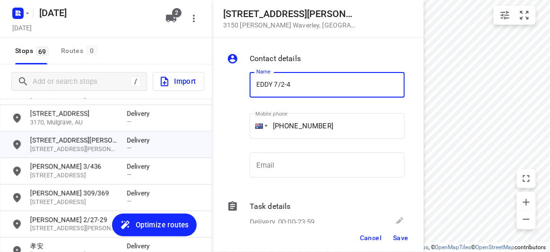
click at [278, 80] on input "EDDY 7/2-4" at bounding box center [327, 85] width 155 height 26
click at [276, 81] on input "EDDY 7/2-4" at bounding box center [327, 85] width 155 height 26
type input "[PERSON_NAME] 17/2-4"
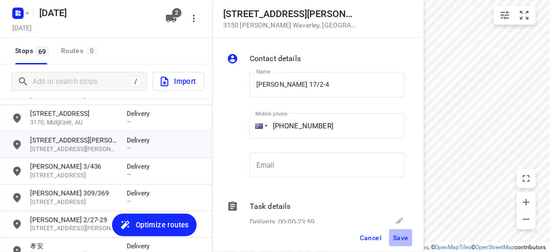
click at [401, 236] on span "Save" at bounding box center [401, 238] width 16 height 8
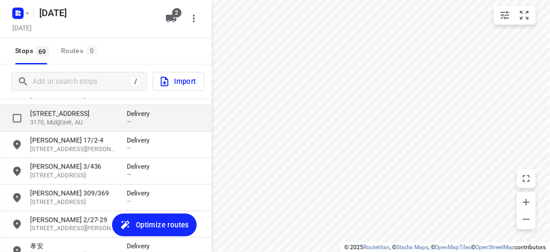
click at [84, 120] on p "3170, Mulgrave, AU" at bounding box center [73, 122] width 87 height 9
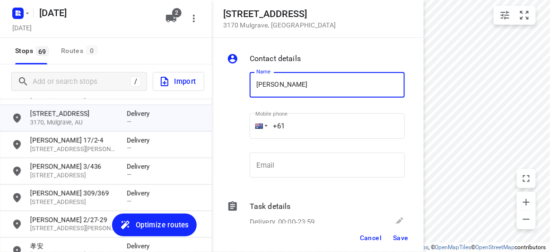
type input "[PERSON_NAME]"
click at [298, 122] on input "+61" at bounding box center [327, 126] width 155 height 26
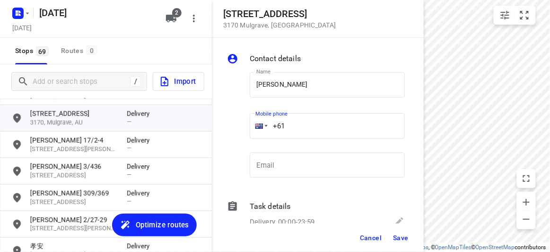
paste input "473551835"
type input "[PHONE_NUMBER]"
click at [405, 243] on button "Save" at bounding box center [400, 237] width 23 height 17
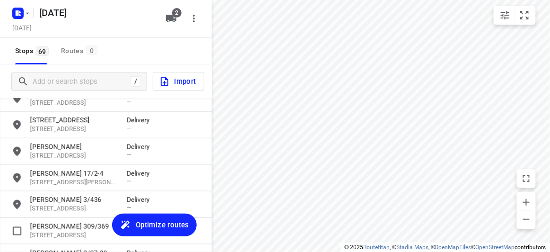
scroll to position [1134, 0]
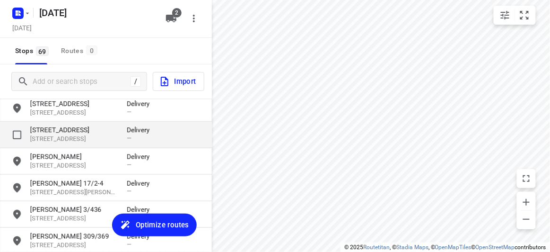
click at [59, 134] on p "[STREET_ADDRESS]" at bounding box center [73, 129] width 87 height 9
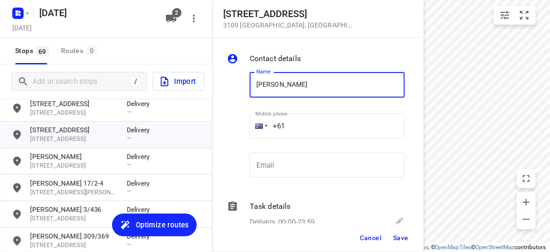
type input "[PERSON_NAME]"
click at [307, 126] on input "+61" at bounding box center [327, 126] width 155 height 26
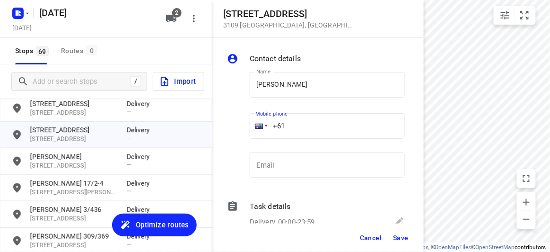
paste input "468360383"
type input "[PHONE_NUMBER]"
click at [405, 237] on span "Save" at bounding box center [401, 238] width 16 height 8
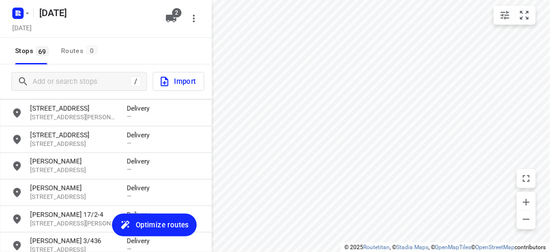
scroll to position [1091, 0]
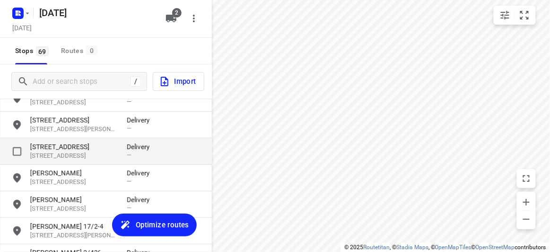
click at [54, 152] on p "[STREET_ADDRESS]" at bounding box center [73, 155] width 87 height 9
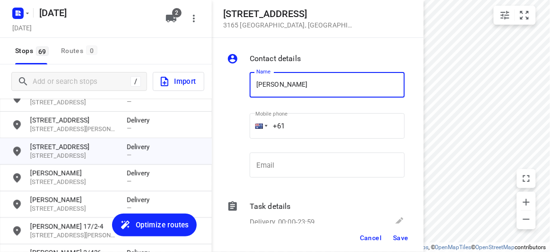
type input "[PERSON_NAME]"
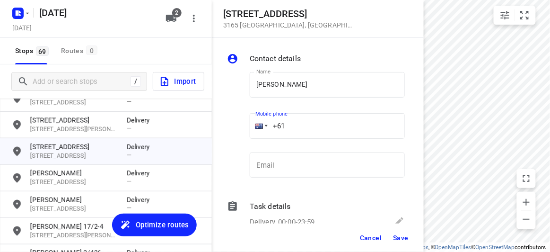
click at [297, 125] on input "+61" at bounding box center [327, 126] width 155 height 26
paste input "411721699"
type input "[PHONE_NUMBER]"
click at [402, 234] on span "Save" at bounding box center [401, 238] width 16 height 8
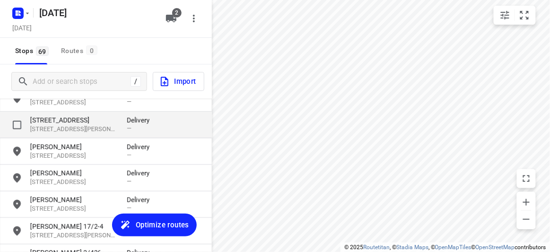
click at [66, 131] on p "[STREET_ADDRESS][PERSON_NAME]" at bounding box center [73, 129] width 87 height 9
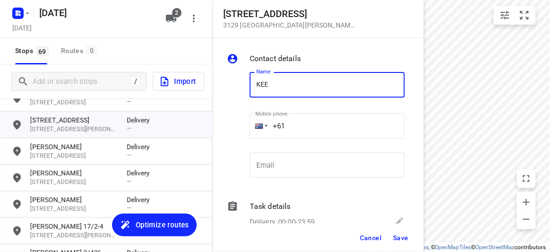
type input "KEE"
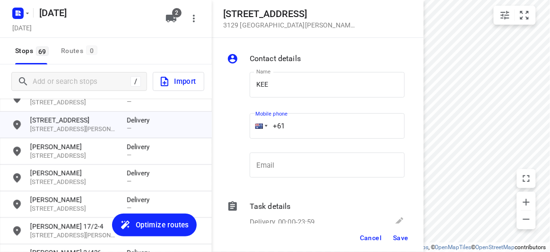
click at [305, 120] on input "+61" at bounding box center [327, 126] width 155 height 26
paste input "0433339910"
click at [305, 141] on p "​" at bounding box center [327, 143] width 155 height 6
click at [289, 124] on input "[PHONE_NUMBER]" at bounding box center [327, 126] width 155 height 26
click at [290, 122] on input "[PHONE_NUMBER]" at bounding box center [327, 126] width 155 height 26
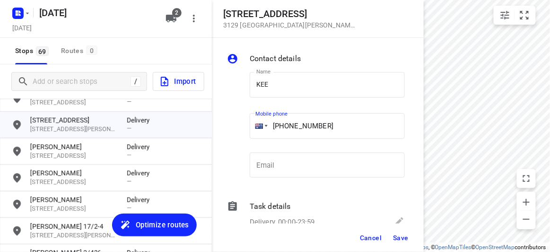
type input "[PHONE_NUMBER]"
click at [409, 236] on button "Save" at bounding box center [400, 237] width 23 height 17
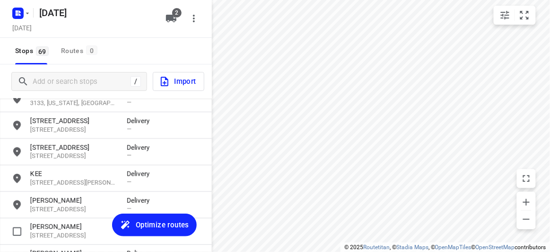
scroll to position [1005, 0]
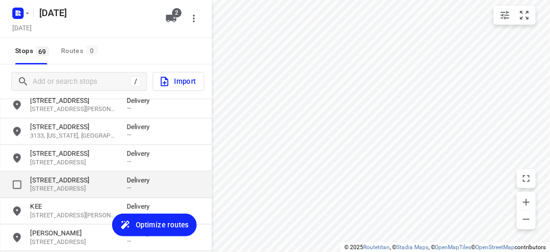
click at [44, 181] on p "[STREET_ADDRESS]" at bounding box center [73, 179] width 87 height 9
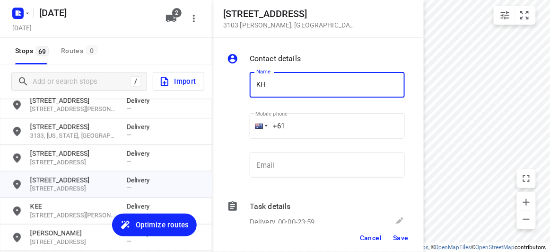
type input "[PERSON_NAME]"
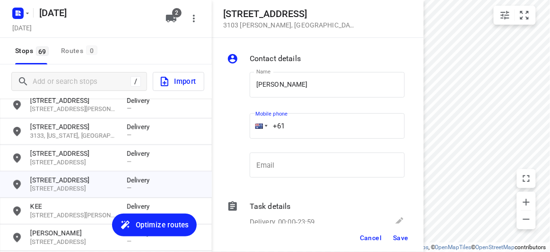
click at [302, 125] on input "+61" at bounding box center [327, 126] width 155 height 26
paste input "0404830055"
click at [284, 122] on input "[PHONE_NUMBER]" at bounding box center [327, 126] width 155 height 26
click at [289, 125] on input "[PHONE_NUMBER]" at bounding box center [327, 126] width 155 height 26
type input "[PHONE_NUMBER]"
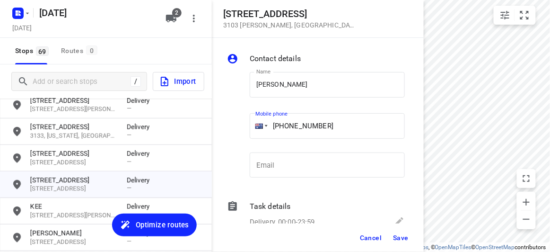
click at [397, 231] on button "Save" at bounding box center [400, 237] width 23 height 17
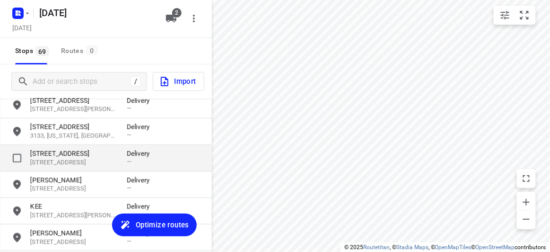
click at [60, 158] on p "[STREET_ADDRESS]" at bounding box center [73, 162] width 87 height 9
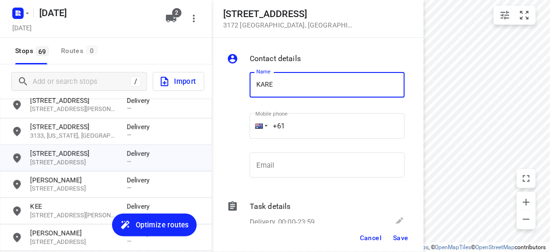
type input "[PERSON_NAME]"
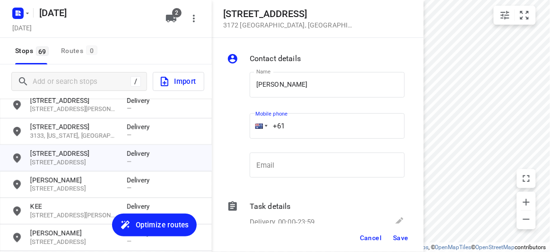
click at [298, 128] on input "+61" at bounding box center [327, 126] width 155 height 26
drag, startPoint x: 295, startPoint y: 127, endPoint x: 287, endPoint y: 127, distance: 8.1
click at [287, 127] on input "+61" at bounding box center [327, 126] width 155 height 26
paste input "421531028"
type input "[PHONE_NUMBER]"
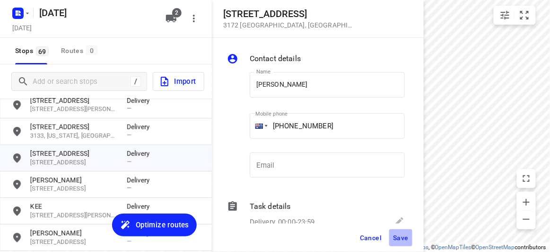
click at [405, 231] on button "Save" at bounding box center [400, 237] width 23 height 17
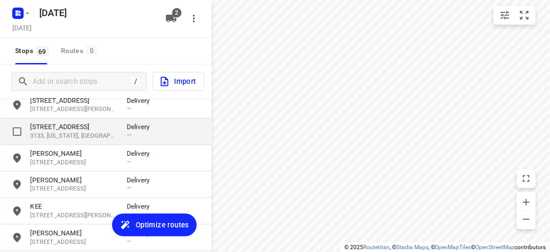
click at [77, 119] on div "[STREET_ADDRESS][US_STATE] Delivery —" at bounding box center [106, 131] width 212 height 26
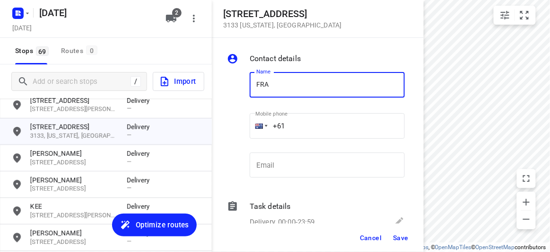
type input "[PERSON_NAME]"
click at [295, 121] on input "+61" at bounding box center [327, 126] width 155 height 26
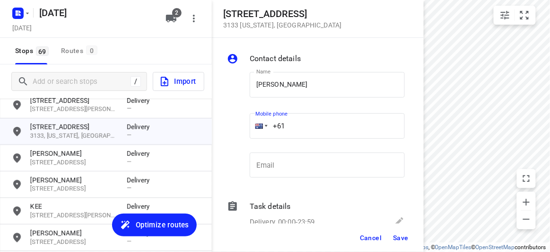
paste input "404640992"
type input "[PHONE_NUMBER]"
click at [399, 235] on span "Save" at bounding box center [401, 238] width 16 height 8
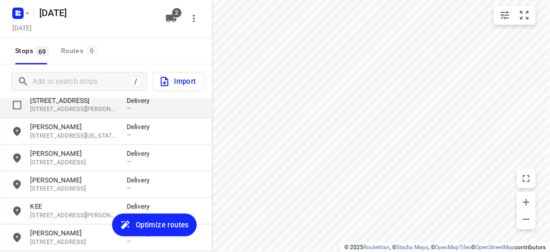
click at [54, 113] on div "[STREET_ADDRESS][PERSON_NAME] Delivery —" at bounding box center [106, 105] width 212 height 26
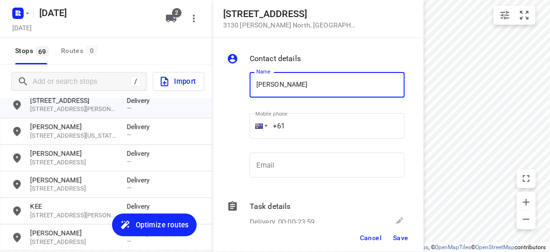
type input "[PERSON_NAME]"
click at [317, 113] on input "+61" at bounding box center [327, 126] width 155 height 26
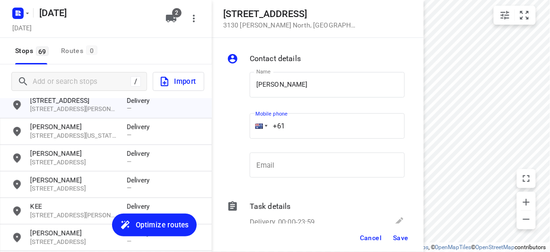
paste input "422760722"
type input "[PHONE_NUMBER]"
click at [393, 236] on span "Save" at bounding box center [401, 238] width 16 height 8
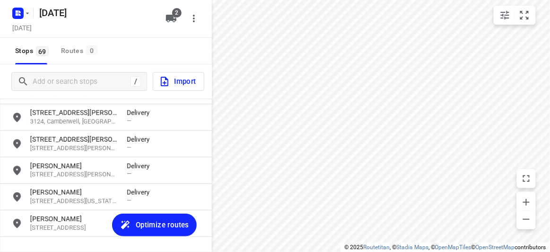
scroll to position [876, 0]
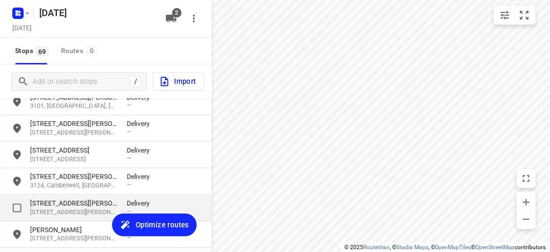
click at [54, 210] on p "[STREET_ADDRESS][PERSON_NAME][PERSON_NAME]" at bounding box center [73, 212] width 87 height 9
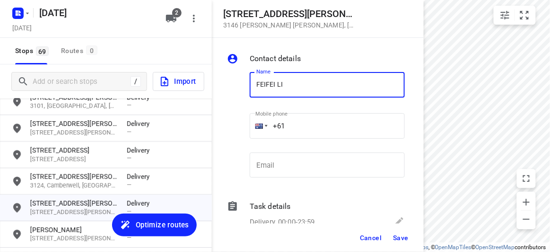
click at [301, 85] on input "FEIFEI LI" at bounding box center [327, 85] width 155 height 26
type input "FEIFEI LI 3/8"
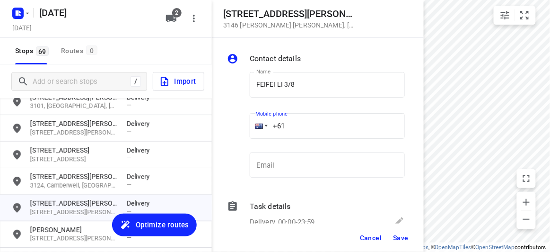
drag, startPoint x: 303, startPoint y: 95, endPoint x: 308, endPoint y: 131, distance: 37.2
click at [308, 131] on input "+61" at bounding box center [327, 126] width 155 height 26
click at [321, 132] on input "+61" at bounding box center [327, 126] width 155 height 26
paste input "435888928"
type input "[PHONE_NUMBER]"
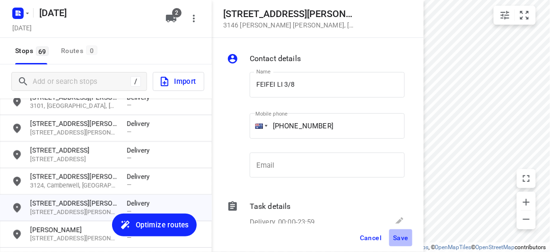
click at [399, 235] on span "Save" at bounding box center [401, 238] width 16 height 8
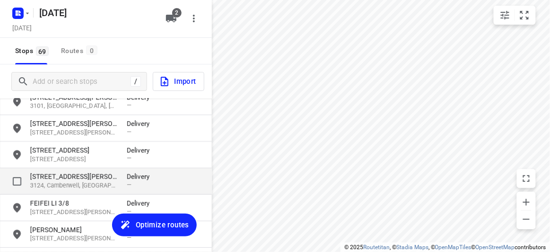
click at [83, 181] on p "3124, Camberwell, [GEOGRAPHIC_DATA]" at bounding box center [73, 185] width 87 height 9
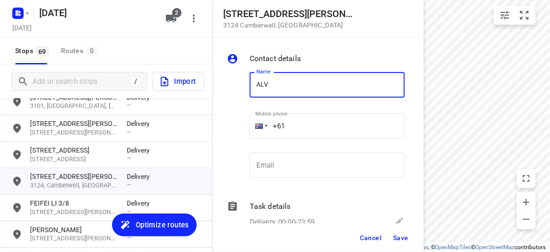
type input "[PERSON_NAME]"
click at [299, 124] on input "+61" at bounding box center [327, 126] width 155 height 26
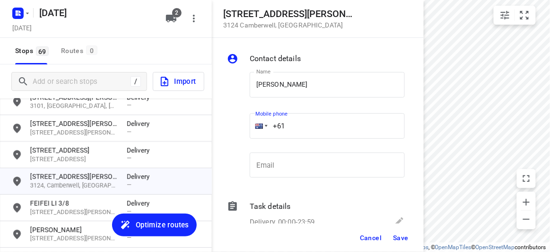
paste input "402207709"
type input "[PHONE_NUMBER]"
click at [396, 241] on span "Save" at bounding box center [401, 238] width 16 height 8
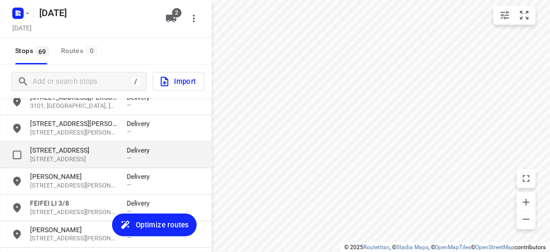
click at [143, 151] on p "Delivery" at bounding box center [141, 149] width 28 height 9
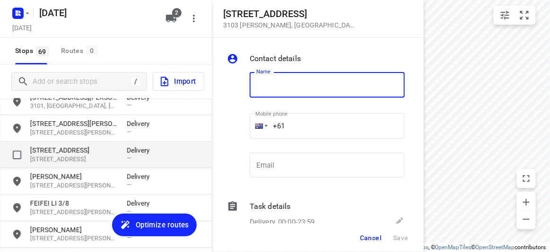
type input "H"
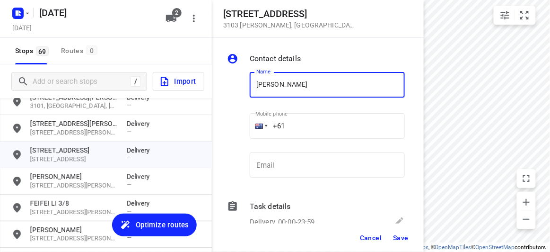
type input "JOBENA"
click at [305, 130] on input "+61" at bounding box center [327, 126] width 155 height 26
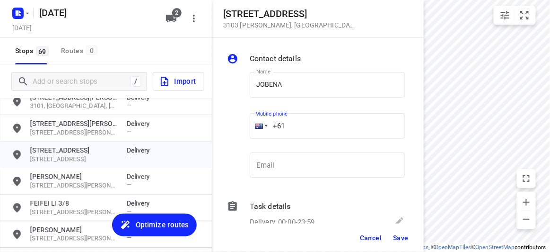
click at [318, 115] on input "+61" at bounding box center [327, 126] width 155 height 26
paste input "483375070"
type input "[PHONE_NUMBER]"
click at [403, 242] on button "Save" at bounding box center [400, 237] width 23 height 17
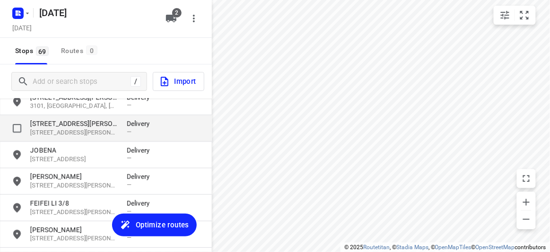
click at [100, 126] on p "[STREET_ADDRESS][PERSON_NAME]" at bounding box center [73, 123] width 87 height 9
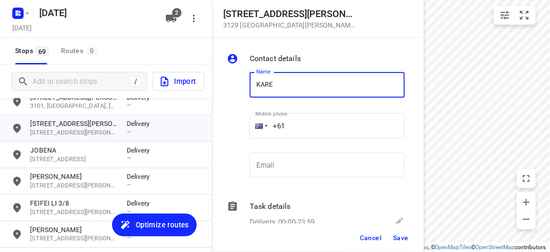
type input "[PERSON_NAME]"
drag, startPoint x: 258, startPoint y: 130, endPoint x: 247, endPoint y: 130, distance: 10.4
click at [248, 130] on div "Mobile phone +61 ​" at bounding box center [327, 129] width 163 height 44
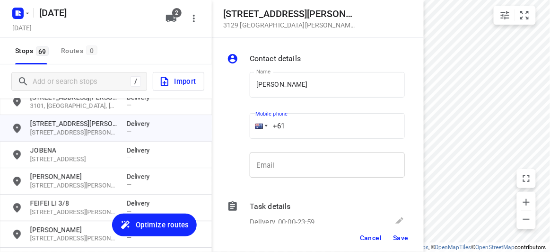
paste input "406261785"
type input "[PHONE_NUMBER]"
click at [398, 236] on span "Save" at bounding box center [401, 238] width 16 height 8
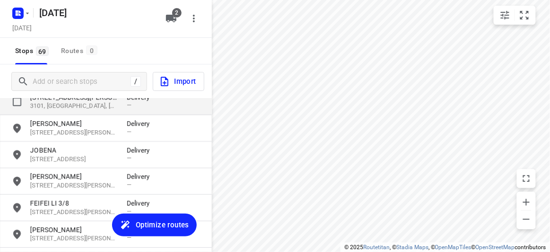
click at [56, 100] on p "[STREET_ADDRESS][PERSON_NAME]" at bounding box center [73, 96] width 87 height 9
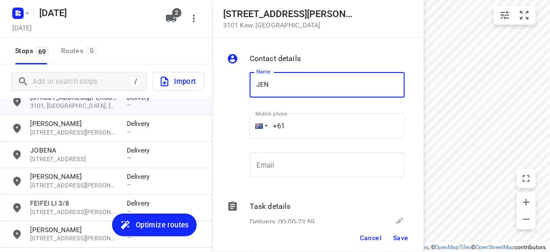
type input "[PERSON_NAME]"
click at [295, 123] on input "+61" at bounding box center [327, 126] width 155 height 26
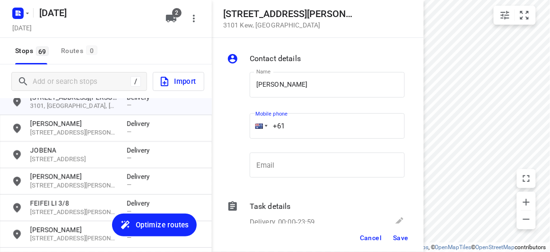
paste input "61403131881"
drag, startPoint x: 343, startPoint y: 132, endPoint x: 229, endPoint y: 139, distance: 114.6
click at [229, 139] on div "Name [PERSON_NAME] Name Mobile phone [PHONE_NUMBER] ​ Email Email" at bounding box center [316, 126] width 182 height 125
paste input "tel"
type input "[PHONE_NUMBER]"
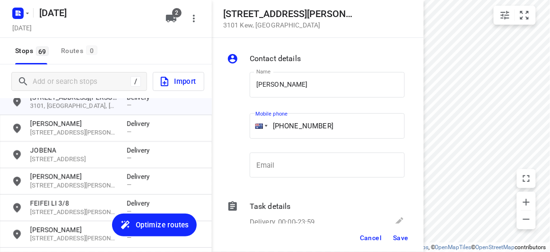
click at [400, 238] on span "Save" at bounding box center [401, 238] width 16 height 8
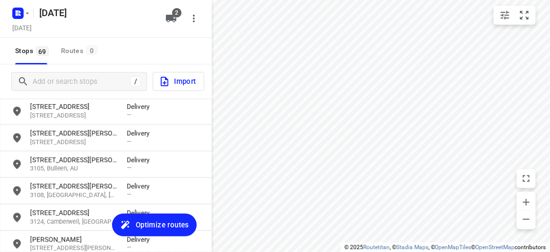
scroll to position [747, 0]
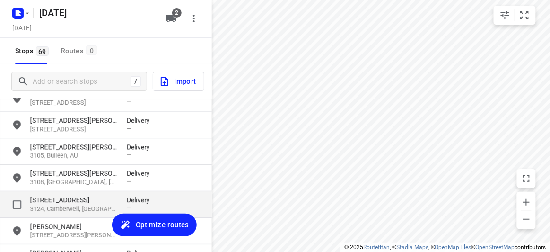
click at [76, 204] on p "3124, Camberwell, [GEOGRAPHIC_DATA]" at bounding box center [73, 208] width 87 height 9
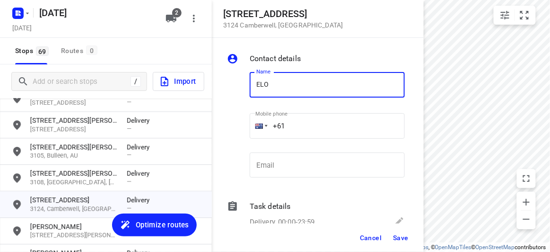
type input "[PERSON_NAME]"
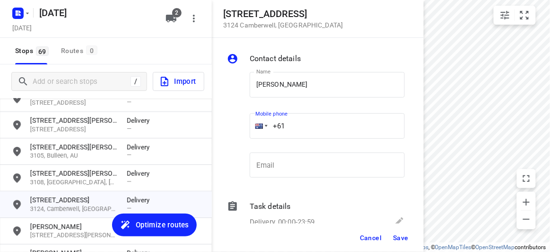
drag, startPoint x: 258, startPoint y: 121, endPoint x: 245, endPoint y: 121, distance: 13.2
click at [245, 121] on div "Name [PERSON_NAME] Name Mobile phone +61 ​ Email Email" at bounding box center [316, 126] width 182 height 125
paste input "422293561"
type input "[PHONE_NUMBER]"
click at [404, 235] on span "Save" at bounding box center [401, 238] width 16 height 8
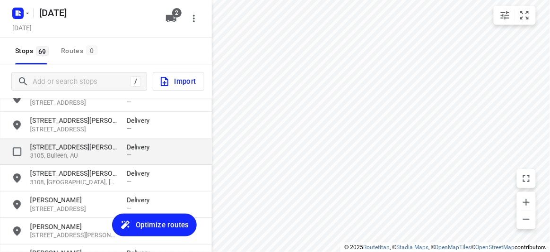
click at [45, 150] on p "[STREET_ADDRESS][PERSON_NAME]" at bounding box center [73, 146] width 87 height 9
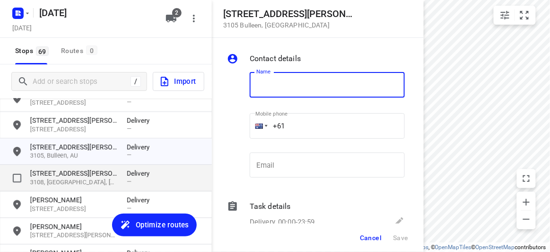
click at [48, 176] on p "[STREET_ADDRESS][PERSON_NAME]" at bounding box center [73, 172] width 87 height 9
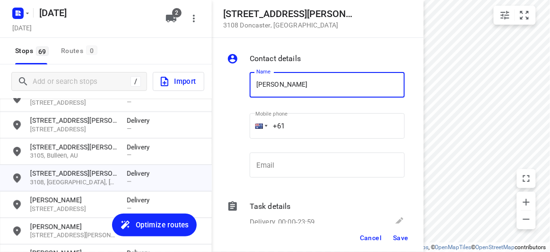
type input "[PERSON_NAME] 3/4"
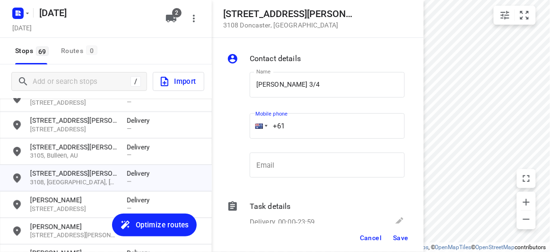
drag, startPoint x: 295, startPoint y: 122, endPoint x: 245, endPoint y: 128, distance: 50.0
click at [245, 128] on div "Name [PERSON_NAME] 3/4 Name Mobile phone +61 ​ Email Email" at bounding box center [316, 126] width 182 height 125
paste input "437493631"
type input "[PHONE_NUMBER]"
click at [397, 234] on span "Save" at bounding box center [401, 238] width 16 height 8
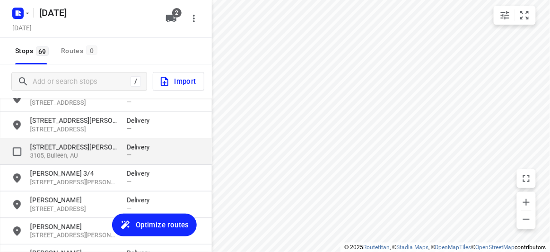
click at [69, 148] on p "[STREET_ADDRESS][PERSON_NAME]" at bounding box center [73, 146] width 87 height 9
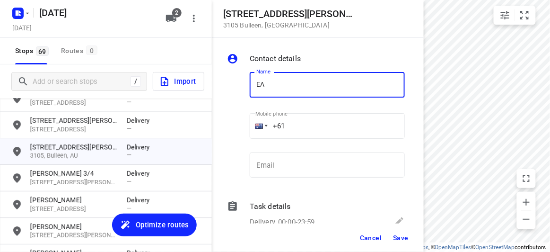
click at [254, 97] on div "Name EA Name" at bounding box center [327, 88] width 155 height 33
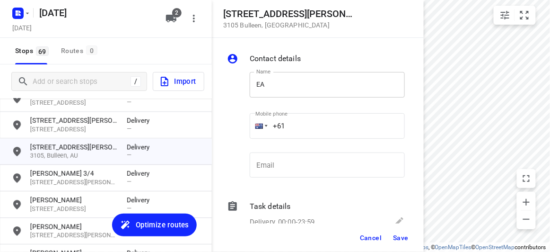
click at [255, 86] on input "EA" at bounding box center [327, 85] width 155 height 26
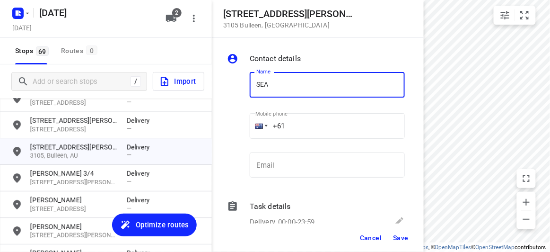
drag, startPoint x: 276, startPoint y: 87, endPoint x: 293, endPoint y: 96, distance: 19.0
click at [276, 87] on input "SEA" at bounding box center [327, 85] width 155 height 26
type input "[PERSON_NAME]"
click at [258, 125] on div "+61" at bounding box center [327, 126] width 155 height 26
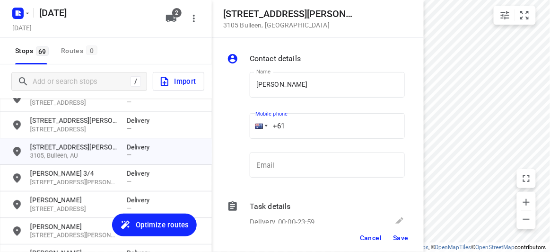
paste input "404327333"
type input "[PHONE_NUMBER]"
click at [412, 242] on div "Cancel Save" at bounding box center [318, 237] width 212 height 28
click at [396, 242] on button "Save" at bounding box center [400, 237] width 23 height 17
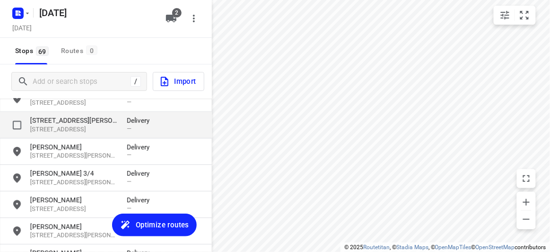
click at [48, 125] on p "[STREET_ADDRESS]" at bounding box center [73, 129] width 87 height 9
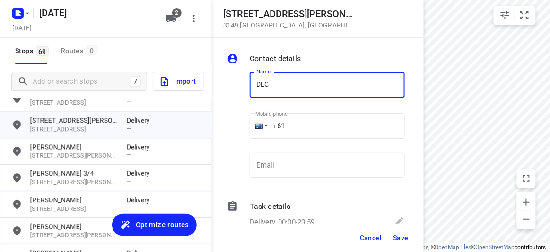
type input "DEC TANG 3/42"
drag, startPoint x: 292, startPoint y: 126, endPoint x: 257, endPoint y: 129, distance: 35.6
click at [257, 129] on div "+61" at bounding box center [327, 126] width 155 height 26
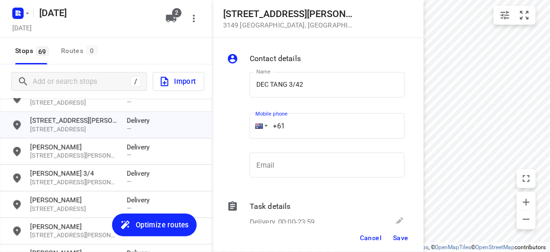
paste input "423146688"
type input "[PHONE_NUMBER]"
click at [399, 239] on span "Save" at bounding box center [401, 238] width 16 height 8
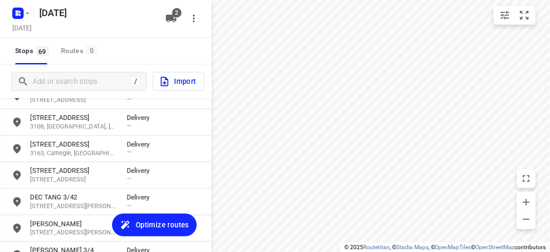
scroll to position [661, 0]
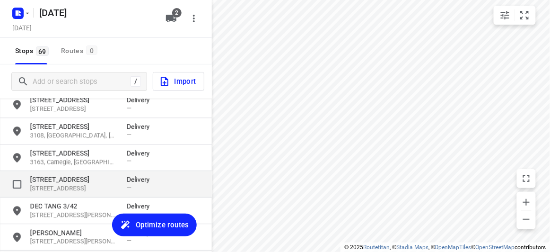
click at [53, 172] on div "[STREET_ADDRESS] Delivery —" at bounding box center [106, 184] width 212 height 26
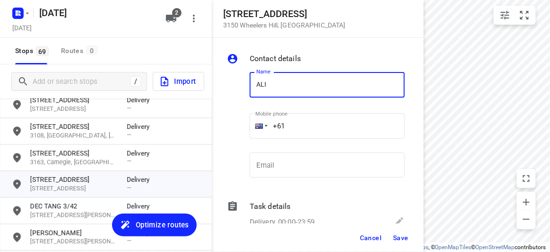
type input "[PERSON_NAME]"
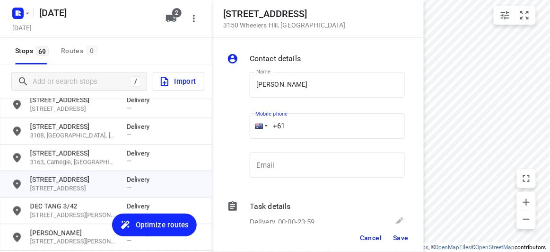
drag, startPoint x: 270, startPoint y: 127, endPoint x: 284, endPoint y: 128, distance: 14.2
click at [270, 127] on input "+61" at bounding box center [327, 126] width 155 height 26
drag, startPoint x: 272, startPoint y: 129, endPoint x: 241, endPoint y: 130, distance: 31.7
click at [241, 130] on div "Name [PERSON_NAME] Name Mobile phone +61 ​ Email Email" at bounding box center [316, 126] width 182 height 125
paste input "438260038"
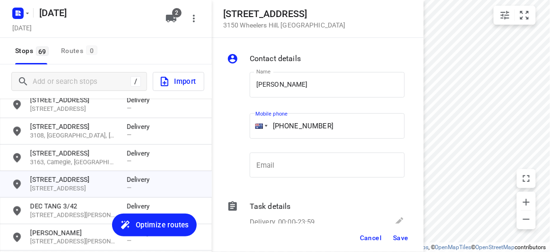
type input "[PHONE_NUMBER]"
click at [406, 238] on span "Save" at bounding box center [401, 238] width 16 height 8
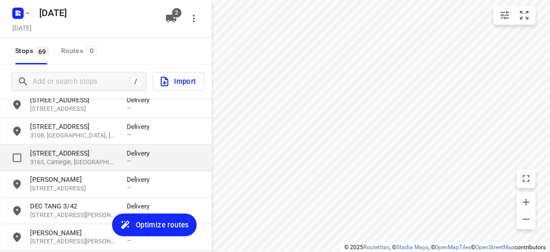
click at [67, 147] on div "[STREET_ADDRESS] Delivery —" at bounding box center [106, 157] width 212 height 26
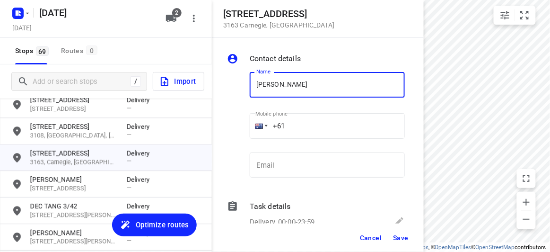
type input "[PERSON_NAME] 2/63"
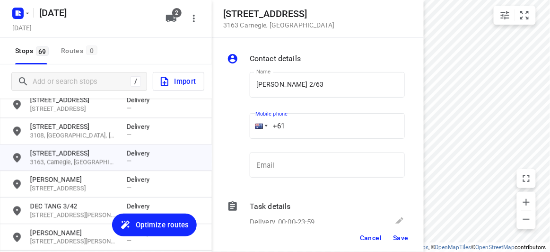
click at [252, 131] on div "+61" at bounding box center [327, 126] width 155 height 26
paste input "413491283"
type input "[PHONE_NUMBER]"
click at [402, 239] on span "Save" at bounding box center [401, 238] width 16 height 8
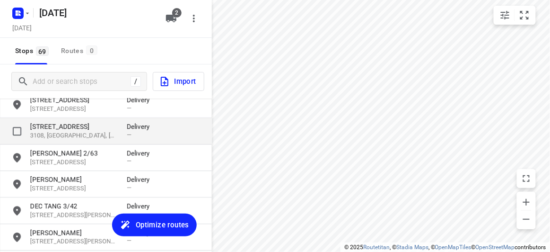
click at [53, 125] on p "[STREET_ADDRESS]" at bounding box center [73, 126] width 87 height 9
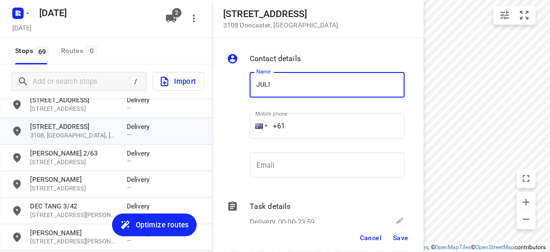
type input "[PERSON_NAME]"
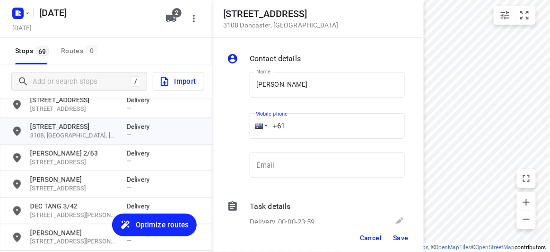
click at [238, 128] on div "Name [PERSON_NAME] Name Mobile phone +61 ​ Email Email" at bounding box center [316, 126] width 182 height 125
paste input "451074668"
type input "[PHONE_NUMBER]"
click at [395, 236] on span "Save" at bounding box center [401, 238] width 16 height 8
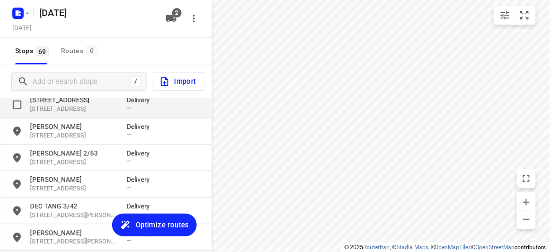
click at [50, 105] on p "[STREET_ADDRESS]" at bounding box center [73, 108] width 87 height 9
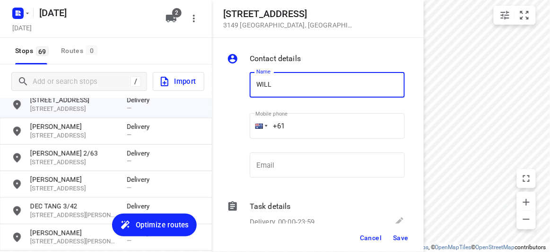
type input "[PERSON_NAME]"
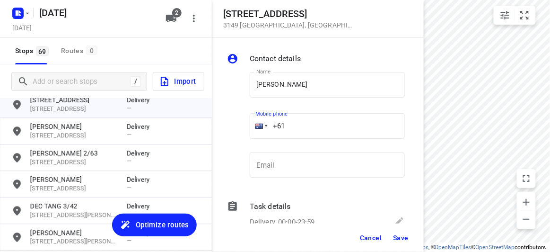
click at [252, 128] on div "+61" at bounding box center [327, 126] width 155 height 26
paste input "433038828"
type input "[PHONE_NUMBER]"
click at [398, 236] on span "Save" at bounding box center [401, 238] width 16 height 8
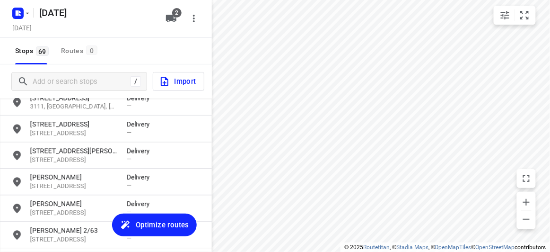
scroll to position [575, 0]
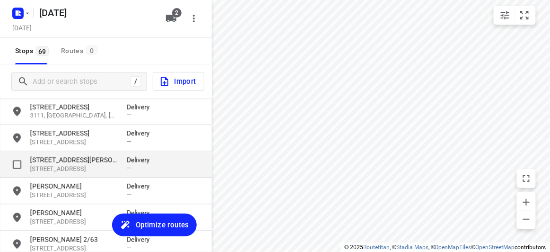
click at [52, 162] on p "[STREET_ADDRESS][PERSON_NAME]" at bounding box center [73, 159] width 87 height 9
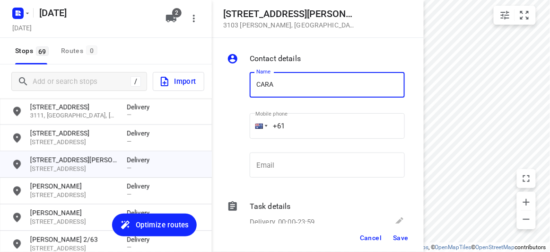
type input "[PERSON_NAME]"
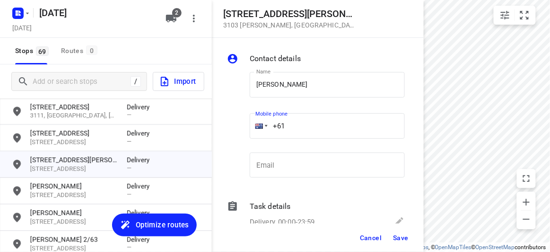
drag, startPoint x: 294, startPoint y: 123, endPoint x: 248, endPoint y: 124, distance: 45.4
click at [248, 124] on div "Mobile phone +61 ​" at bounding box center [327, 129] width 163 height 44
paste input "434189288"
type input "[PHONE_NUMBER]"
click at [394, 237] on span "Save" at bounding box center [401, 238] width 16 height 8
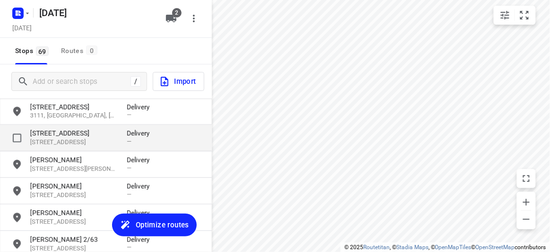
click at [60, 130] on p "[STREET_ADDRESS]" at bounding box center [73, 132] width 87 height 9
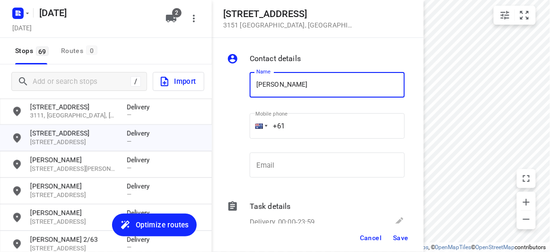
type input "[PERSON_NAME]"
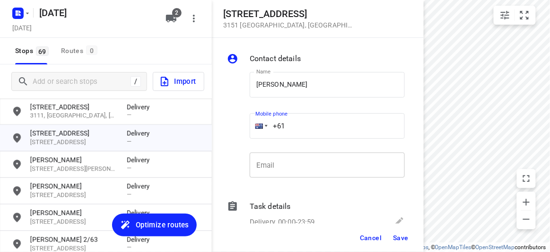
drag, startPoint x: 297, startPoint y: 114, endPoint x: 337, endPoint y: 153, distance: 55.5
click at [253, 120] on div "+61" at bounding box center [327, 126] width 155 height 26
paste input "423385421"
type input "[PHONE_NUMBER]"
click at [394, 240] on span "Save" at bounding box center [401, 238] width 16 height 8
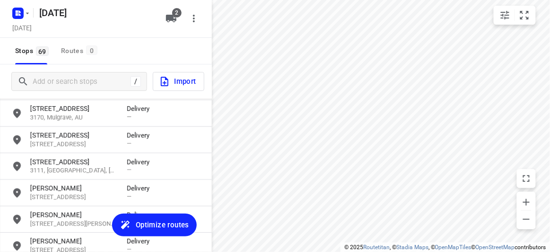
scroll to position [489, 0]
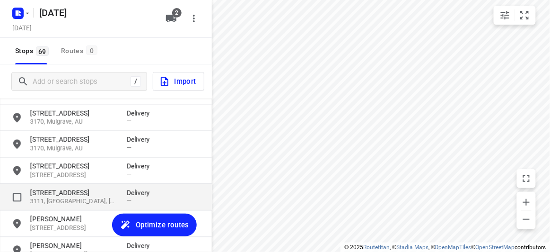
click at [50, 198] on p "3111, [GEOGRAPHIC_DATA], [GEOGRAPHIC_DATA]" at bounding box center [73, 201] width 87 height 9
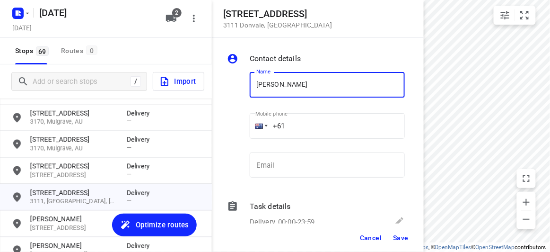
paste input "[PHONE_NUMBER]"
type input "[PERSON_NAME]+61421906306"
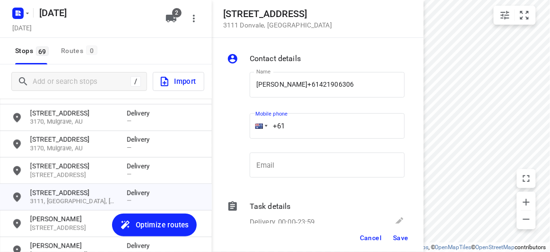
drag, startPoint x: 256, startPoint y: 131, endPoint x: 294, endPoint y: 113, distance: 41.9
click at [266, 124] on div "+61" at bounding box center [327, 126] width 155 height 26
paste input "421906306"
type input "[PHONE_NUMBER]"
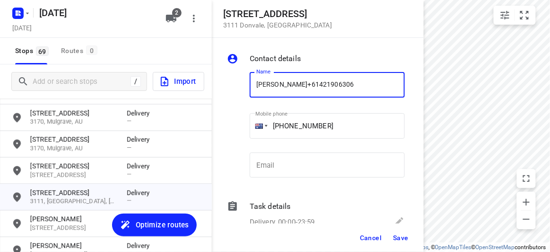
drag, startPoint x: 340, startPoint y: 85, endPoint x: 303, endPoint y: 85, distance: 36.4
click at [303, 85] on input "[PERSON_NAME]+61421906306" at bounding box center [327, 85] width 155 height 26
type input "[PERSON_NAME]"
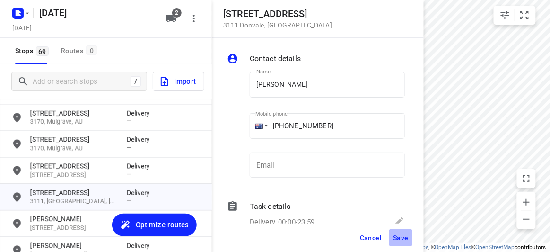
click at [403, 239] on span "Save" at bounding box center [401, 238] width 16 height 8
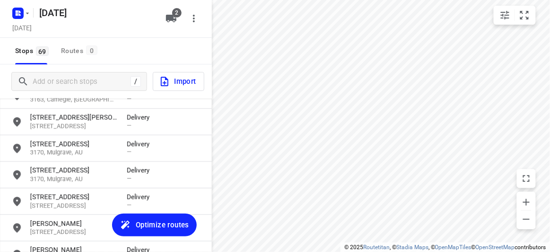
scroll to position [446, 0]
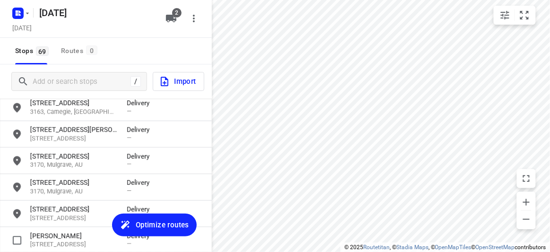
click at [61, 227] on div "[PERSON_NAME] [STREET_ADDRESS][PERSON_NAME] Delivery —" at bounding box center [106, 240] width 212 height 26
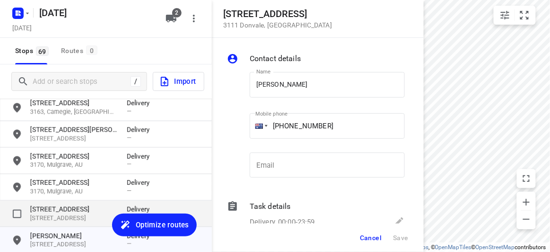
click at [60, 218] on p "[STREET_ADDRESS]" at bounding box center [73, 218] width 87 height 9
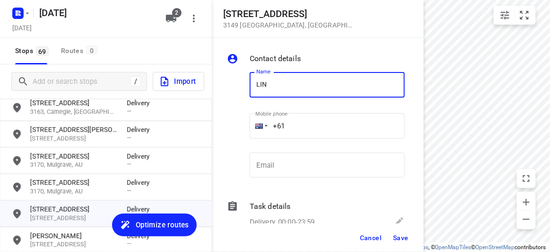
type input "[PERSON_NAME]"
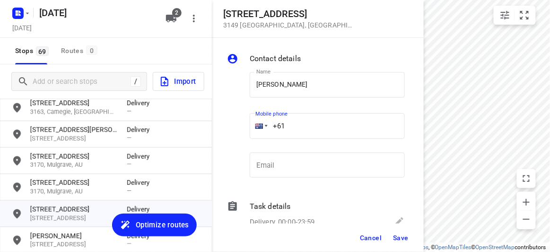
drag, startPoint x: 301, startPoint y: 125, endPoint x: 267, endPoint y: 125, distance: 33.6
click at [267, 125] on div "+61" at bounding box center [327, 126] width 155 height 26
paste input "412213325"
type input "[PHONE_NUMBER]"
click at [414, 245] on div "Cancel Save" at bounding box center [318, 237] width 212 height 28
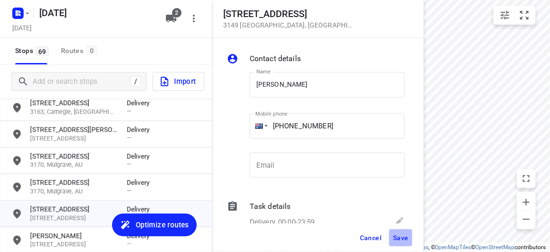
click at [401, 241] on span "Save" at bounding box center [401, 238] width 16 height 8
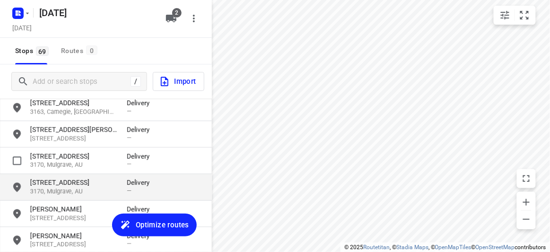
click at [75, 180] on p "[STREET_ADDRESS]" at bounding box center [73, 182] width 87 height 9
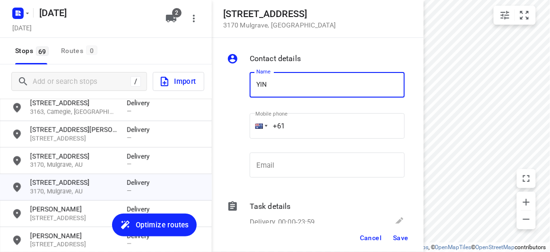
type input "[PERSON_NAME]"
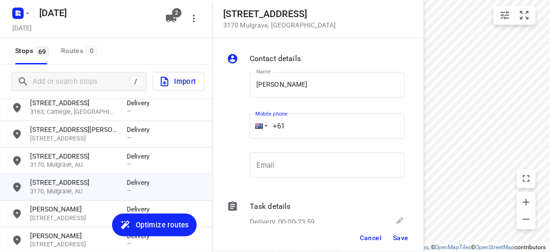
drag, startPoint x: 282, startPoint y: 124, endPoint x: 253, endPoint y: 126, distance: 28.9
click at [253, 126] on div "+61" at bounding box center [327, 126] width 155 height 26
paste input "422155118"
type input "[PHONE_NUMBER]"
click at [402, 234] on span "Save" at bounding box center [401, 238] width 16 height 8
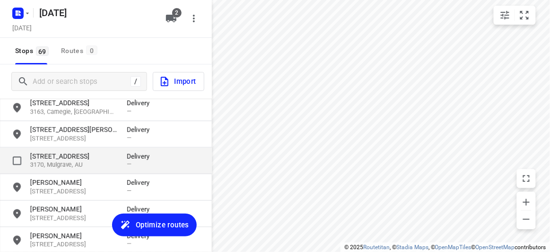
click at [36, 158] on p "[STREET_ADDRESS]" at bounding box center [73, 155] width 87 height 9
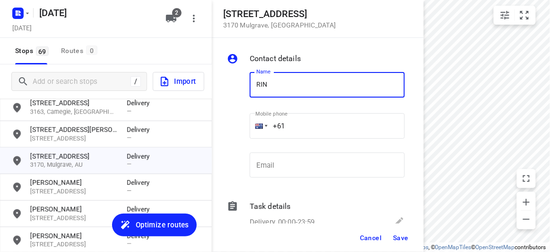
type input "[PERSON_NAME]"
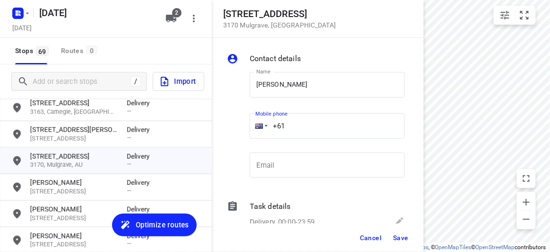
drag, startPoint x: 252, startPoint y: 124, endPoint x: 247, endPoint y: 124, distance: 5.2
click at [247, 124] on div "Mobile phone +61 ​" at bounding box center [327, 129] width 163 height 44
paste input "499155125"
type input "[PHONE_NUMBER]"
click at [399, 237] on span "Save" at bounding box center [401, 238] width 16 height 8
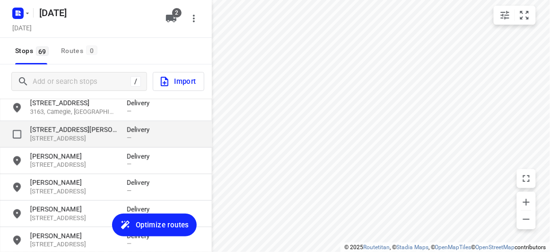
click at [49, 130] on p "[STREET_ADDRESS][PERSON_NAME]" at bounding box center [73, 129] width 87 height 9
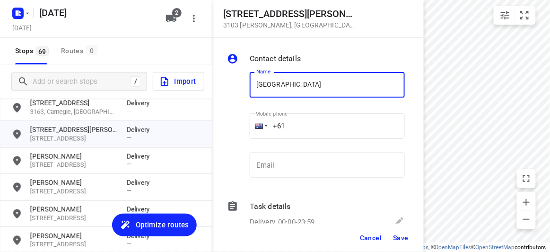
click at [253, 90] on input "[GEOGRAPHIC_DATA]" at bounding box center [327, 85] width 155 height 26
click at [308, 85] on input "SUSA" at bounding box center [327, 85] width 155 height 26
type input "[PERSON_NAME]"
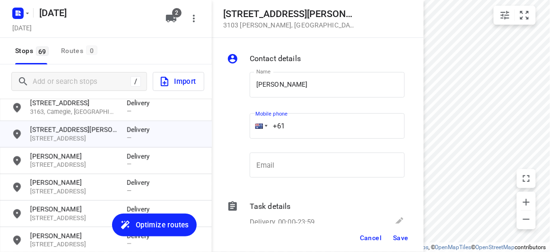
drag, startPoint x: 287, startPoint y: 123, endPoint x: 250, endPoint y: 124, distance: 36.4
click at [250, 124] on div "+61" at bounding box center [327, 126] width 155 height 26
paste input "424327728"
type input "[PHONE_NUMBER]"
click at [410, 235] on button "Save" at bounding box center [400, 237] width 23 height 17
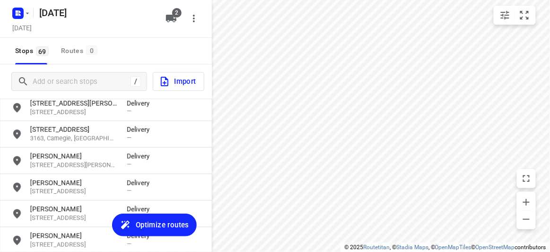
scroll to position [403, 0]
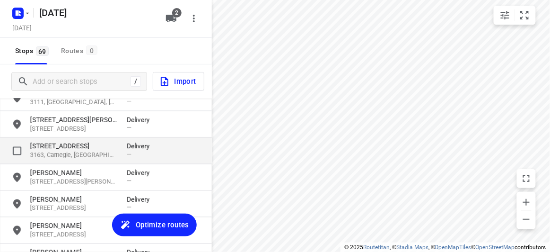
click at [49, 147] on p "[STREET_ADDRESS]" at bounding box center [73, 145] width 87 height 9
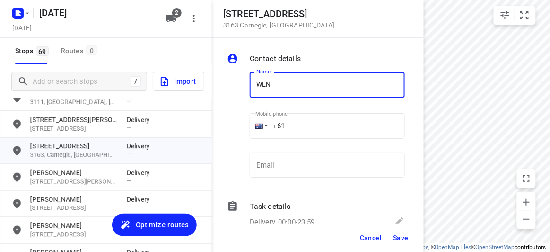
type input "[PERSON_NAME] 2/16"
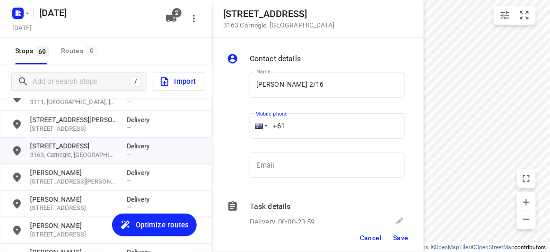
drag, startPoint x: 299, startPoint y: 123, endPoint x: 253, endPoint y: 122, distance: 45.4
click at [253, 122] on div "+61" at bounding box center [327, 126] width 155 height 26
paste input "430809577"
type input "[PHONE_NUMBER]"
click at [403, 237] on span "Save" at bounding box center [401, 238] width 16 height 8
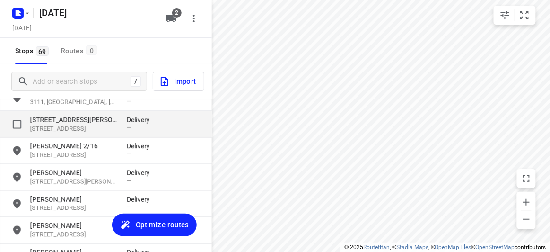
click at [97, 119] on p "[STREET_ADDRESS][PERSON_NAME]" at bounding box center [73, 119] width 87 height 9
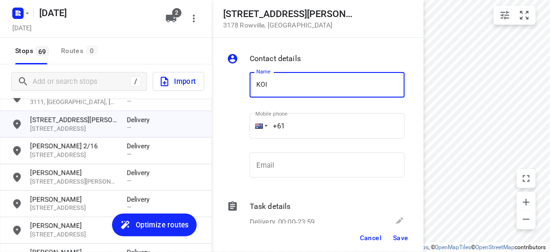
type input "[PERSON_NAME] 4/15"
click at [298, 131] on input "+61" at bounding box center [327, 126] width 155 height 26
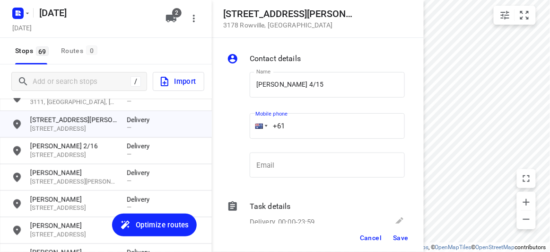
paste input "0449039836"
click at [292, 127] on input "[PHONE_NUMBER]" at bounding box center [327, 126] width 155 height 26
type input "[PHONE_NUMBER]"
click at [392, 234] on button "Save" at bounding box center [400, 237] width 23 height 17
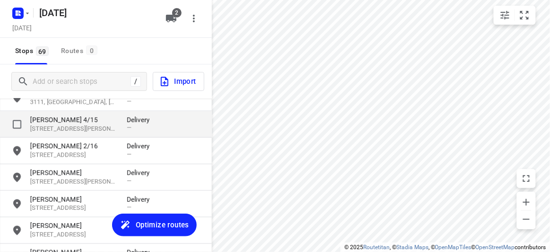
click at [67, 119] on p "[PERSON_NAME] 4/15" at bounding box center [73, 119] width 87 height 9
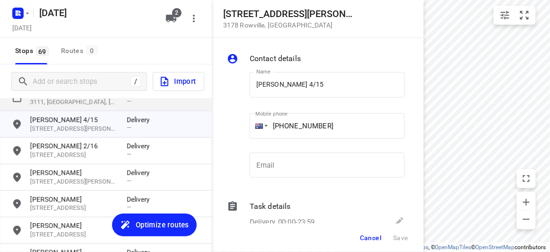
click at [64, 105] on p "3111, [GEOGRAPHIC_DATA], [GEOGRAPHIC_DATA]" at bounding box center [73, 102] width 87 height 9
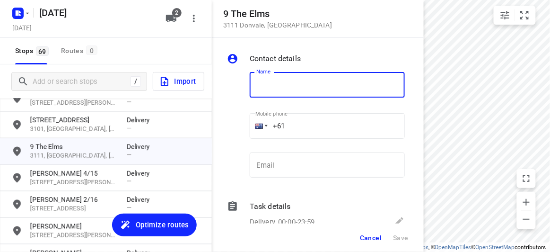
scroll to position [317, 0]
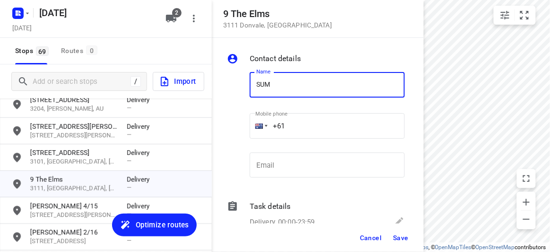
type input "[PERSON_NAME]"
click at [294, 119] on input "+61" at bounding box center [327, 126] width 155 height 26
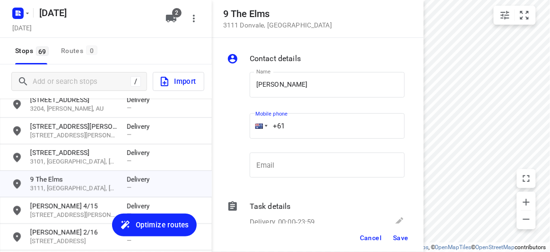
paste input "61412943486"
drag, startPoint x: 339, startPoint y: 135, endPoint x: 255, endPoint y: 136, distance: 84.2
click at [255, 136] on div "[PHONE_NUMBER]" at bounding box center [327, 126] width 155 height 26
paste input "tel"
type input "[PHONE_NUMBER]"
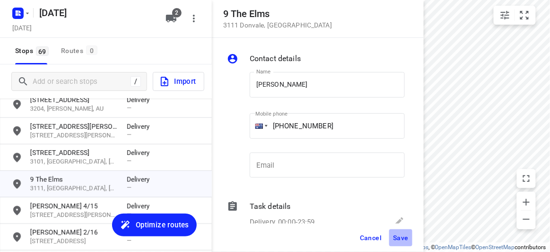
click at [401, 245] on button "Save" at bounding box center [400, 237] width 23 height 17
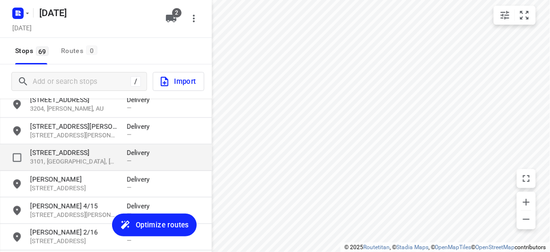
click at [51, 157] on p "3101, [GEOGRAPHIC_DATA], [GEOGRAPHIC_DATA]" at bounding box center [73, 161] width 87 height 9
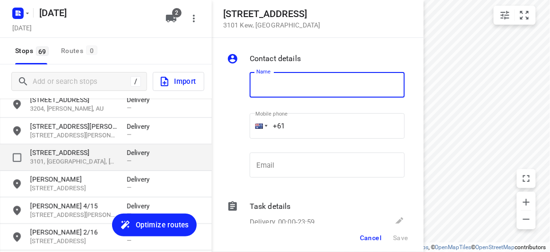
type input "N"
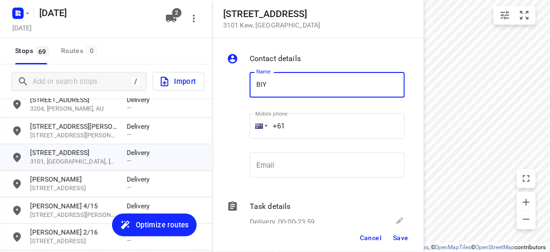
type input "BIYATI"
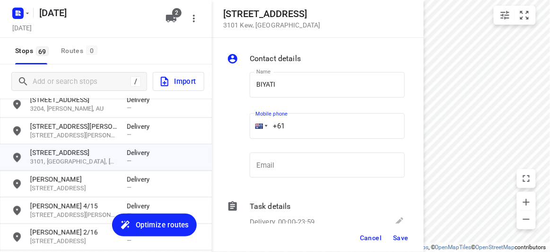
drag, startPoint x: 291, startPoint y: 128, endPoint x: 241, endPoint y: 139, distance: 51.8
click at [232, 135] on div "Name [PERSON_NAME] Name Mobile phone +61 ​ Email Email" at bounding box center [316, 126] width 182 height 125
paste input "431022845"
type input "[PHONE_NUMBER]"
click at [392, 241] on button "Save" at bounding box center [400, 237] width 23 height 17
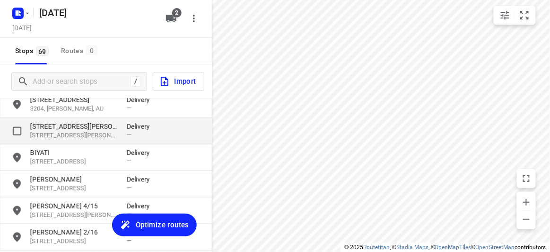
click at [44, 123] on p "[STREET_ADDRESS][PERSON_NAME]" at bounding box center [73, 126] width 87 height 9
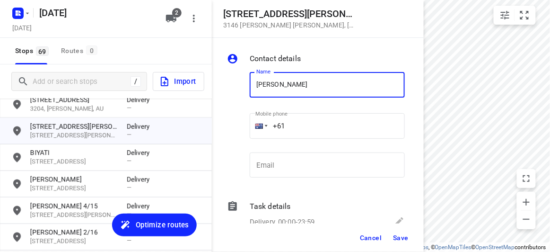
paste input "403570827"
type input "[PERSON_NAME] TAN403570827"
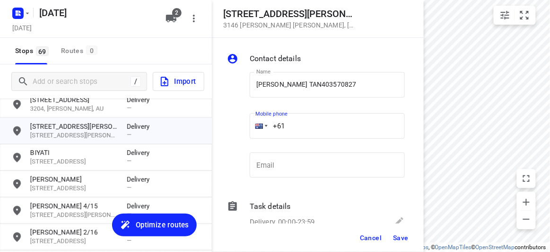
click at [301, 127] on input "+61" at bounding box center [327, 126] width 155 height 26
paste input "403570827"
type input "[PHONE_NUMBER]"
drag, startPoint x: 320, startPoint y: 62, endPoint x: 318, endPoint y: 66, distance: 4.9
click at [316, 63] on div "Contact details" at bounding box center [327, 58] width 155 height 11
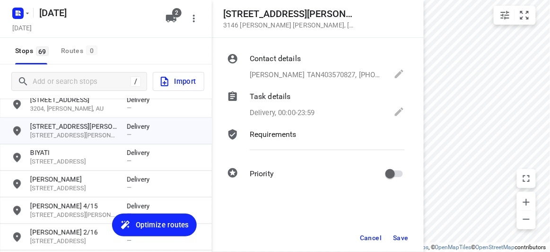
click at [329, 77] on p "[PERSON_NAME] TAN403570827, [PHONE_NUMBER]" at bounding box center [317, 75] width 135 height 11
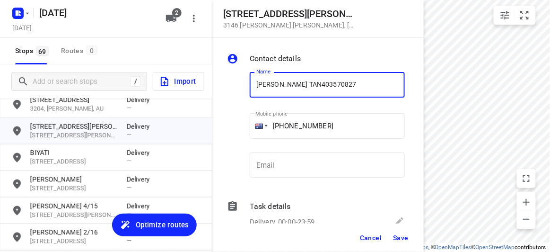
click at [331, 84] on input "[PERSON_NAME] TAN403570827" at bounding box center [327, 85] width 155 height 26
drag, startPoint x: 330, startPoint y: 85, endPoint x: 287, endPoint y: 86, distance: 42.6
click at [287, 86] on input "[PERSON_NAME] TAN403570827" at bounding box center [327, 85] width 155 height 26
type input "[PERSON_NAME]"
click at [395, 236] on span "Save" at bounding box center [401, 238] width 16 height 8
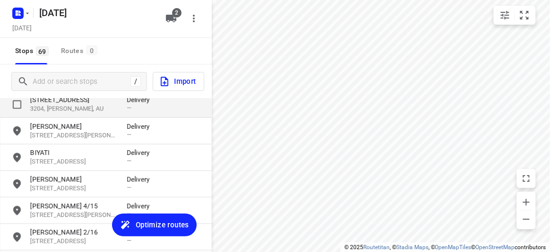
click at [65, 112] on p "3204, [PERSON_NAME], AU" at bounding box center [73, 108] width 87 height 9
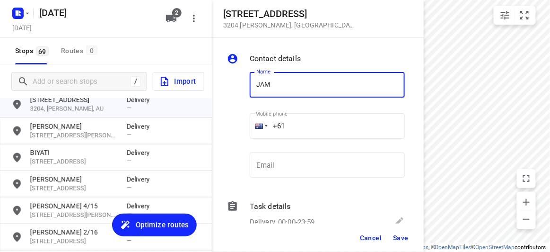
type input "[PERSON_NAME]"
click at [295, 133] on input "+61" at bounding box center [327, 126] width 155 height 26
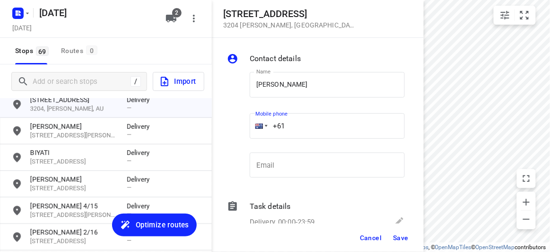
paste input "423218427"
type input "[PHONE_NUMBER]"
drag, startPoint x: 396, startPoint y: 226, endPoint x: 400, endPoint y: 235, distance: 10.2
click at [397, 228] on div "Cancel Save" at bounding box center [318, 237] width 212 height 28
click at [400, 235] on span "Save" at bounding box center [401, 238] width 16 height 8
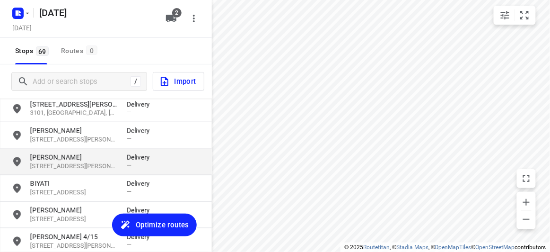
scroll to position [274, 0]
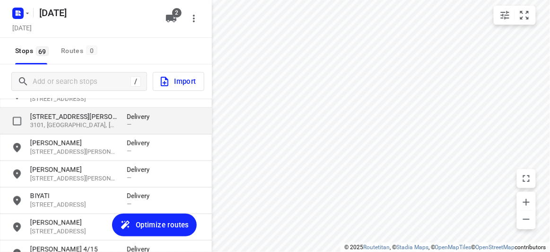
click at [64, 120] on p "[STREET_ADDRESS][PERSON_NAME]" at bounding box center [73, 116] width 87 height 9
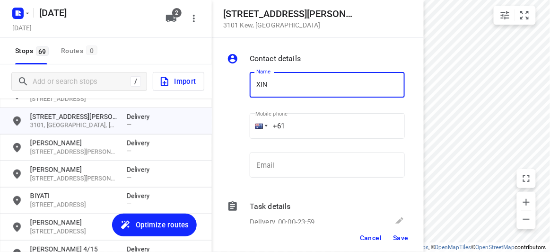
type input "[PERSON_NAME]"
click at [295, 129] on input "+61" at bounding box center [327, 126] width 155 height 26
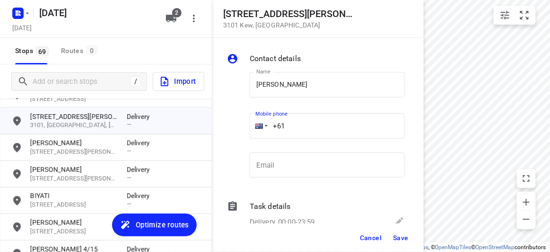
paste input "433351220"
type input "[PHONE_NUMBER]"
click at [404, 238] on span "Save" at bounding box center [401, 238] width 16 height 8
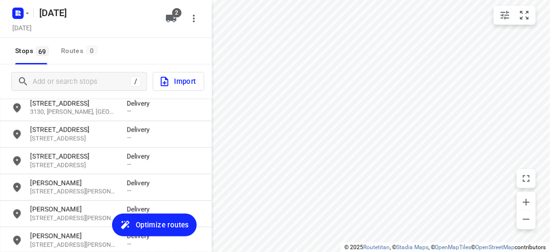
scroll to position [188, 0]
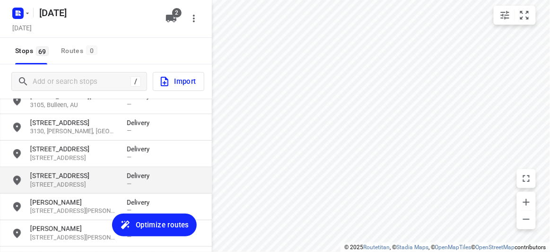
click at [44, 184] on p "[STREET_ADDRESS]" at bounding box center [73, 184] width 87 height 9
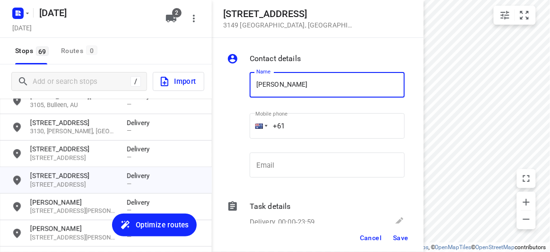
type input "[PERSON_NAME]"
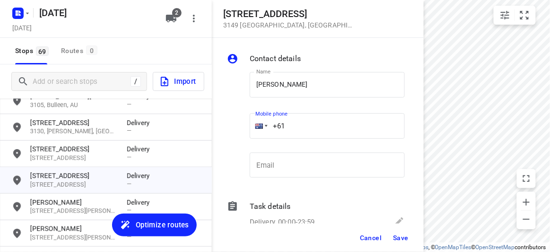
click at [290, 131] on input "+61" at bounding box center [327, 126] width 155 height 26
paste input "406421880"
type input "[PHONE_NUMBER]"
click at [399, 241] on span "Save" at bounding box center [401, 238] width 16 height 8
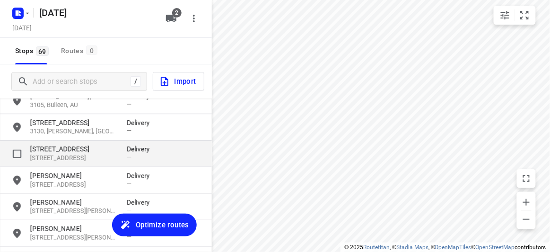
click at [66, 155] on p "[STREET_ADDRESS]" at bounding box center [73, 158] width 87 height 9
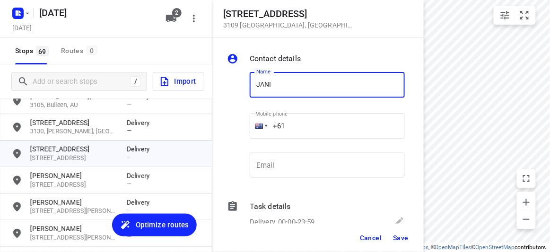
type input "[PERSON_NAME]"
click at [299, 124] on input "+61" at bounding box center [327, 126] width 155 height 26
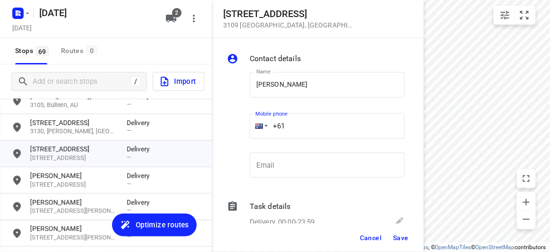
paste input "422819302"
type input "[PHONE_NUMBER]"
click at [405, 236] on span "Save" at bounding box center [401, 238] width 16 height 8
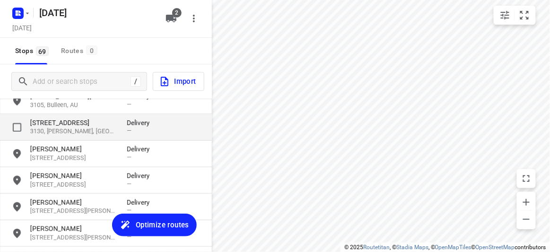
click at [80, 133] on p "3130, [PERSON_NAME], [GEOGRAPHIC_DATA]" at bounding box center [73, 131] width 87 height 9
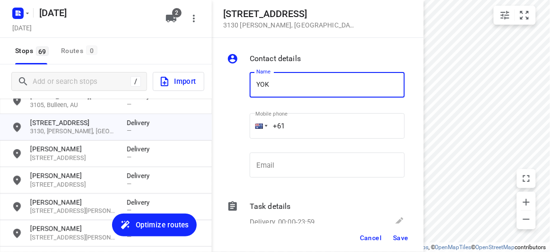
type input "[PERSON_NAME] 3/3"
drag, startPoint x: 289, startPoint y: 118, endPoint x: 292, endPoint y: 127, distance: 9.4
click at [292, 127] on input "+61" at bounding box center [327, 126] width 155 height 26
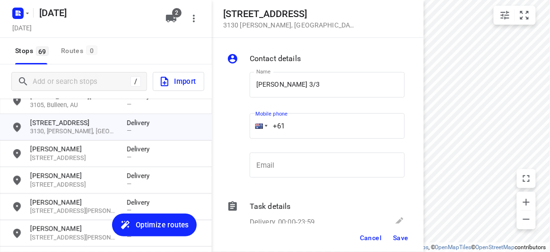
paste input "423708057"
type input "[PHONE_NUMBER]"
click at [399, 237] on span "Save" at bounding box center [401, 238] width 16 height 8
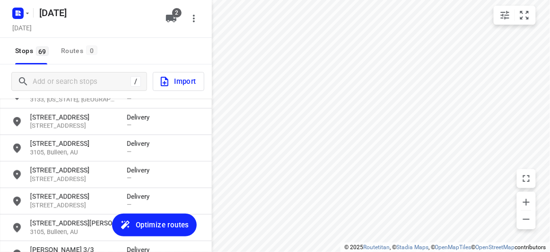
scroll to position [59, 0]
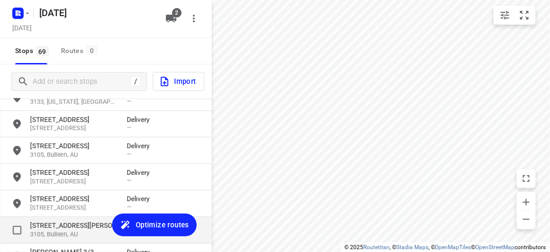
click at [49, 217] on div "[STREET_ADDRESS][PERSON_NAME] Delivery —" at bounding box center [106, 230] width 212 height 26
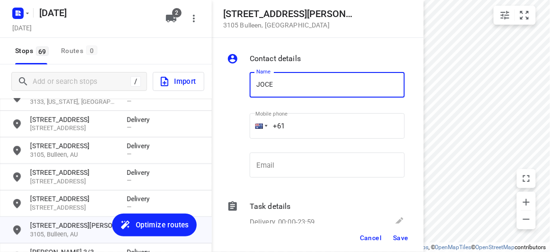
type input "[PERSON_NAME]"
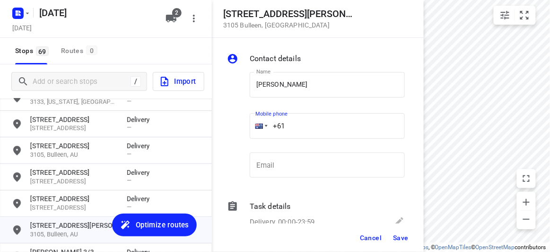
drag, startPoint x: 290, startPoint y: 125, endPoint x: 296, endPoint y: 128, distance: 7.0
click at [296, 128] on input "+61" at bounding box center [327, 126] width 155 height 26
paste input "0424911200"
click at [294, 127] on input "[PHONE_NUMBER]" at bounding box center [327, 126] width 155 height 26
click at [289, 126] on input "[PHONE_NUMBER]" at bounding box center [327, 126] width 155 height 26
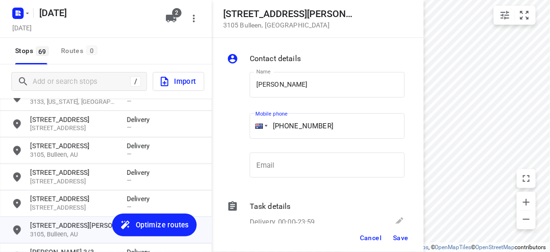
type input "[PHONE_NUMBER]"
click at [405, 236] on span "Save" at bounding box center [401, 238] width 16 height 8
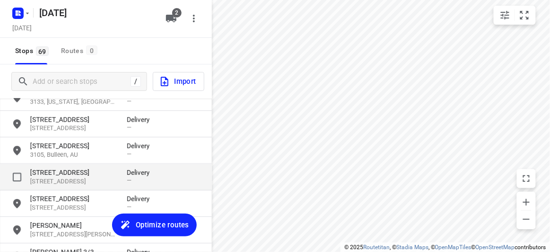
click at [104, 169] on p "[STREET_ADDRESS]" at bounding box center [73, 171] width 87 height 9
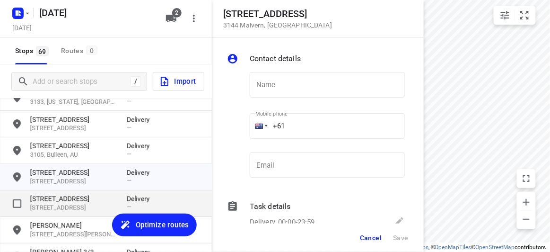
click at [90, 198] on p "[STREET_ADDRESS]" at bounding box center [73, 198] width 87 height 9
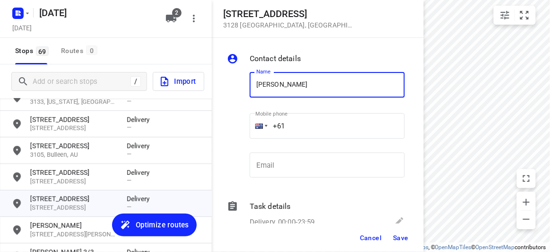
type input "[PERSON_NAME] 2/421"
click at [301, 126] on input "+61" at bounding box center [327, 126] width 155 height 26
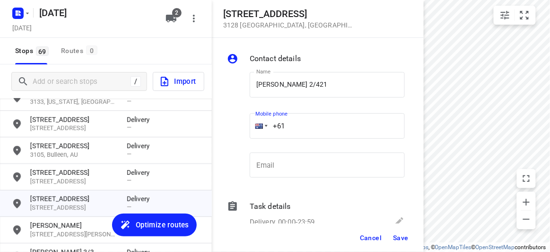
paste input "450581186"
type input "[PHONE_NUMBER]"
click at [407, 238] on span "Save" at bounding box center [401, 238] width 16 height 8
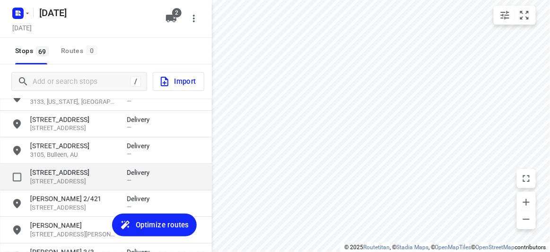
click at [75, 179] on p "[STREET_ADDRESS]" at bounding box center [73, 181] width 87 height 9
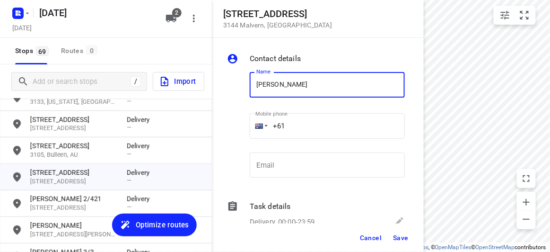
type input "[PERSON_NAME]"
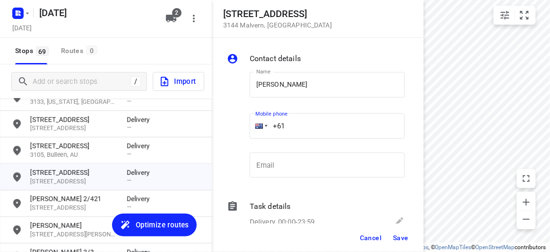
click at [297, 122] on input "+61" at bounding box center [327, 126] width 155 height 26
paste input "451175117"
type input "[PHONE_NUMBER]"
click at [406, 241] on span "Save" at bounding box center [401, 238] width 16 height 8
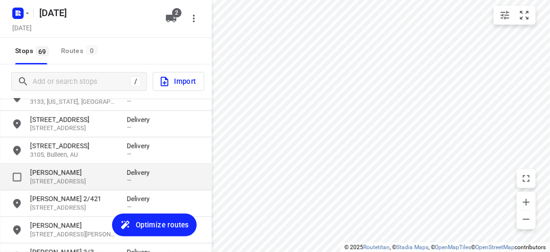
click at [62, 164] on div "[PERSON_NAME] [STREET_ADDRESS] Delivery —" at bounding box center [106, 177] width 212 height 26
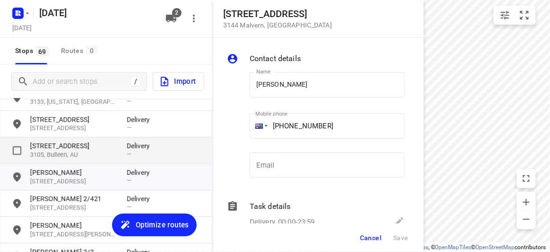
click at [63, 151] on p "3105, Bulleen, AU" at bounding box center [73, 154] width 87 height 9
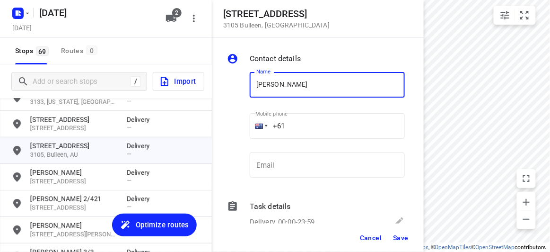
type input "[PERSON_NAME]"
click at [295, 122] on input "+61" at bounding box center [327, 126] width 155 height 26
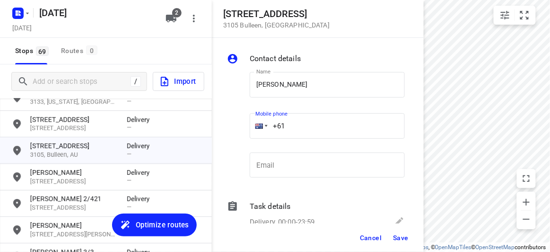
paste input "0423810764"
click at [287, 125] on input "[PHONE_NUMBER]" at bounding box center [327, 126] width 155 height 26
click at [290, 126] on input "[PHONE_NUMBER]" at bounding box center [327, 126] width 155 height 26
type input "[PHONE_NUMBER]"
click at [397, 237] on span "Save" at bounding box center [401, 238] width 16 height 8
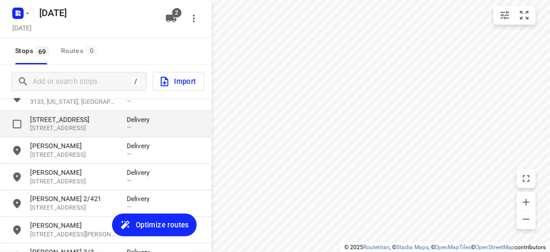
click at [45, 121] on p "[STREET_ADDRESS]" at bounding box center [73, 118] width 87 height 9
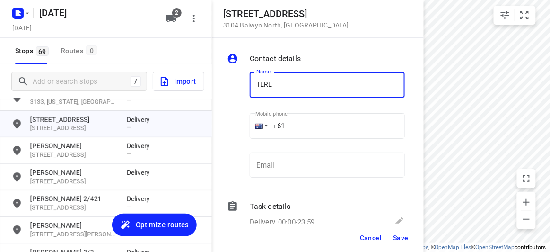
type input "[PERSON_NAME] 1/65"
click at [297, 118] on input "+61" at bounding box center [327, 126] width 155 height 26
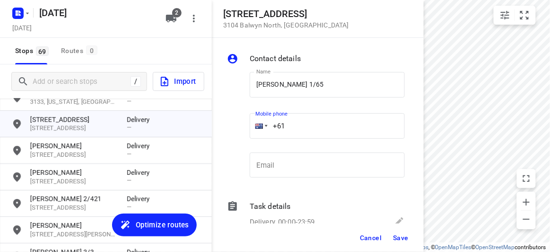
paste input "402905390"
type input "[PHONE_NUMBER]"
click at [402, 240] on span "Save" at bounding box center [401, 238] width 16 height 8
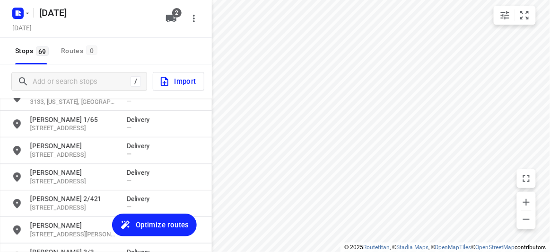
scroll to position [0, 0]
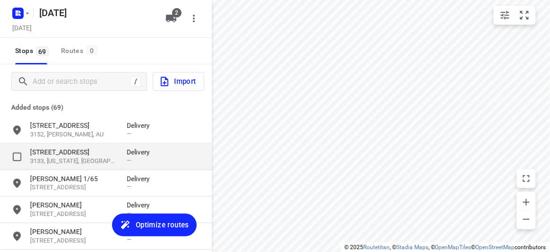
click at [53, 154] on p "[STREET_ADDRESS]" at bounding box center [73, 151] width 87 height 9
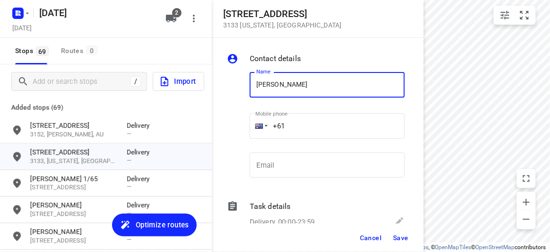
type input "[PERSON_NAME] 4/134-140"
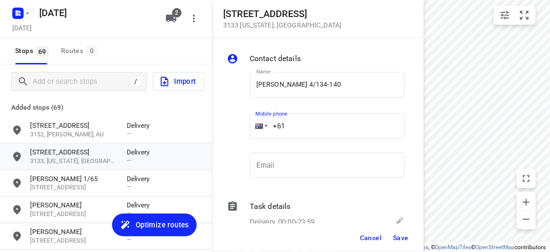
click at [302, 127] on input "+61" at bounding box center [327, 126] width 155 height 26
paste input "449850651"
type input "[PHONE_NUMBER]"
click at [402, 239] on span "Save" at bounding box center [401, 238] width 16 height 8
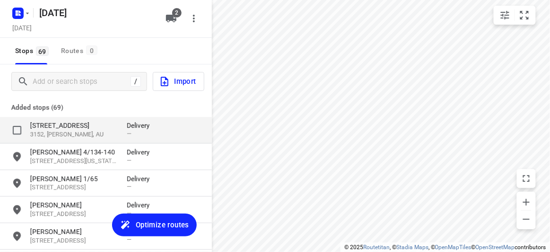
click at [58, 131] on p "3152, [PERSON_NAME], AU" at bounding box center [73, 134] width 87 height 9
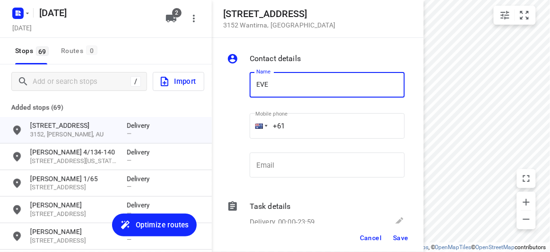
type input "[PERSON_NAME]"
click at [303, 122] on input "+61" at bounding box center [327, 126] width 155 height 26
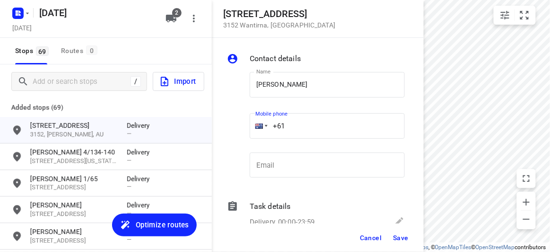
paste input "431546925"
type input "[PHONE_NUMBER]"
click at [406, 239] on span "Save" at bounding box center [401, 238] width 16 height 8
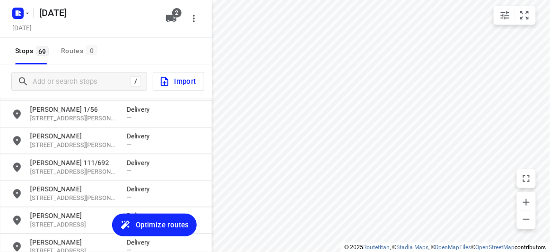
scroll to position [1735, 0]
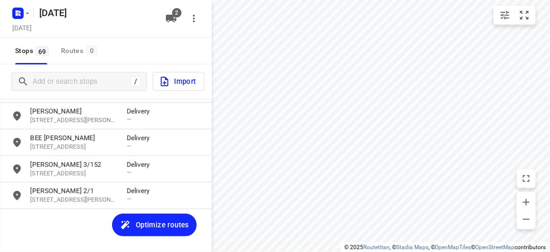
click at [137, 220] on span "Optimize routes" at bounding box center [162, 224] width 53 height 12
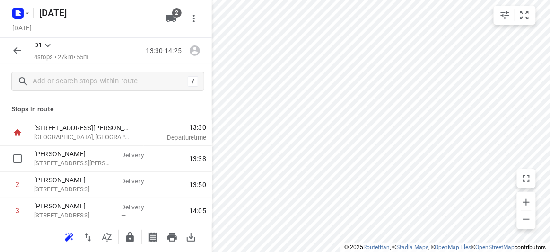
click at [22, 164] on input "checkbox" at bounding box center [17, 158] width 19 height 19
checkbox input "true"
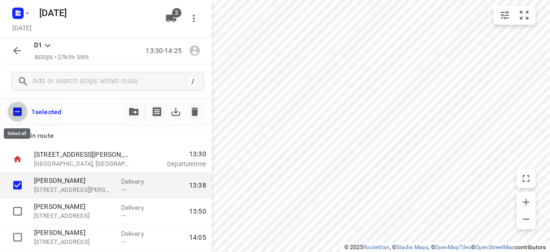
click at [16, 110] on input "checkbox" at bounding box center [18, 112] width 20 height 20
checkbox input "true"
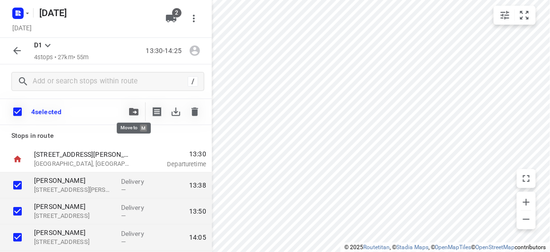
click at [132, 113] on icon "button" at bounding box center [133, 112] width 9 height 8
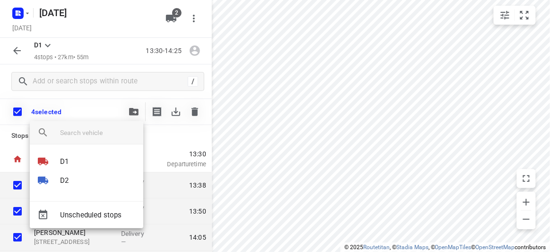
click at [15, 111] on div at bounding box center [275, 126] width 550 height 252
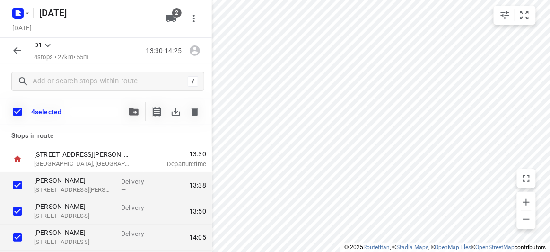
click at [20, 53] on icon "button" at bounding box center [16, 50] width 11 height 11
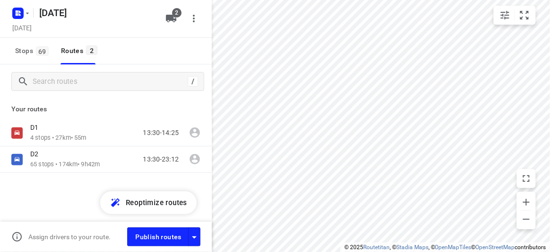
click at [54, 180] on div "D1 4 stops • 27km • 55m 13:30-14:25 D2 65 stops • 174km • 9h42m 13:30-23:12" at bounding box center [106, 179] width 212 height 119
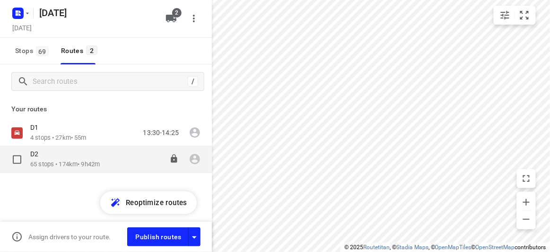
click at [48, 163] on p "65 stops • 174km • 9h42m" at bounding box center [65, 164] width 70 height 9
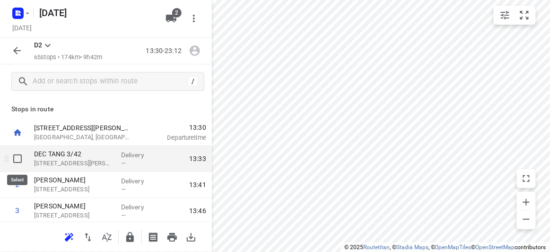
click at [15, 159] on input "checkbox" at bounding box center [17, 158] width 19 height 19
checkbox input "true"
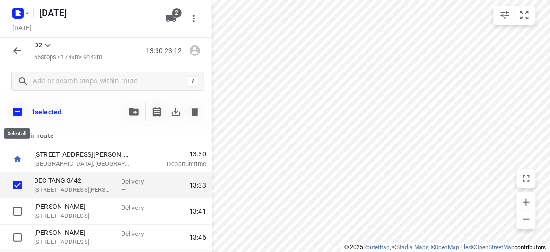
click at [17, 110] on input "checkbox" at bounding box center [18, 112] width 20 height 20
checkbox input "true"
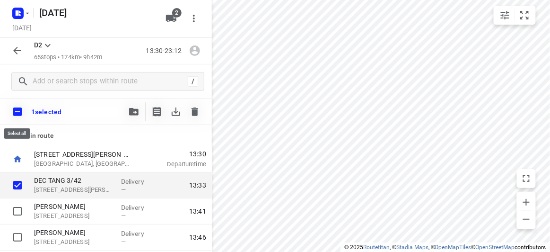
checkbox input "true"
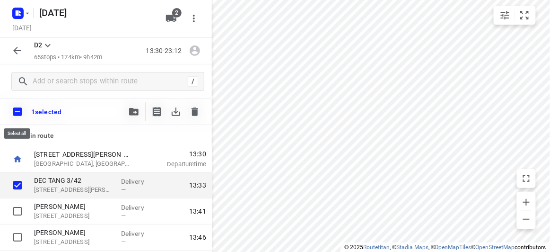
checkbox input "true"
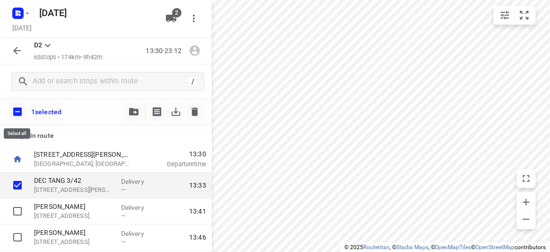
checkbox input "true"
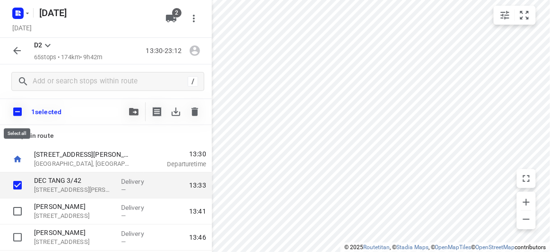
checkbox input "true"
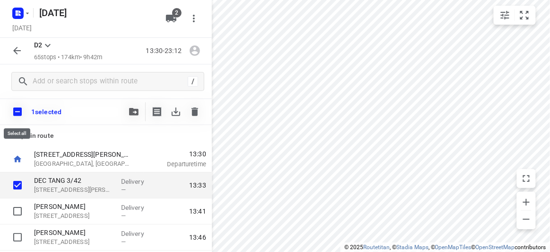
checkbox input "true"
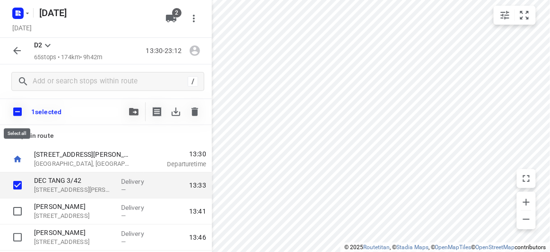
checkbox input "true"
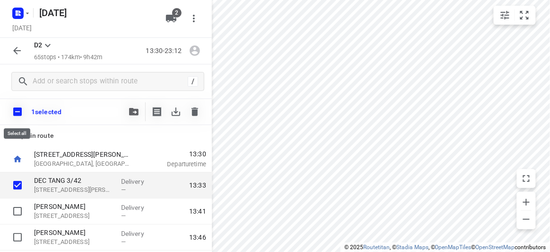
checkbox input "true"
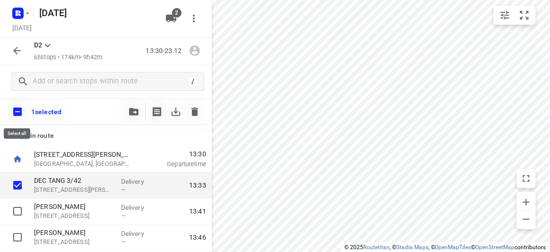
checkbox input "true"
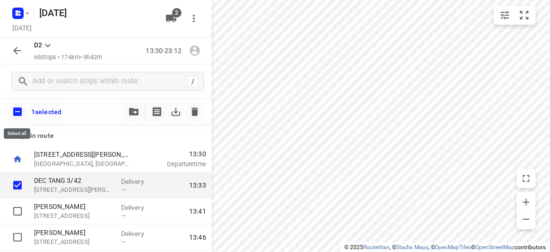
checkbox input "true"
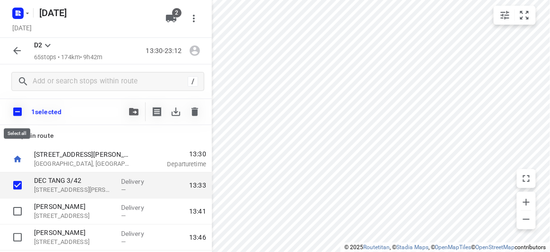
checkbox input "true"
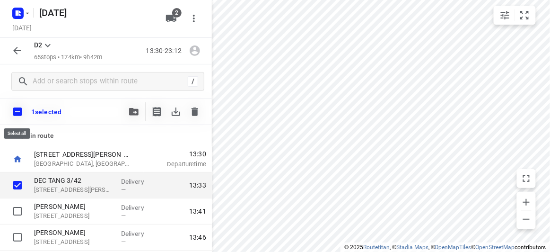
checkbox input "true"
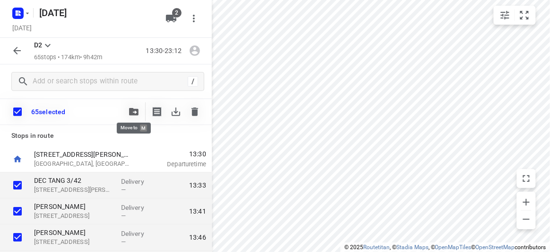
click at [134, 109] on icon "button" at bounding box center [133, 112] width 9 height 8
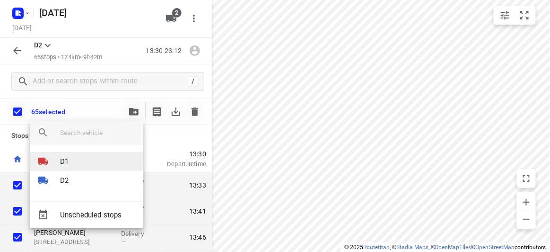
click at [72, 162] on li "D1" at bounding box center [86, 161] width 113 height 19
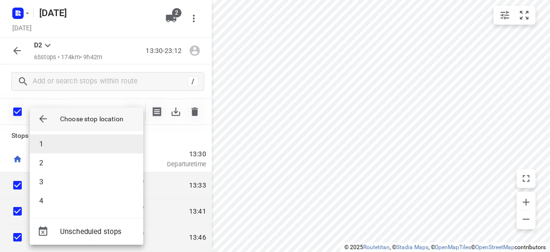
click at [49, 139] on li "1" at bounding box center [86, 143] width 113 height 19
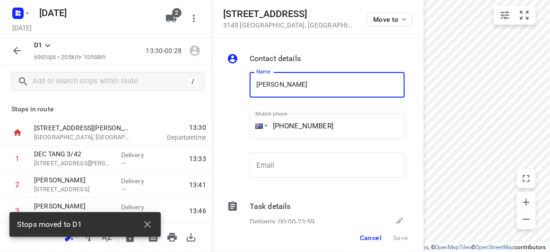
click at [376, 237] on span "Cancel" at bounding box center [371, 238] width 22 height 8
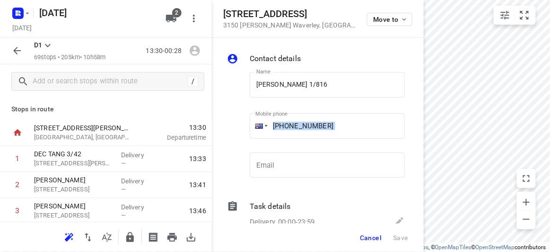
drag, startPoint x: 390, startPoint y: 142, endPoint x: 371, endPoint y: 130, distance: 22.6
click at [371, 130] on div "Mobile phone [PHONE_NUMBER] ​" at bounding box center [327, 128] width 155 height 38
click at [370, 234] on span "Cancel" at bounding box center [371, 238] width 22 height 8
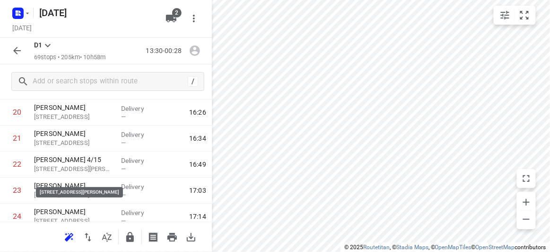
scroll to position [326, 0]
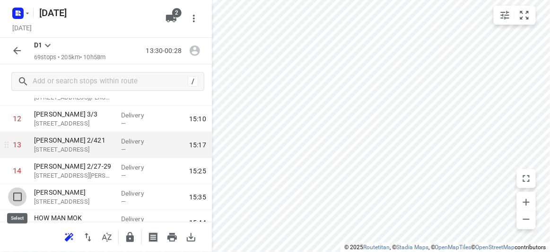
drag, startPoint x: 18, startPoint y: 193, endPoint x: 29, endPoint y: 173, distance: 23.3
click at [17, 193] on input "checkbox" at bounding box center [17, 196] width 19 height 19
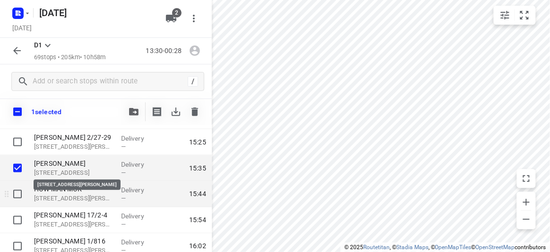
scroll to position [411, 0]
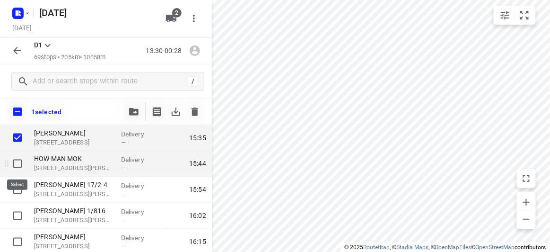
click at [16, 168] on input "checkbox" at bounding box center [17, 163] width 19 height 19
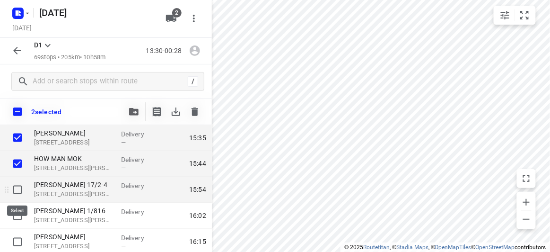
click at [18, 187] on input "checkbox" at bounding box center [17, 189] width 19 height 19
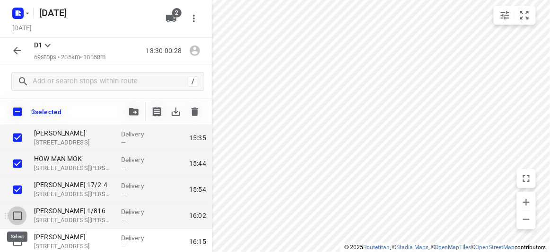
click at [14, 219] on input "checkbox" at bounding box center [17, 215] width 19 height 19
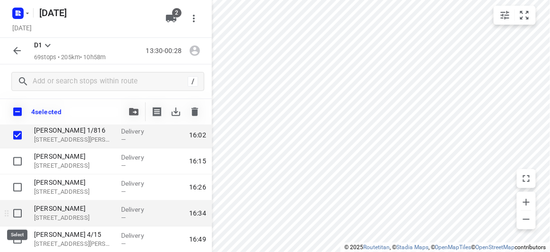
scroll to position [497, 0]
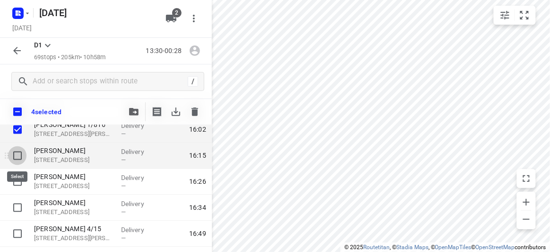
click at [20, 158] on input "checkbox" at bounding box center [17, 155] width 19 height 19
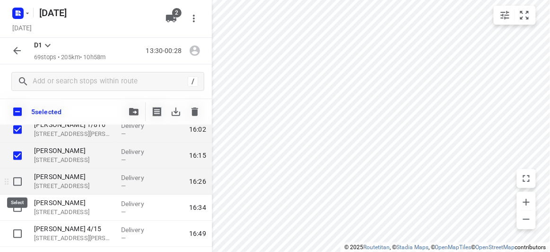
click at [17, 175] on input "checkbox" at bounding box center [17, 181] width 19 height 19
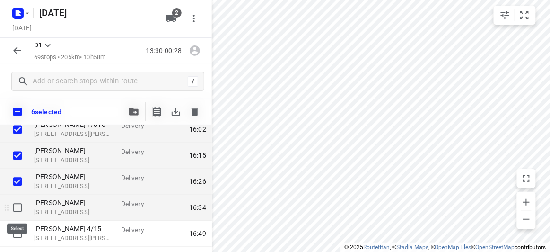
click at [19, 208] on input "checkbox" at bounding box center [17, 207] width 19 height 19
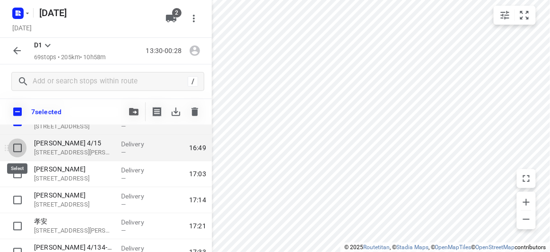
click at [17, 152] on input "checkbox" at bounding box center [17, 147] width 19 height 19
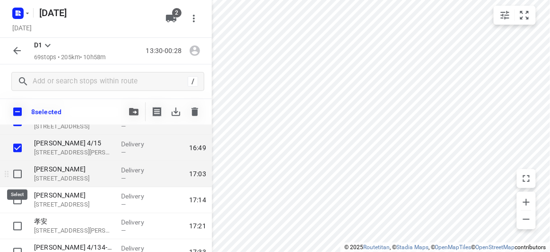
click at [16, 168] on input "checkbox" at bounding box center [17, 173] width 19 height 19
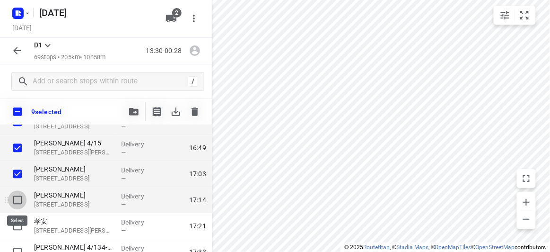
click at [18, 194] on input "checkbox" at bounding box center [17, 199] width 19 height 19
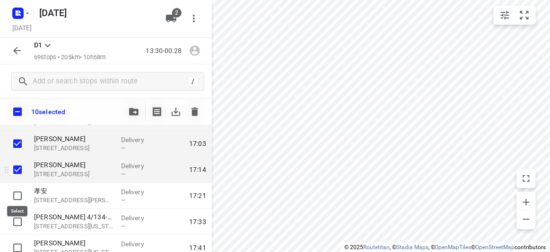
scroll to position [627, 0]
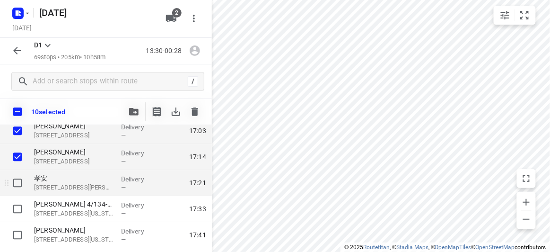
click at [17, 192] on div at bounding box center [15, 183] width 30 height 26
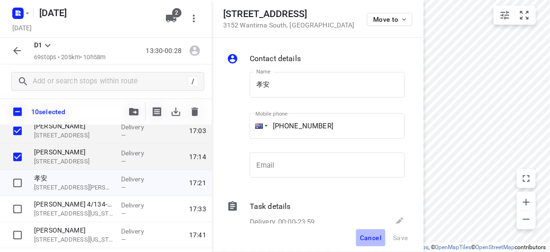
drag, startPoint x: 376, startPoint y: 241, endPoint x: 374, endPoint y: 235, distance: 5.7
click at [376, 240] on span "Cancel" at bounding box center [371, 238] width 22 height 8
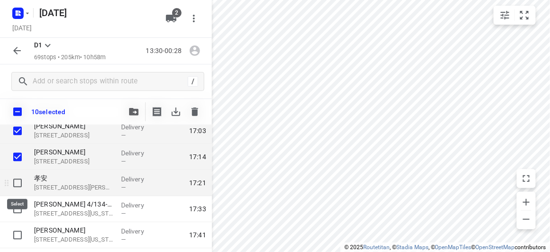
click at [18, 192] on input "checkbox" at bounding box center [17, 182] width 19 height 19
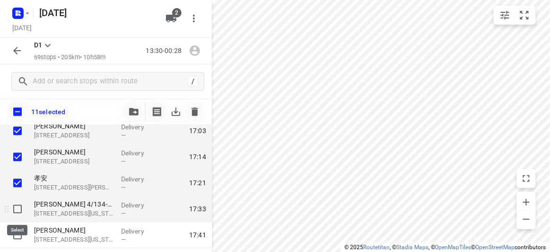
click at [19, 209] on input "checkbox" at bounding box center [17, 208] width 19 height 19
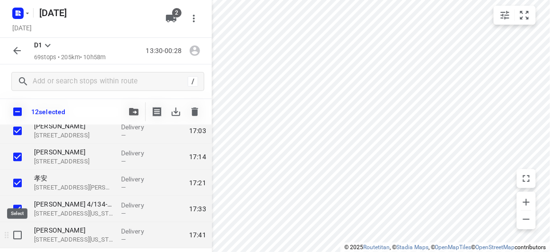
click at [18, 234] on input "checkbox" at bounding box center [17, 234] width 19 height 19
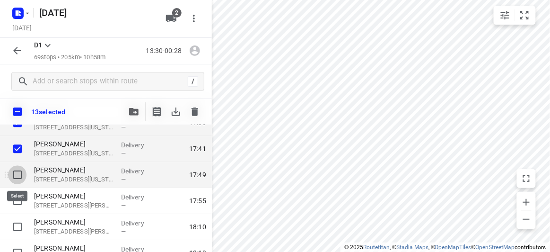
click at [19, 176] on input "checkbox" at bounding box center [17, 174] width 19 height 19
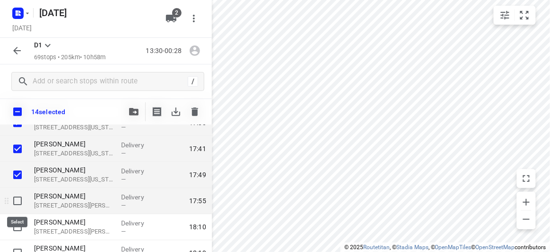
click at [18, 195] on input "checkbox" at bounding box center [17, 200] width 19 height 19
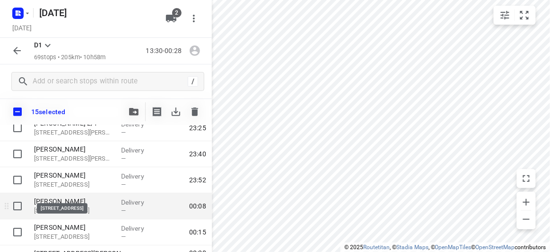
scroll to position [1741, 0]
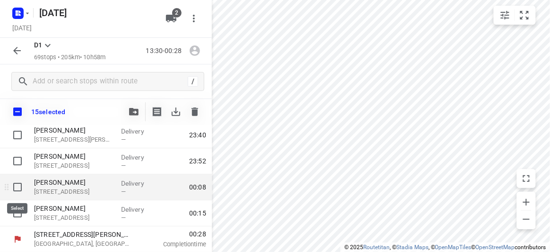
click at [20, 184] on input "checkbox" at bounding box center [17, 186] width 19 height 19
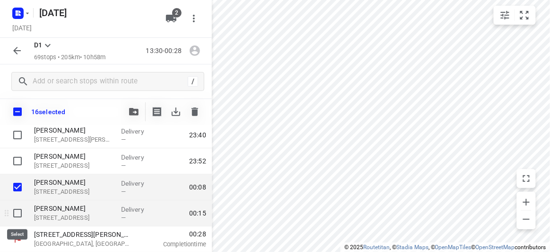
click at [18, 210] on input "checkbox" at bounding box center [17, 212] width 19 height 19
click at [130, 113] on icon "button" at bounding box center [133, 112] width 9 height 8
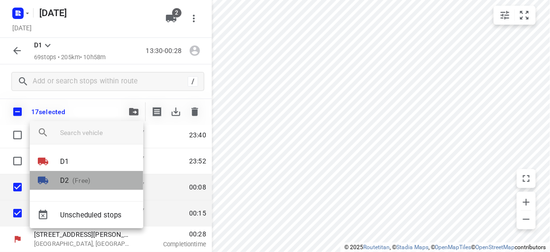
click at [73, 174] on li "D2 (Free)" at bounding box center [86, 180] width 113 height 19
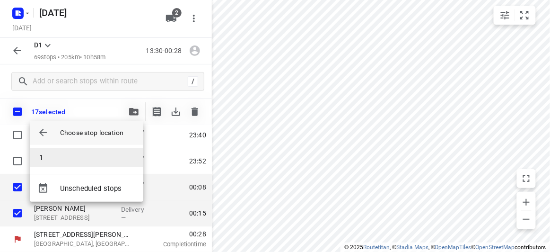
click at [56, 148] on li "1" at bounding box center [86, 157] width 113 height 19
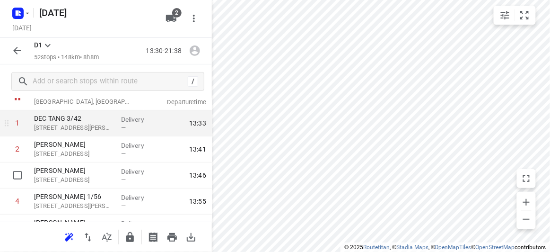
scroll to position [43, 0]
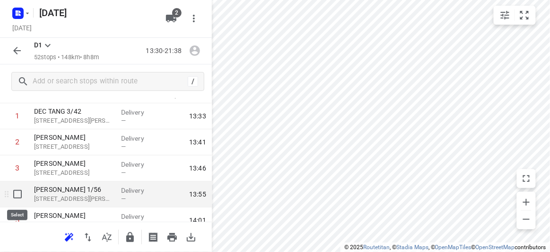
click at [21, 191] on input "checkbox" at bounding box center [17, 193] width 19 height 19
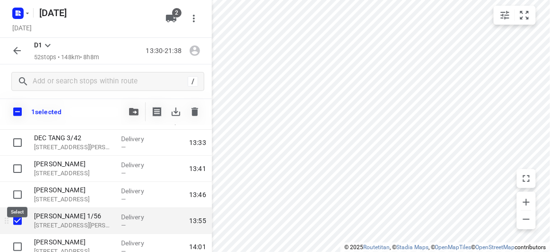
scroll to position [86, 0]
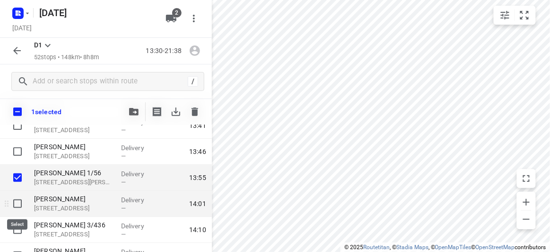
click at [19, 201] on input "checkbox" at bounding box center [17, 203] width 19 height 19
click at [135, 108] on icon "button" at bounding box center [133, 112] width 9 height 8
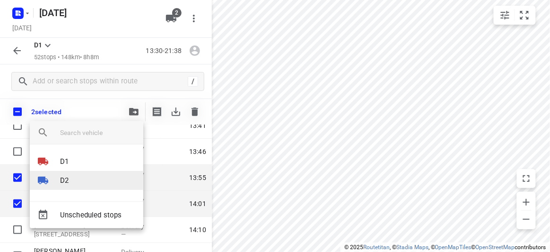
click at [78, 176] on li "D2" at bounding box center [86, 180] width 113 height 19
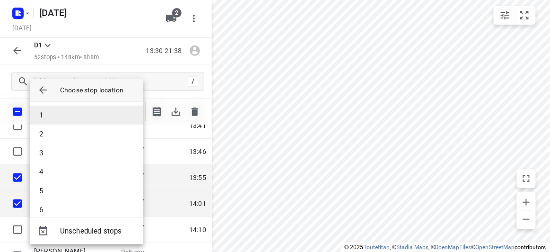
click at [55, 116] on li "1" at bounding box center [86, 114] width 113 height 19
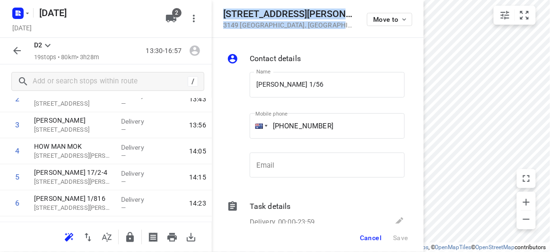
drag, startPoint x: 317, startPoint y: 26, endPoint x: 223, endPoint y: 12, distance: 94.7
click at [223, 12] on div "[STREET_ADDRESS][PERSON_NAME]" at bounding box center [289, 19] width 132 height 20
copy div "[STREET_ADDRESS][PERSON_NAME]"
click at [173, 14] on span "2" at bounding box center [176, 12] width 9 height 9
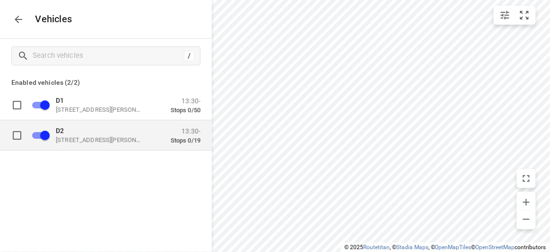
click at [103, 132] on p "D2" at bounding box center [103, 130] width 95 height 8
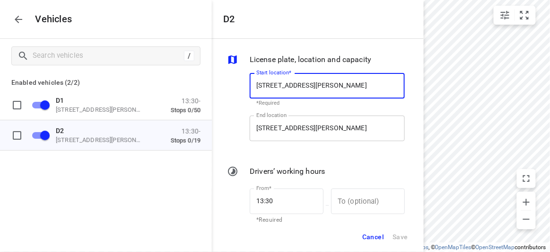
click at [292, 133] on input "[STREET_ADDRESS][PERSON_NAME]" at bounding box center [327, 128] width 155 height 26
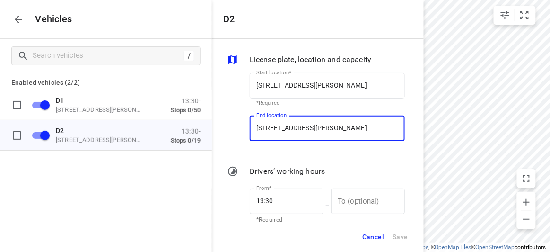
paste input "[STREET_ADDRESS][PERSON_NAME]"
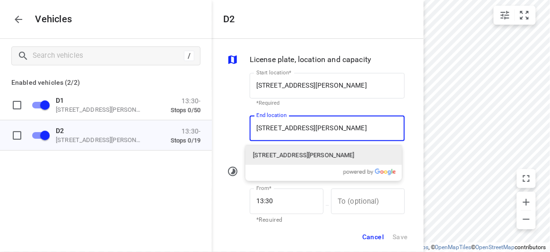
click at [270, 156] on p "[STREET_ADDRESS][PERSON_NAME]" at bounding box center [304, 154] width 102 height 9
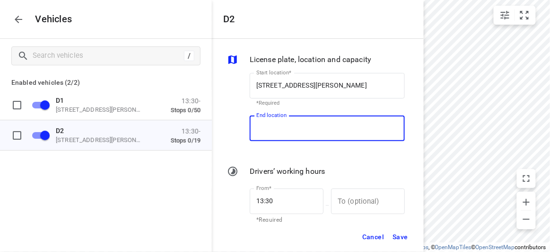
scroll to position [0, 0]
click at [402, 237] on span "Save" at bounding box center [400, 237] width 16 height 12
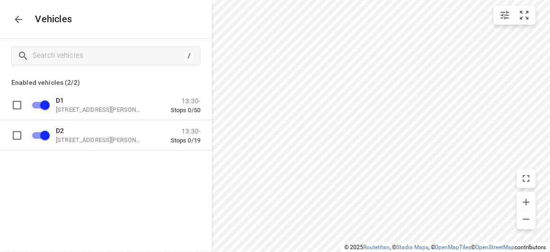
click at [25, 16] on button "button" at bounding box center [18, 19] width 19 height 19
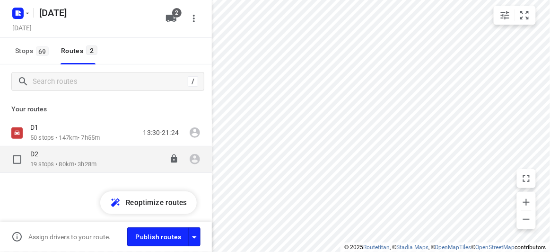
click at [44, 156] on p "D2" at bounding box center [37, 153] width 14 height 9
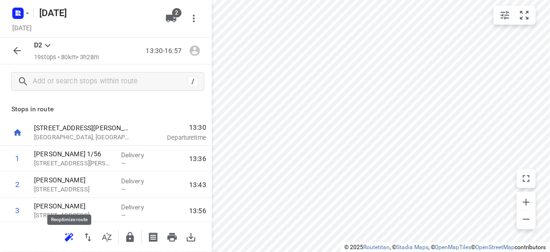
click at [70, 239] on icon "button" at bounding box center [68, 236] width 11 height 11
click at [22, 52] on icon "button" at bounding box center [16, 50] width 11 height 11
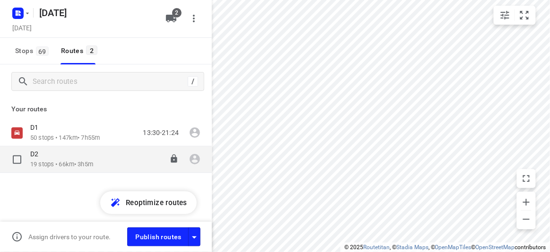
click at [49, 158] on div "D2" at bounding box center [61, 154] width 63 height 10
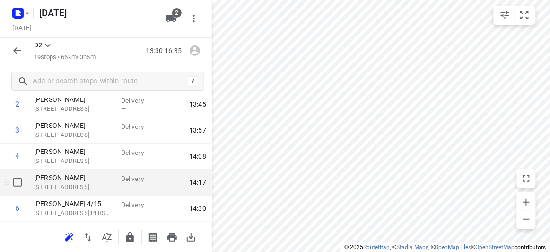
scroll to position [86, 0]
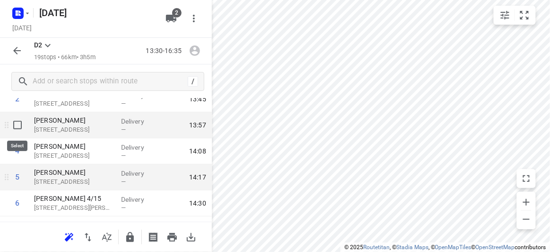
click at [16, 123] on input "checkbox" at bounding box center [17, 124] width 19 height 19
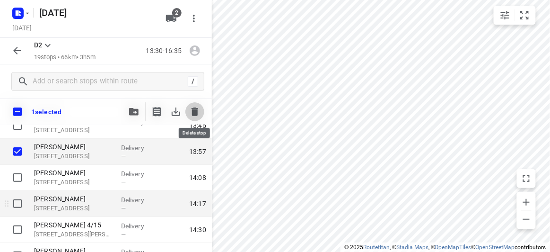
click at [198, 108] on icon "button" at bounding box center [195, 111] width 7 height 9
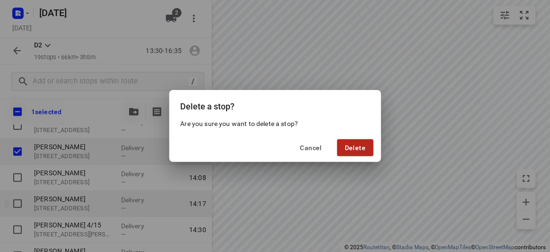
click at [356, 144] on span "Delete" at bounding box center [355, 148] width 21 height 8
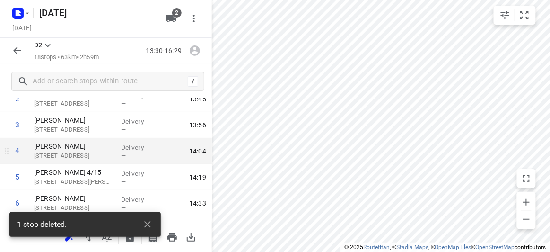
click at [153, 223] on button "button" at bounding box center [147, 224] width 19 height 19
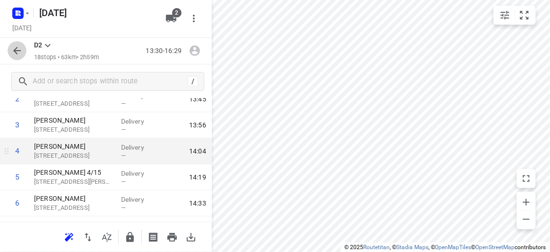
click at [20, 50] on icon "button" at bounding box center [16, 50] width 11 height 11
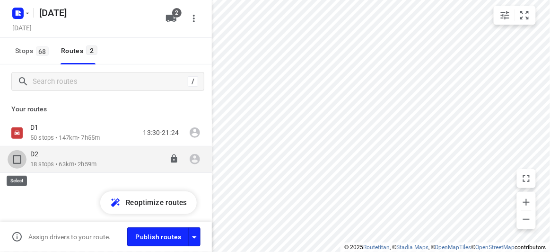
click at [11, 154] on input "checkbox" at bounding box center [17, 159] width 19 height 19
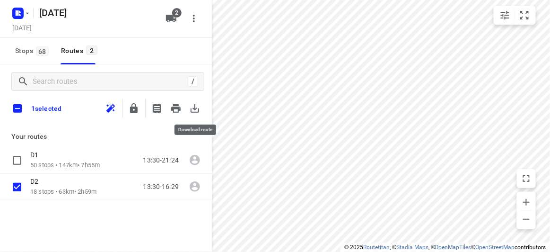
click at [191, 107] on icon "button" at bounding box center [194, 108] width 11 height 11
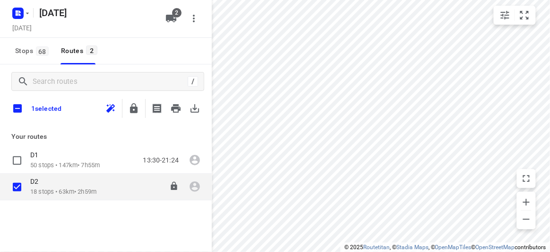
click at [54, 193] on p "18 stops • 63km • 2h59m" at bounding box center [63, 191] width 66 height 9
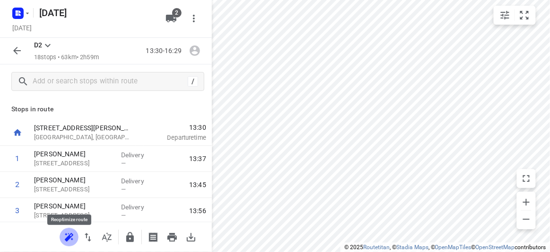
click at [70, 239] on icon "button" at bounding box center [68, 236] width 11 height 11
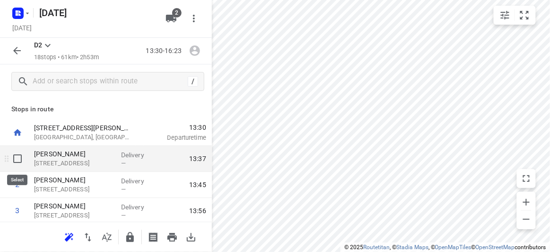
click at [20, 158] on input "checkbox" at bounding box center [17, 158] width 19 height 19
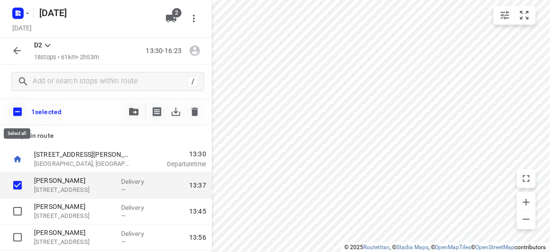
click at [17, 112] on input "checkbox" at bounding box center [18, 112] width 20 height 20
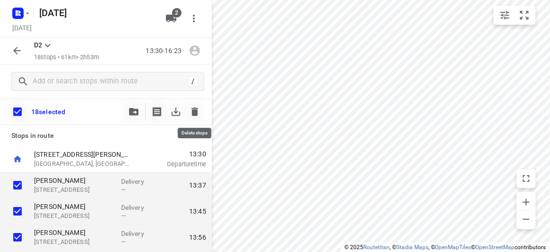
click at [190, 108] on icon "button" at bounding box center [194, 111] width 11 height 11
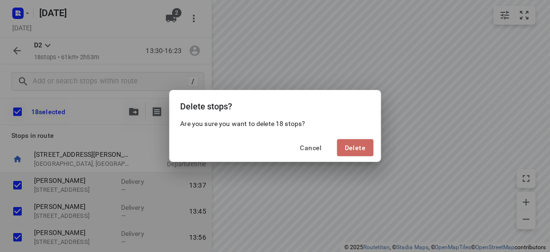
click at [353, 147] on span "Delete" at bounding box center [355, 148] width 21 height 8
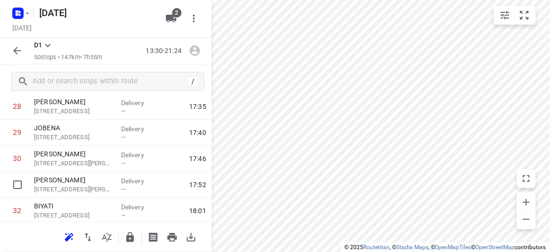
scroll to position [774, 0]
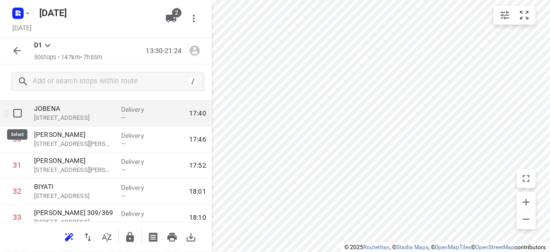
click at [15, 113] on input "checkbox" at bounding box center [17, 113] width 19 height 19
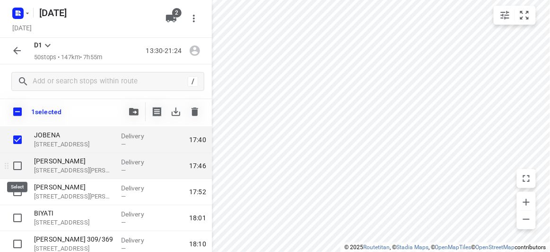
click at [16, 168] on input "checkbox" at bounding box center [17, 165] width 19 height 19
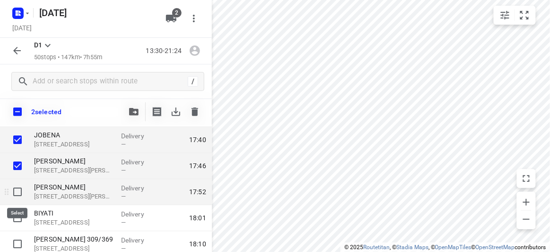
click at [14, 189] on input "checkbox" at bounding box center [17, 191] width 19 height 19
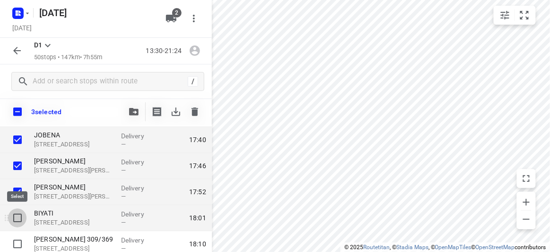
click at [14, 216] on input "checkbox" at bounding box center [17, 217] width 19 height 19
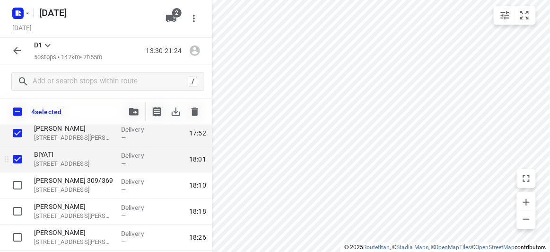
scroll to position [860, 0]
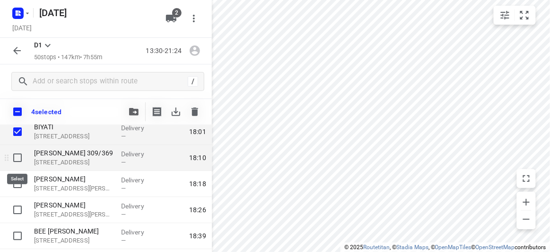
click at [17, 152] on input "checkbox" at bounding box center [17, 157] width 19 height 19
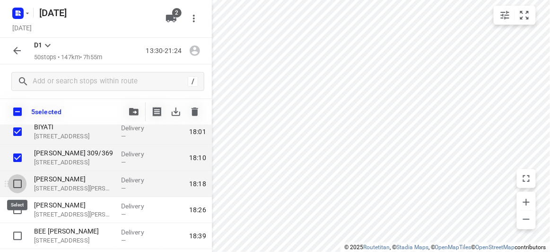
click at [18, 178] on input "checkbox" at bounding box center [17, 183] width 19 height 19
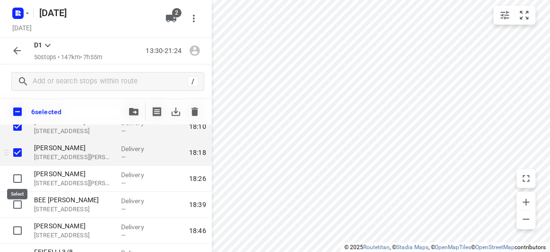
scroll to position [903, 0]
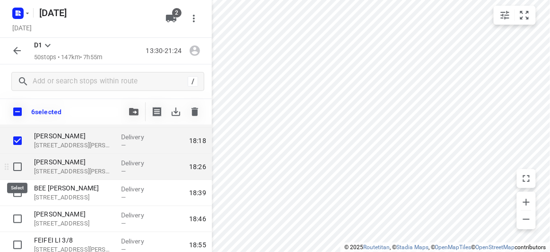
click at [21, 171] on input "checkbox" at bounding box center [17, 166] width 19 height 19
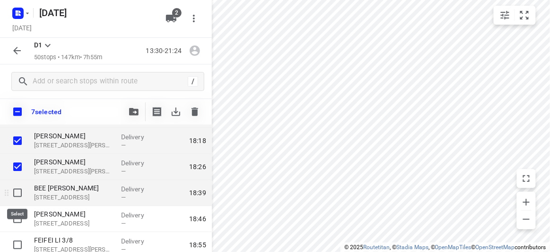
click at [18, 193] on input "checkbox" at bounding box center [17, 192] width 19 height 19
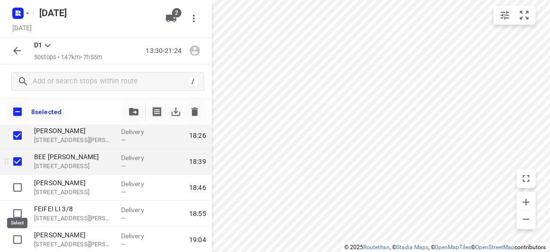
scroll to position [945, 0]
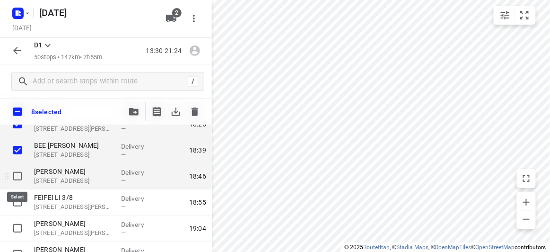
click at [20, 179] on input "checkbox" at bounding box center [17, 175] width 19 height 19
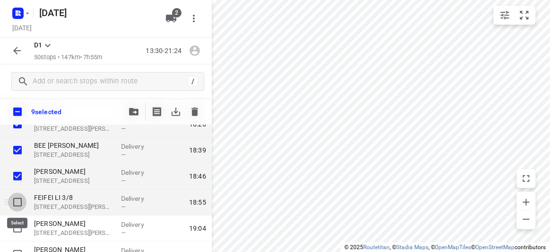
click at [16, 199] on input "checkbox" at bounding box center [17, 201] width 19 height 19
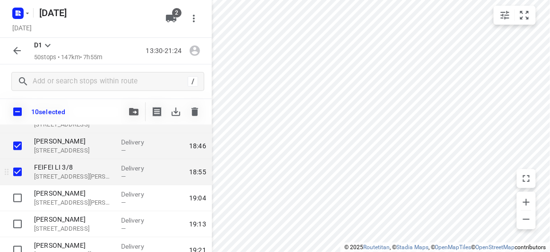
scroll to position [988, 0]
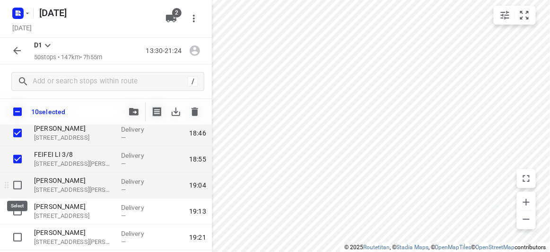
click at [16, 185] on input "checkbox" at bounding box center [17, 184] width 19 height 19
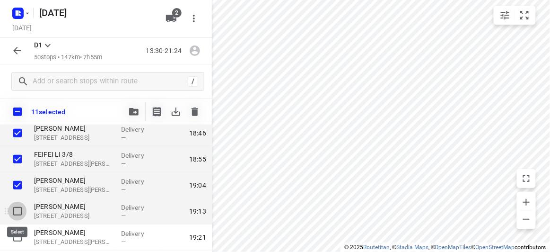
click at [22, 210] on input "checkbox" at bounding box center [17, 210] width 19 height 19
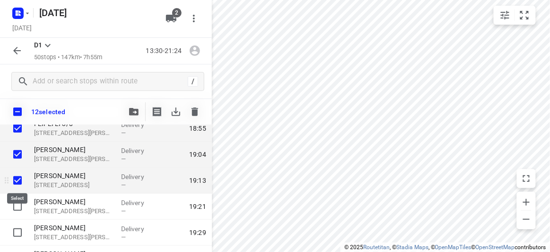
scroll to position [1031, 0]
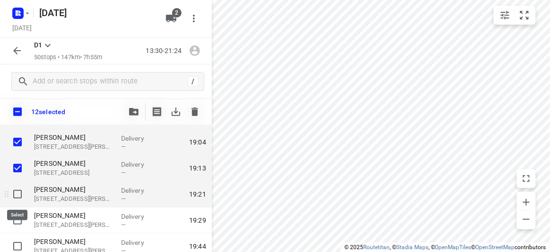
click at [20, 195] on input "checkbox" at bounding box center [17, 193] width 19 height 19
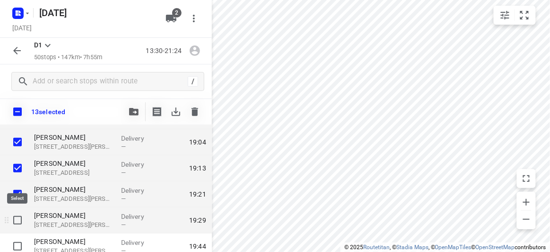
click at [19, 217] on input "checkbox" at bounding box center [17, 219] width 19 height 19
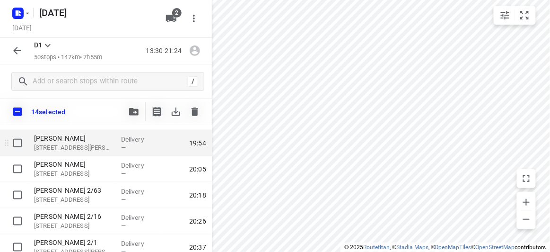
scroll to position [1117, 0]
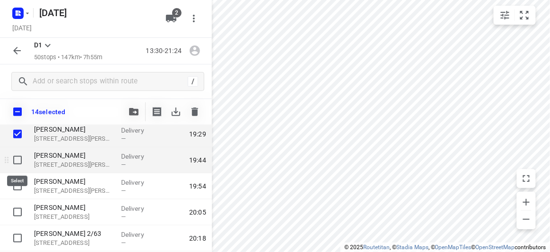
click at [17, 149] on div at bounding box center [15, 160] width 30 height 26
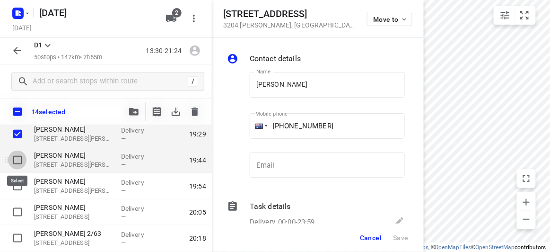
click at [17, 159] on input "checkbox" at bounding box center [17, 159] width 19 height 19
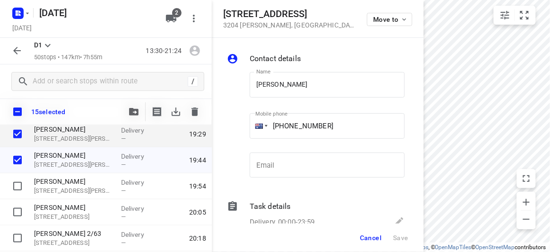
click at [371, 235] on span "Cancel" at bounding box center [371, 238] width 22 height 8
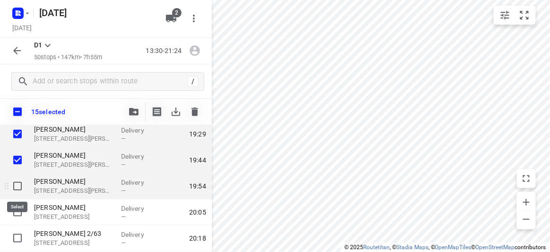
click at [17, 185] on input "checkbox" at bounding box center [17, 185] width 19 height 19
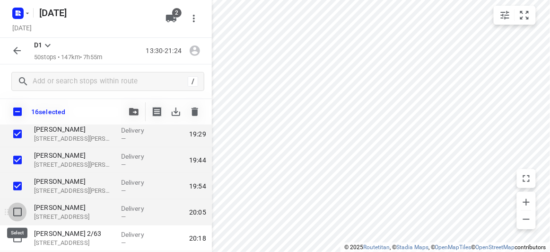
click at [14, 211] on input "checkbox" at bounding box center [17, 211] width 19 height 19
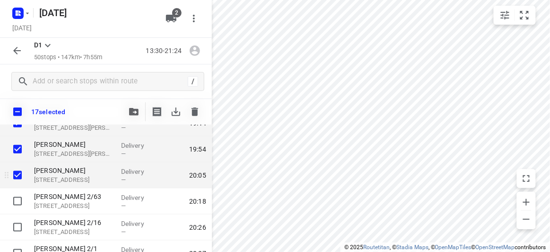
scroll to position [1160, 0]
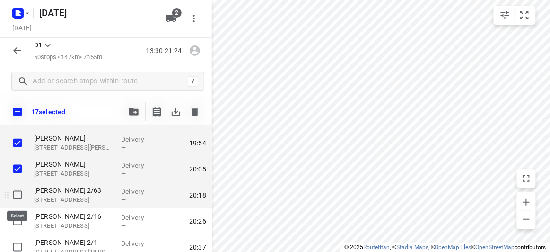
click at [17, 198] on input "checkbox" at bounding box center [17, 194] width 19 height 19
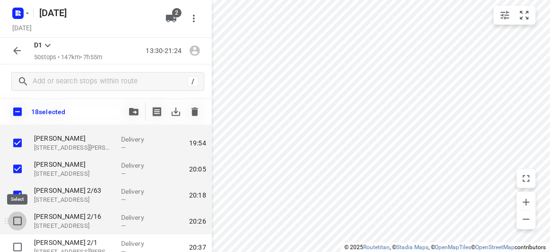
click at [17, 215] on input "checkbox" at bounding box center [17, 220] width 19 height 19
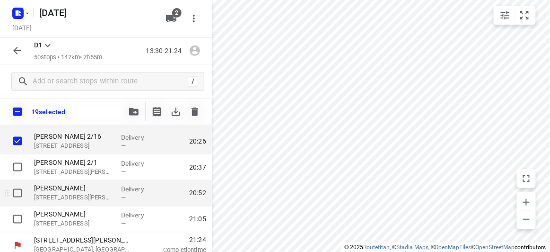
scroll to position [1246, 0]
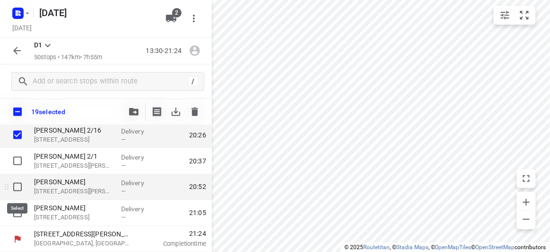
click at [15, 189] on input "checkbox" at bounding box center [17, 186] width 19 height 19
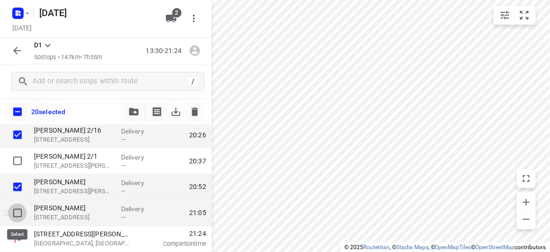
click at [13, 213] on input "checkbox" at bounding box center [17, 212] width 19 height 19
click at [137, 110] on icon "button" at bounding box center [133, 112] width 9 height 8
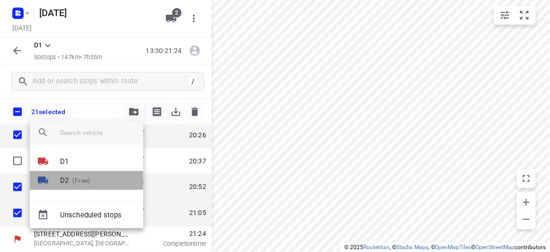
click at [70, 179] on p "(Free)" at bounding box center [80, 180] width 22 height 10
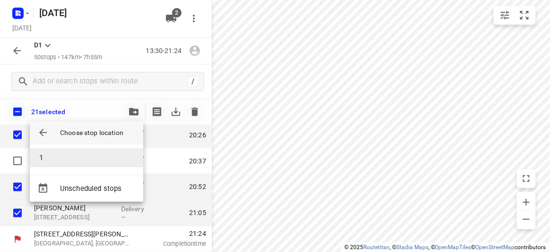
click at [55, 153] on li "1" at bounding box center [86, 157] width 113 height 19
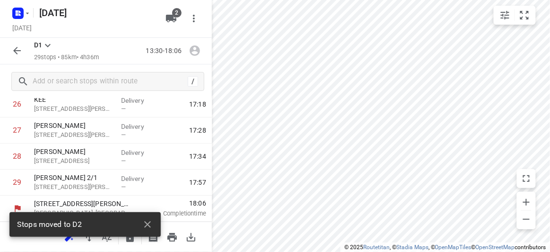
scroll to position [704, 0]
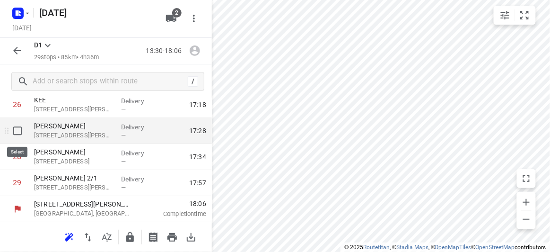
click at [13, 130] on input "checkbox" at bounding box center [17, 130] width 19 height 19
checkbox input "true"
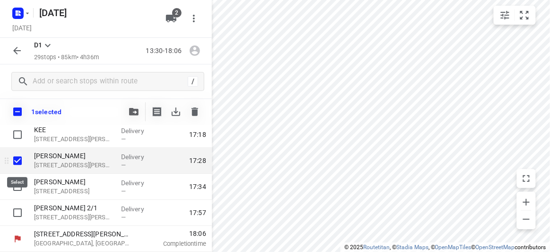
scroll to position [700, 0]
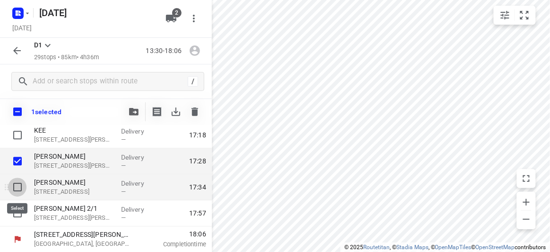
click at [18, 183] on input "checkbox" at bounding box center [17, 186] width 19 height 19
checkbox input "true"
click at [135, 114] on icon "button" at bounding box center [133, 112] width 9 height 8
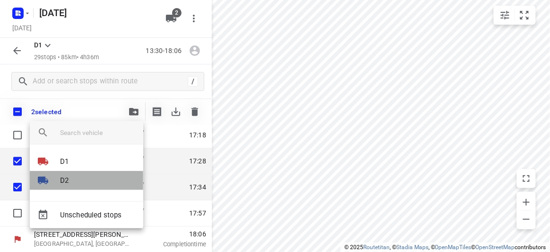
click at [65, 178] on p "D2" at bounding box center [64, 180] width 9 height 11
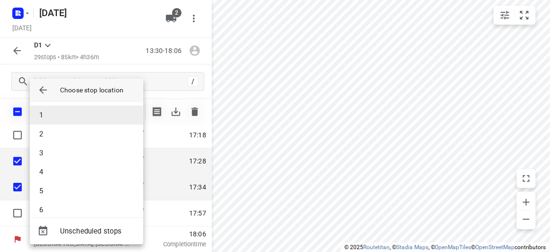
click at [54, 115] on li "1" at bounding box center [86, 114] width 113 height 19
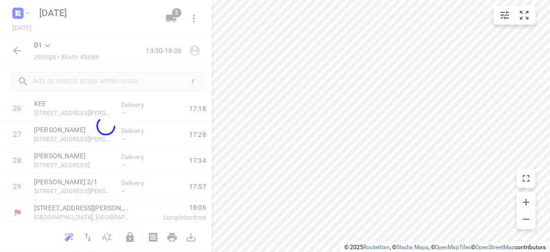
scroll to position [496, 0]
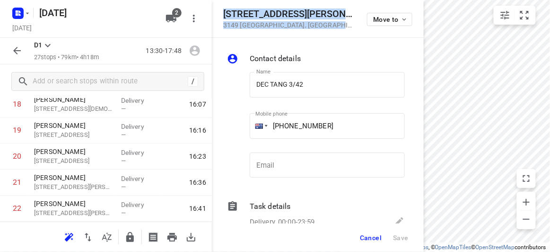
drag, startPoint x: 323, startPoint y: 24, endPoint x: 219, endPoint y: 12, distance: 104.7
click at [219, 12] on div "42 Carrol Grove 3149 Mount Waverley , Australia Move to" at bounding box center [318, 19] width 212 height 38
copy div "42 Carrol Grove 3149 Mount Waverley , Australia"
click at [177, 17] on button "2" at bounding box center [171, 18] width 19 height 19
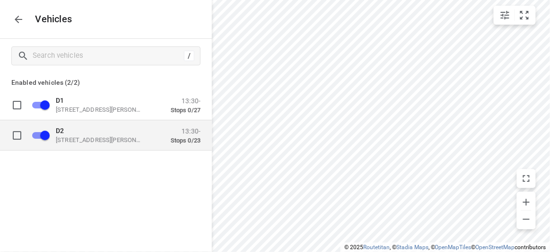
click at [107, 130] on p "D2" at bounding box center [103, 130] width 95 height 8
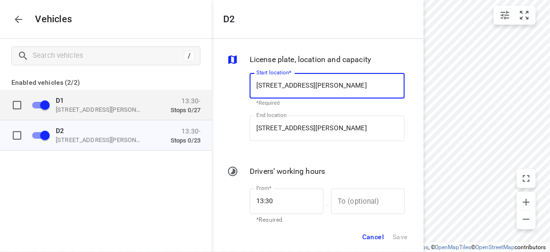
click at [94, 108] on p "[STREET_ADDRESS][PERSON_NAME]" at bounding box center [103, 109] width 95 height 8
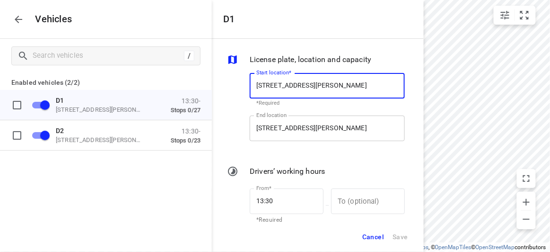
click at [295, 137] on input "[STREET_ADDRESS][PERSON_NAME]" at bounding box center [327, 128] width 155 height 26
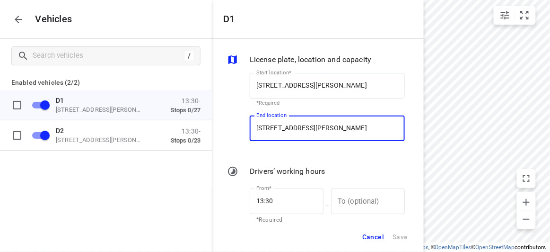
paste input "2 Carrol Grove 3149 Mount Waverley"
type input "42 Carrol Grove 3149 Mount Waverley, Australia"
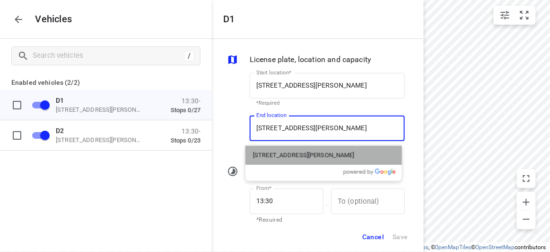
click at [278, 160] on div "42 Carrol Grove, Mount Waverley VIC 3149, Australia" at bounding box center [323, 155] width 157 height 19
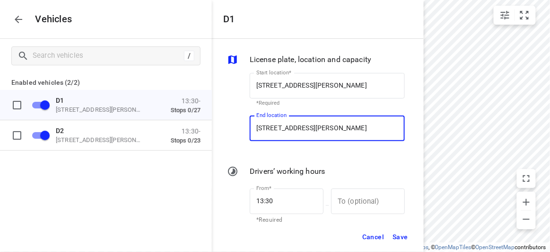
type input "42 Carrol Grove, Mount Waverley VIC 3149, Australia"
drag, startPoint x: 406, startPoint y: 232, endPoint x: 407, endPoint y: 223, distance: 9.0
click at [406, 232] on span "Save" at bounding box center [400, 237] width 16 height 12
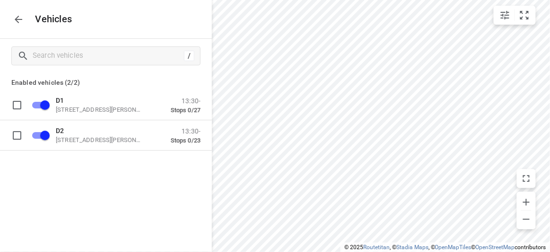
click at [17, 17] on icon "button" at bounding box center [19, 20] width 8 height 8
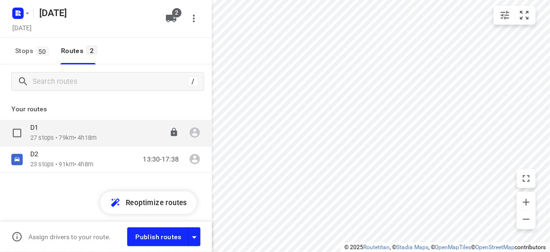
click at [44, 136] on p "27 stops • 79km • 4h18m" at bounding box center [63, 137] width 66 height 9
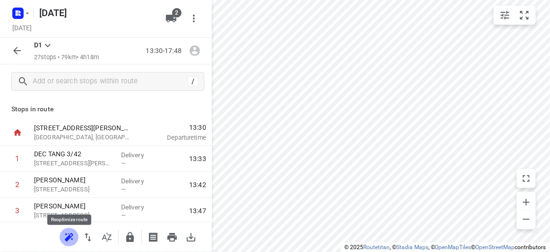
click at [73, 235] on icon "button" at bounding box center [68, 236] width 11 height 11
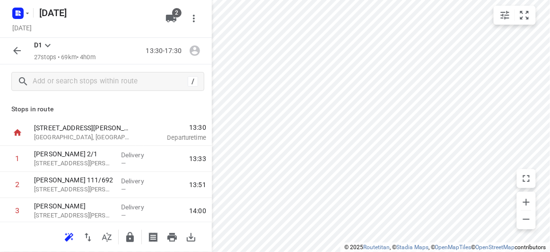
click at [11, 54] on button "button" at bounding box center [17, 50] width 19 height 19
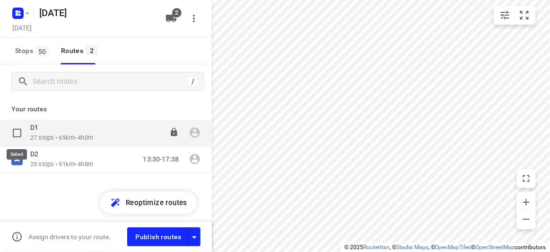
click at [17, 132] on input "checkbox" at bounding box center [17, 132] width 19 height 19
checkbox input "true"
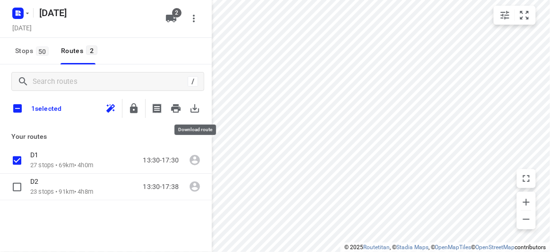
click at [195, 106] on icon "button" at bounding box center [195, 108] width 9 height 9
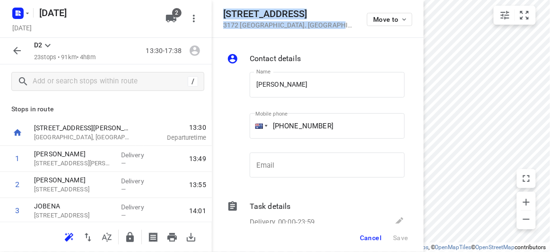
drag, startPoint x: 321, startPoint y: 26, endPoint x: 225, endPoint y: 16, distance: 96.6
click at [225, 16] on div "18 Treeby Court 3172 Springvale South , Australia Move to" at bounding box center [317, 19] width 189 height 20
copy div "18 Treeby Court 3172 Springvale South , Australia"
click at [174, 22] on icon "button" at bounding box center [171, 19] width 10 height 8
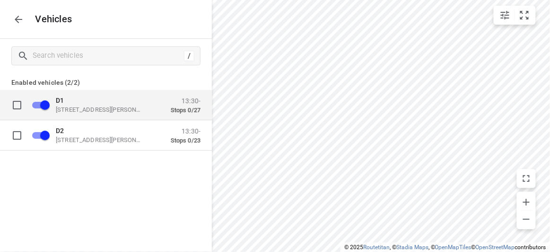
click at [108, 112] on p "[STREET_ADDRESS][PERSON_NAME]" at bounding box center [103, 109] width 95 height 8
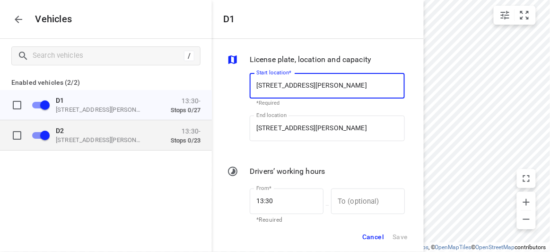
click at [102, 135] on div "D2 49 John St, Oakleigh VIC 3166, Australia" at bounding box center [103, 134] width 95 height 17
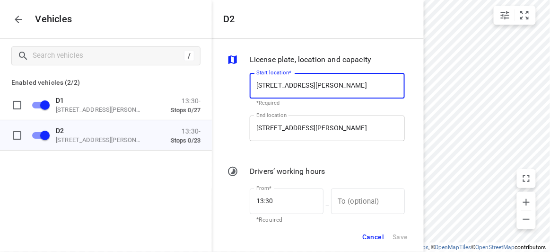
click at [304, 129] on input "[STREET_ADDRESS][PERSON_NAME]" at bounding box center [327, 128] width 155 height 26
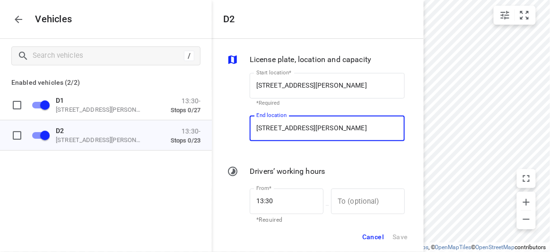
paste input "18 Treeby Court 3172 Springvale South"
type input "18 Treeby Court 3172 Springvale South, Australia"
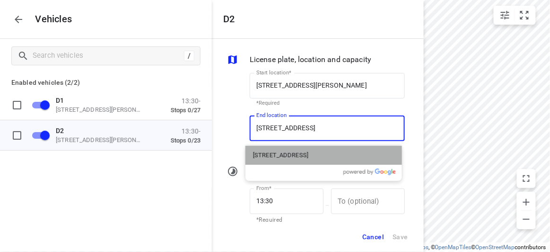
click at [280, 155] on p "18 Treeby Court, Springvale South VIC 3172, Australia" at bounding box center [280, 154] width 55 height 9
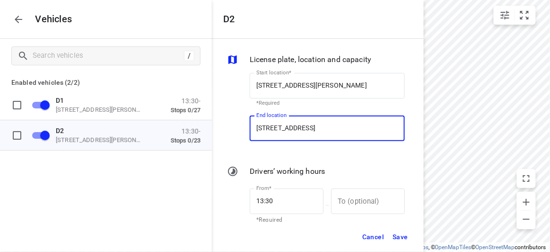
type input "18 Treeby Ct, Springvale South VIC 3172, Australia"
click at [401, 243] on button "Save" at bounding box center [400, 236] width 24 height 19
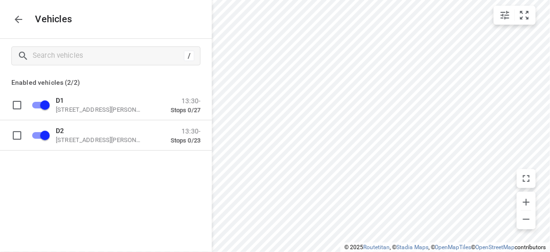
click at [22, 19] on icon "button" at bounding box center [18, 19] width 11 height 11
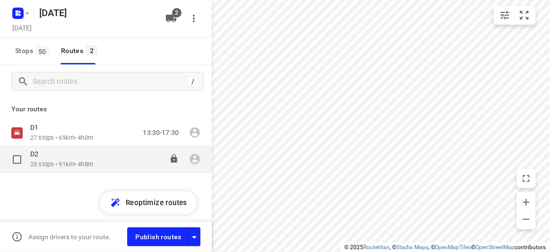
click at [49, 156] on div "D2" at bounding box center [61, 154] width 63 height 10
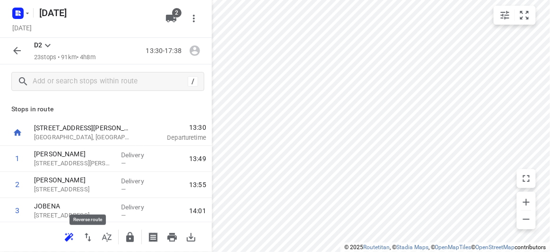
click at [74, 239] on icon "button" at bounding box center [68, 236] width 11 height 11
click at [18, 52] on icon "button" at bounding box center [16, 50] width 11 height 11
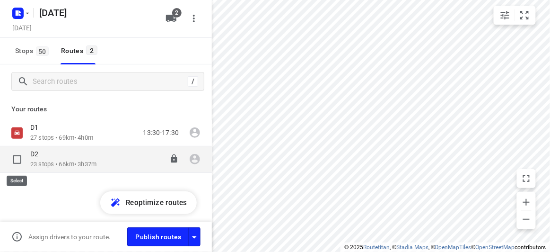
click at [21, 159] on input "checkbox" at bounding box center [17, 159] width 19 height 19
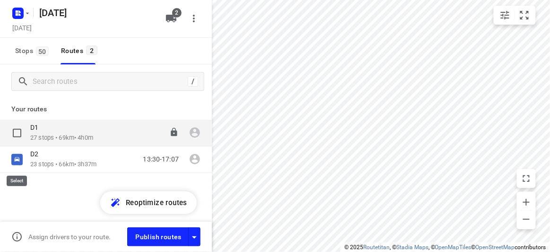
checkbox input "true"
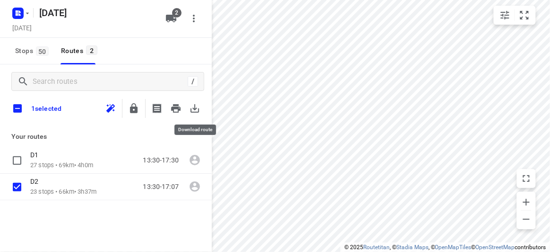
click at [197, 109] on icon "button" at bounding box center [194, 108] width 11 height 11
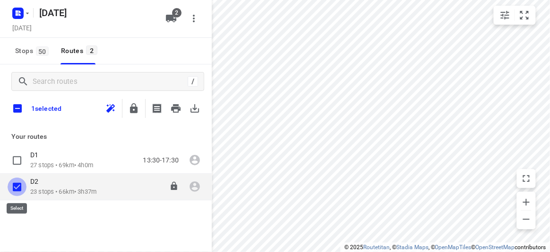
click at [22, 186] on input "checkbox" at bounding box center [17, 186] width 19 height 19
